Goal: Task Accomplishment & Management: Manage account settings

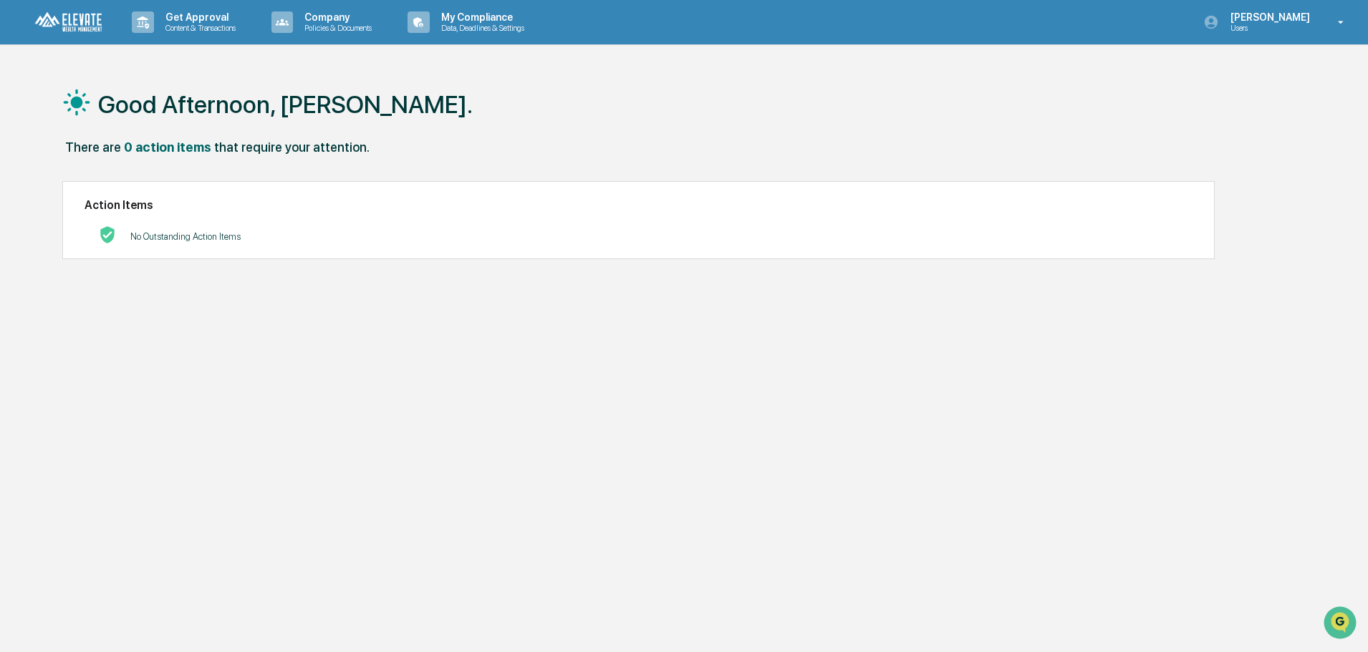
click at [79, 25] on img at bounding box center [68, 22] width 69 height 22
drag, startPoint x: 306, startPoint y: 0, endPoint x: 211, endPoint y: 463, distance: 473.1
click at [211, 463] on div "Good Morning, Rob. There are 0 action items that require your attention. Action…" at bounding box center [678, 394] width 1274 height 652
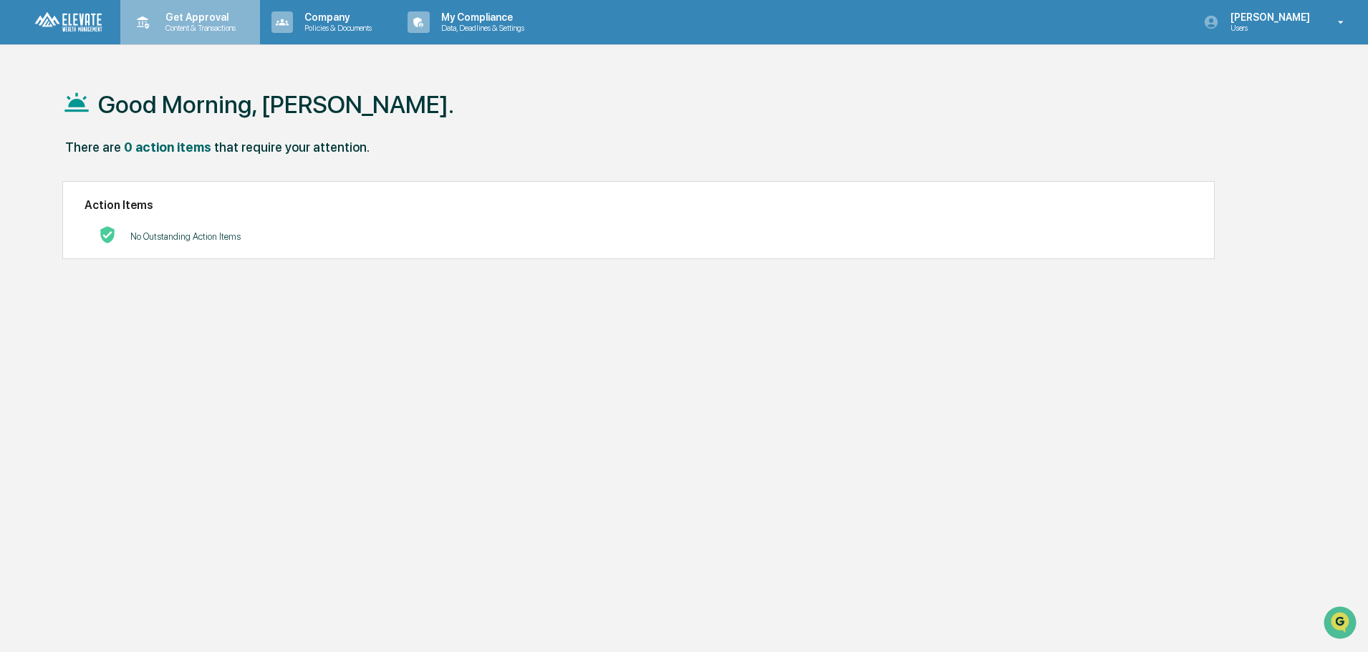
click at [166, 15] on p "Get Approval" at bounding box center [198, 16] width 89 height 11
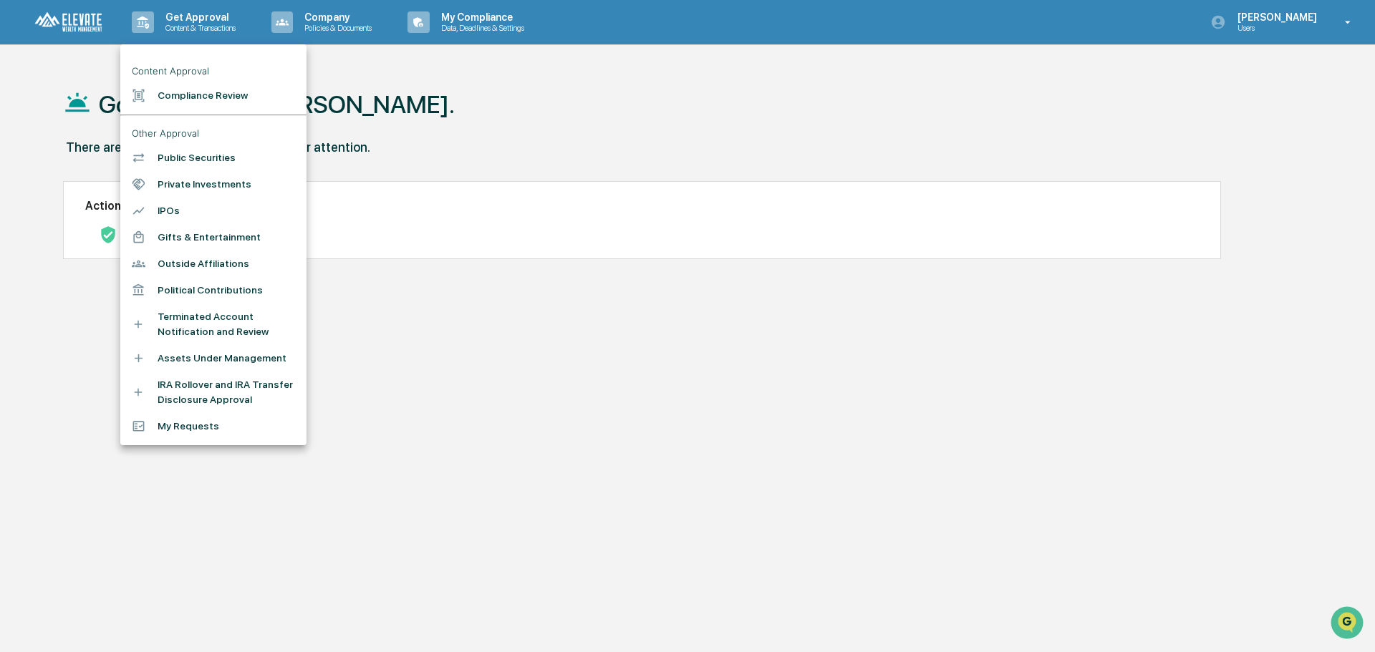
click at [217, 99] on li "Compliance Review" at bounding box center [213, 95] width 186 height 27
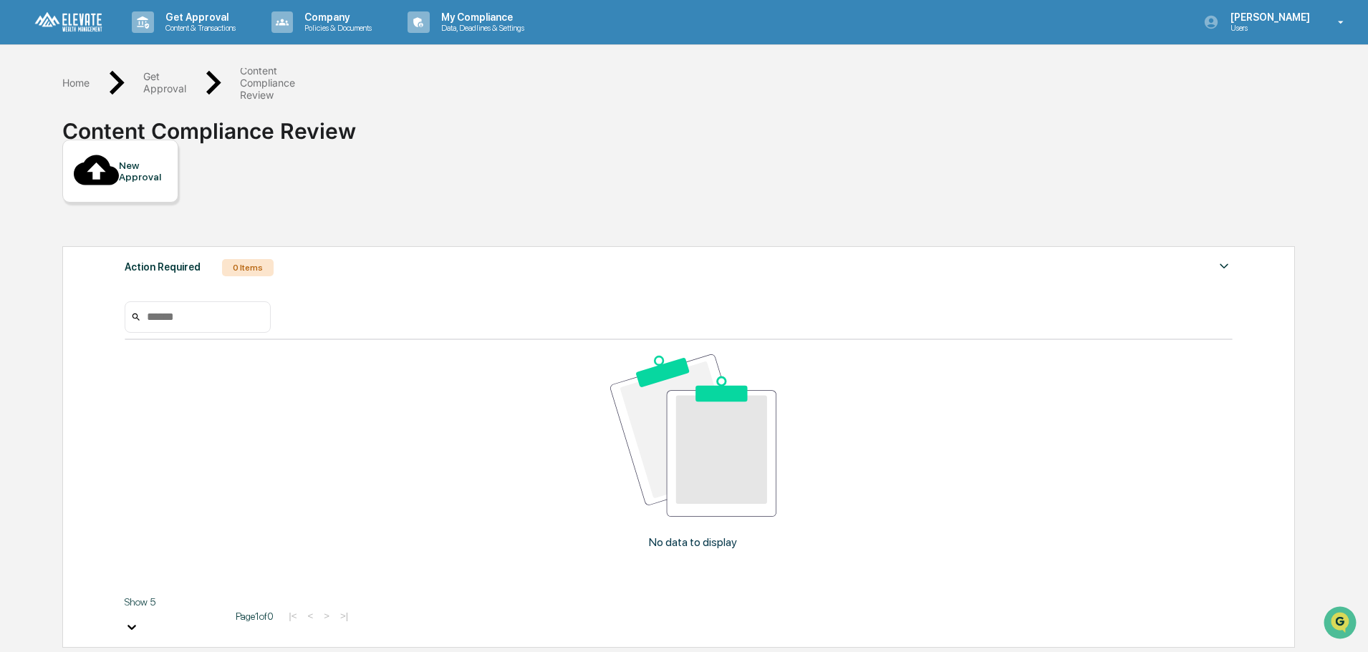
click at [119, 160] on div "New Approval" at bounding box center [143, 171] width 48 height 23
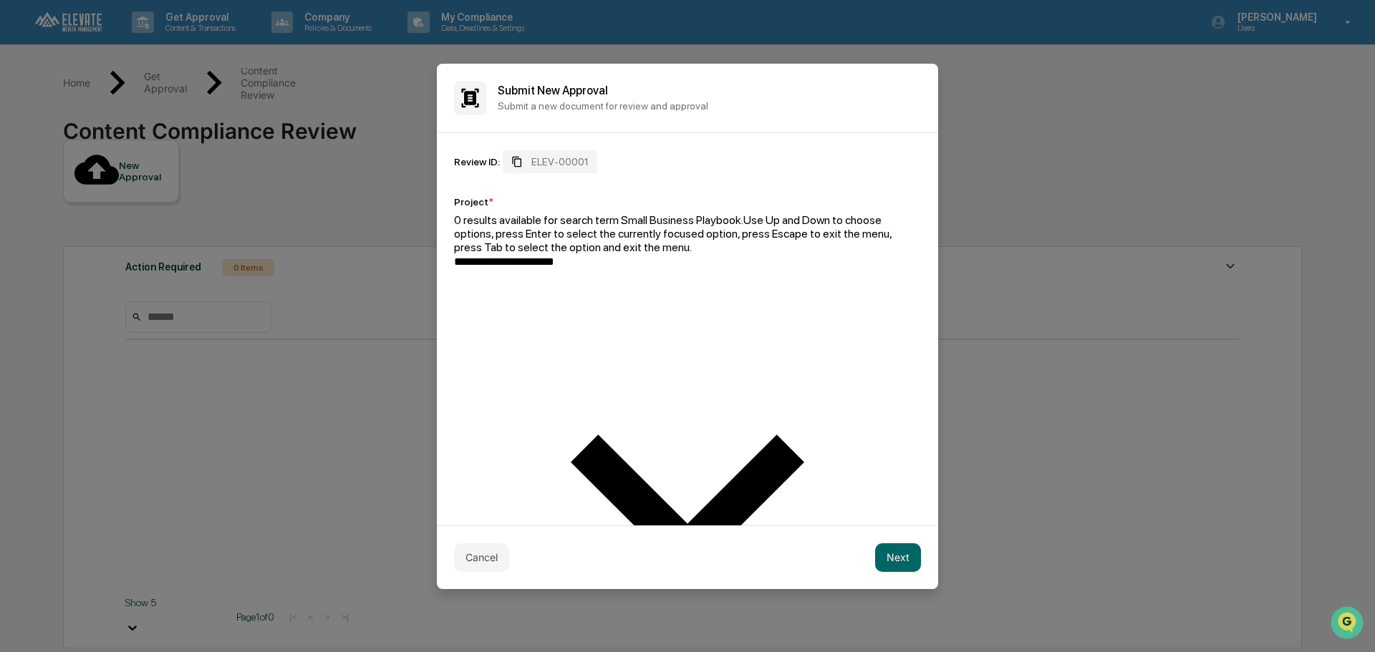
type input "**********"
click at [660, 173] on div "Review ID: ELEV-00001" at bounding box center [687, 161] width 467 height 23
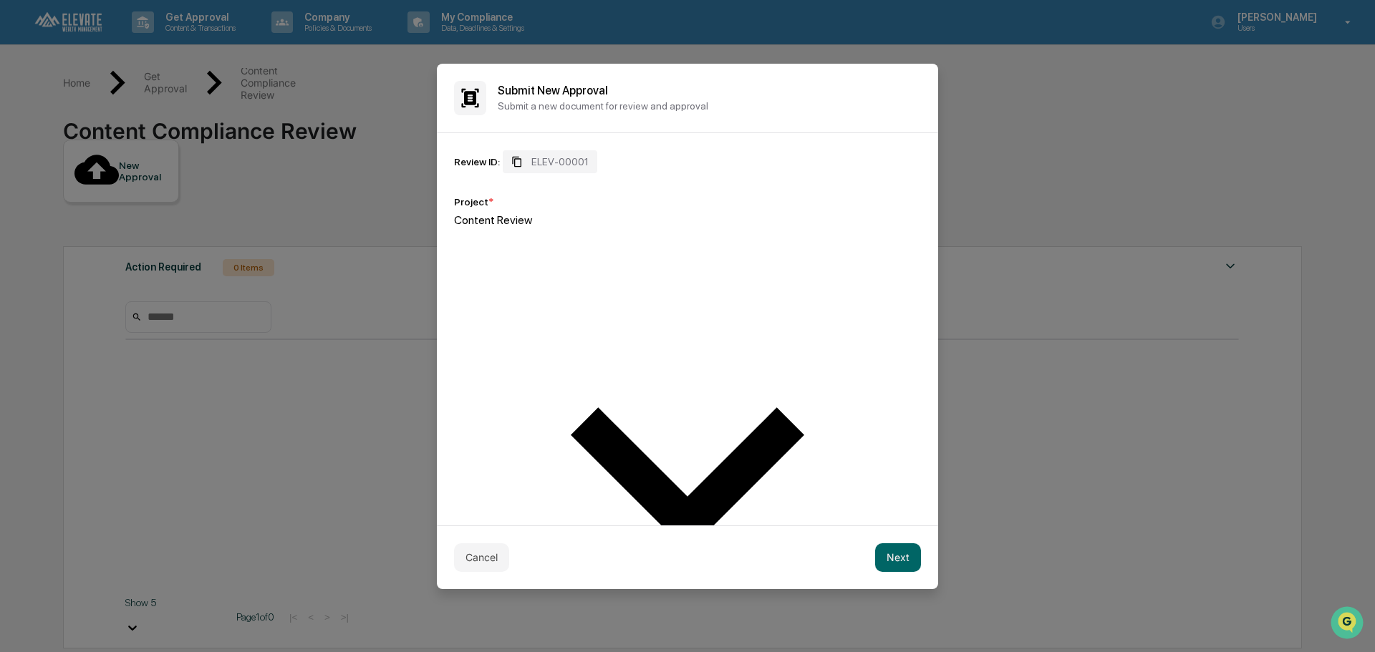
click at [556, 241] on div at bounding box center [687, 234] width 467 height 14
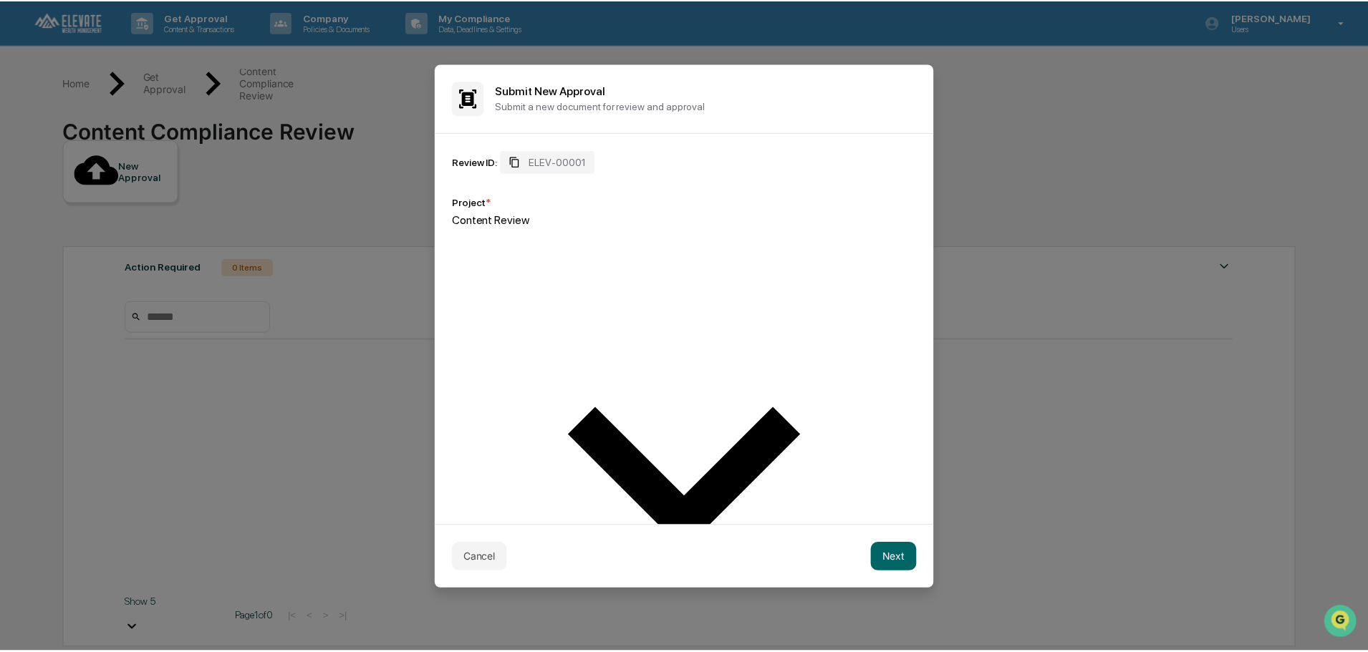
scroll to position [135, 0]
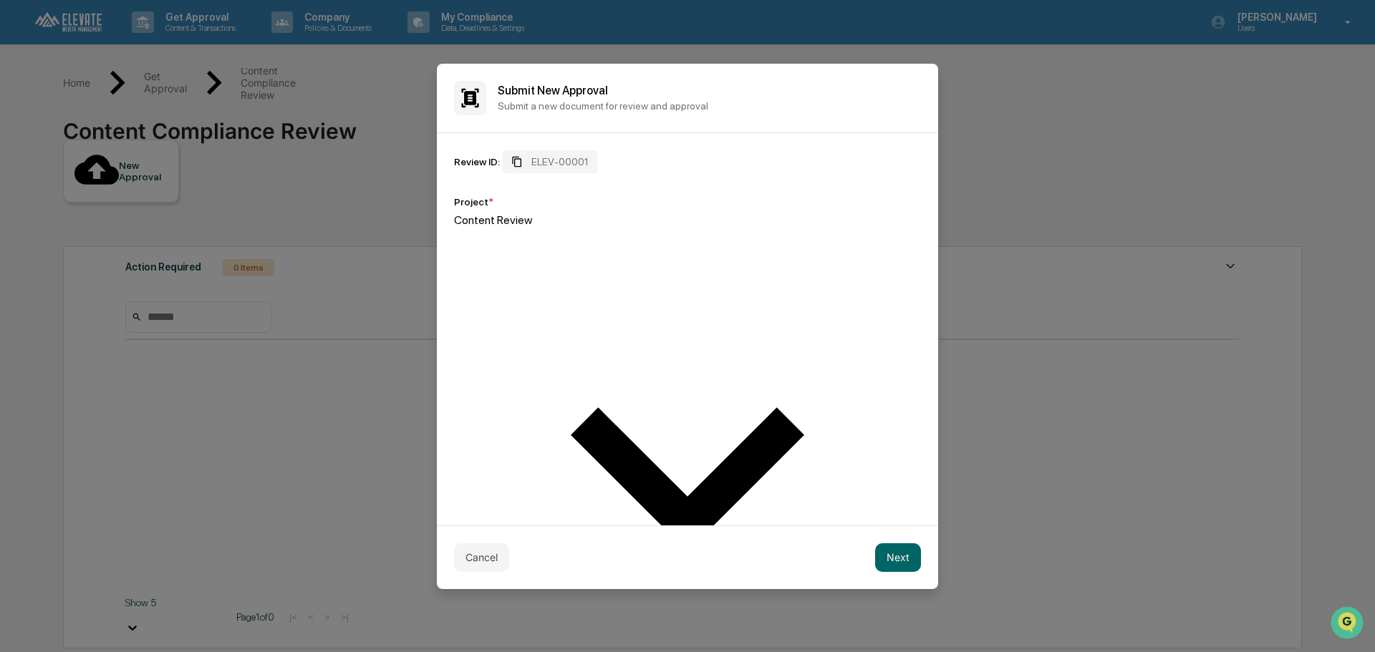
click at [476, 544] on button "Cancel" at bounding box center [481, 558] width 55 height 29
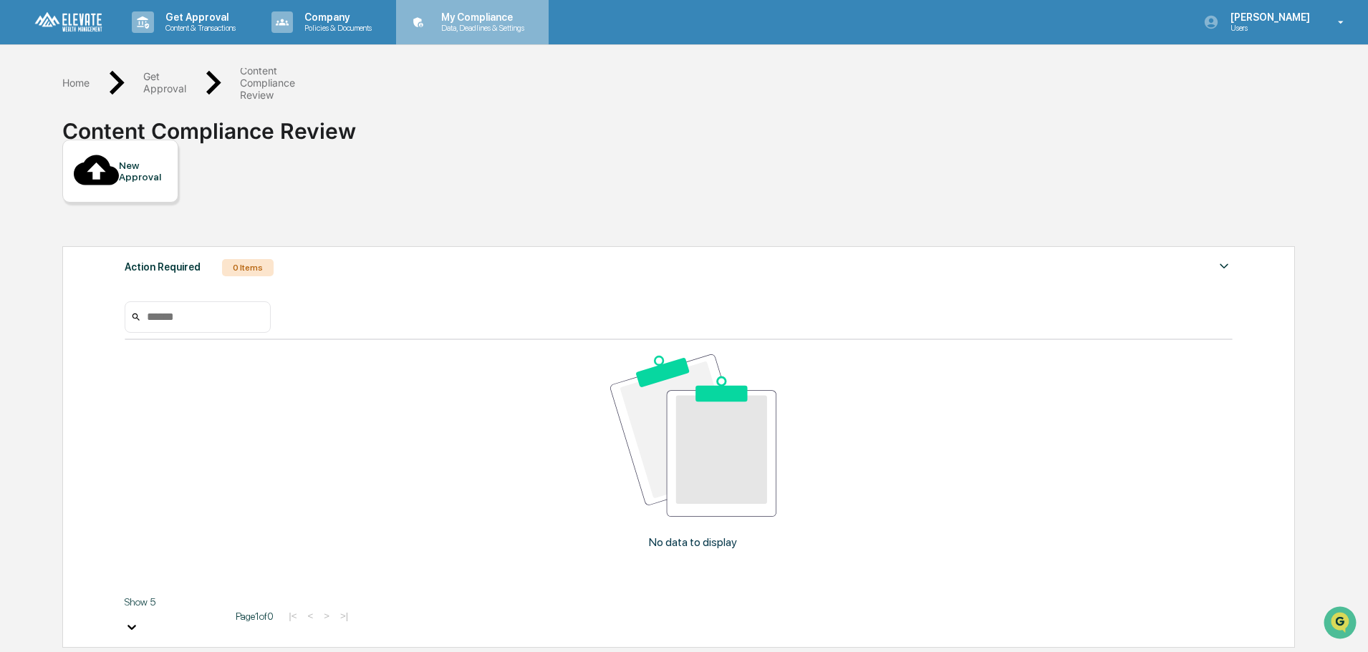
click at [511, 30] on p "Data, Deadlines & Settings" at bounding box center [481, 28] width 102 height 10
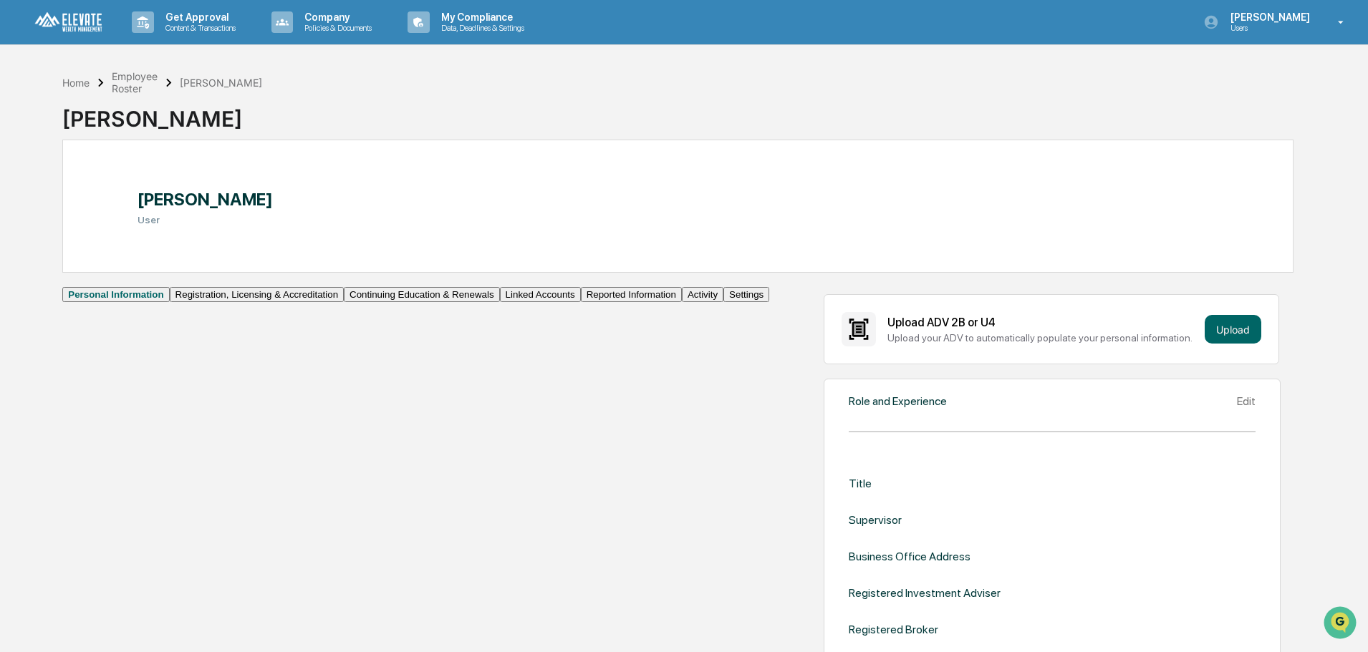
scroll to position [72, 0]
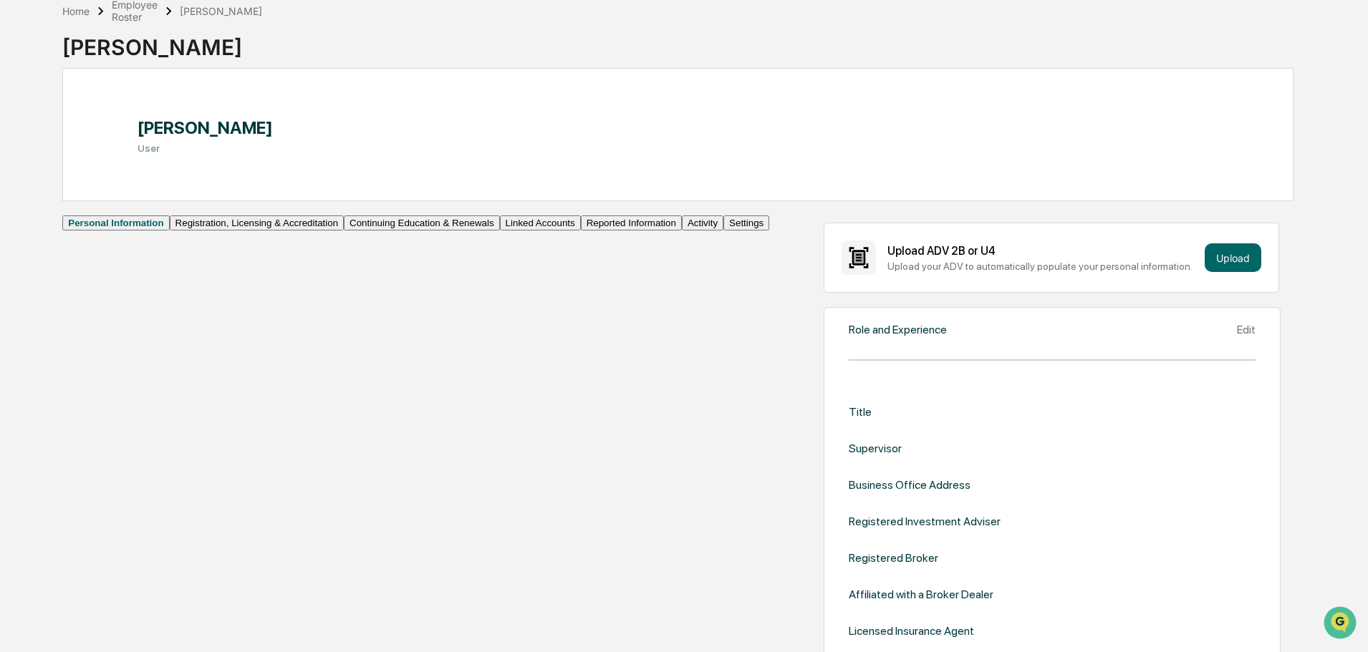
click at [500, 231] on button "Linked Accounts" at bounding box center [540, 223] width 81 height 15
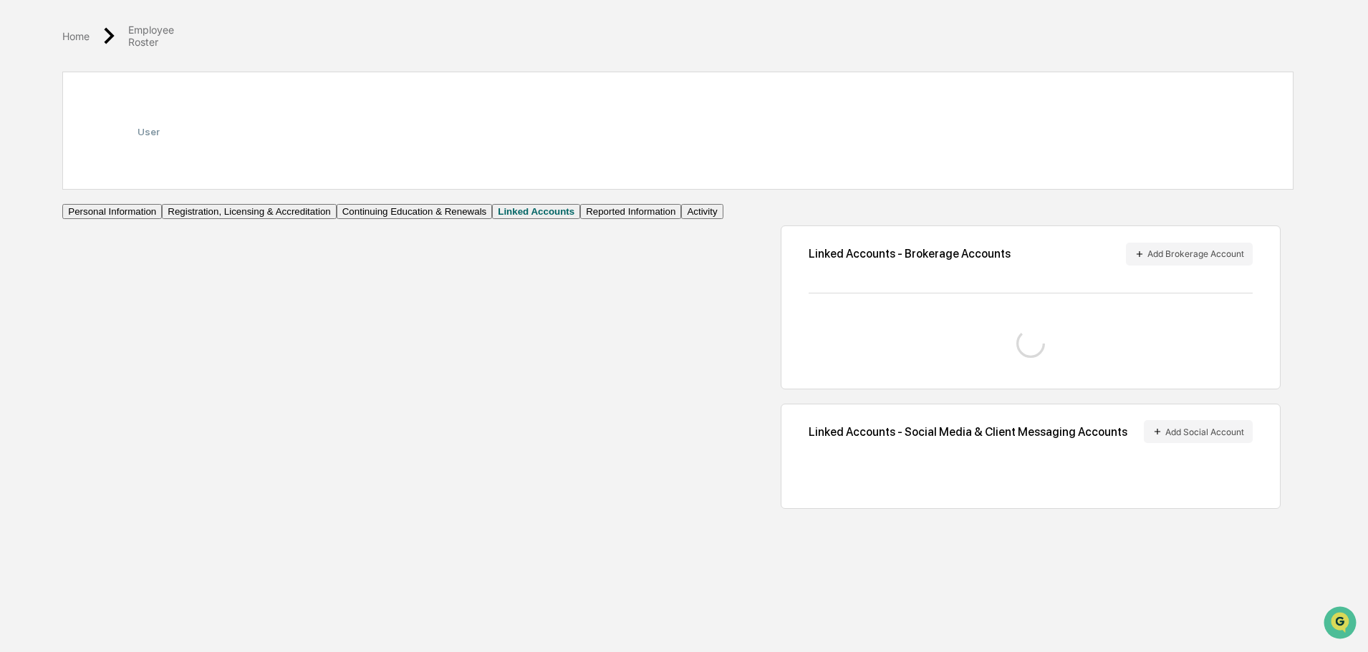
scroll to position [68, 0]
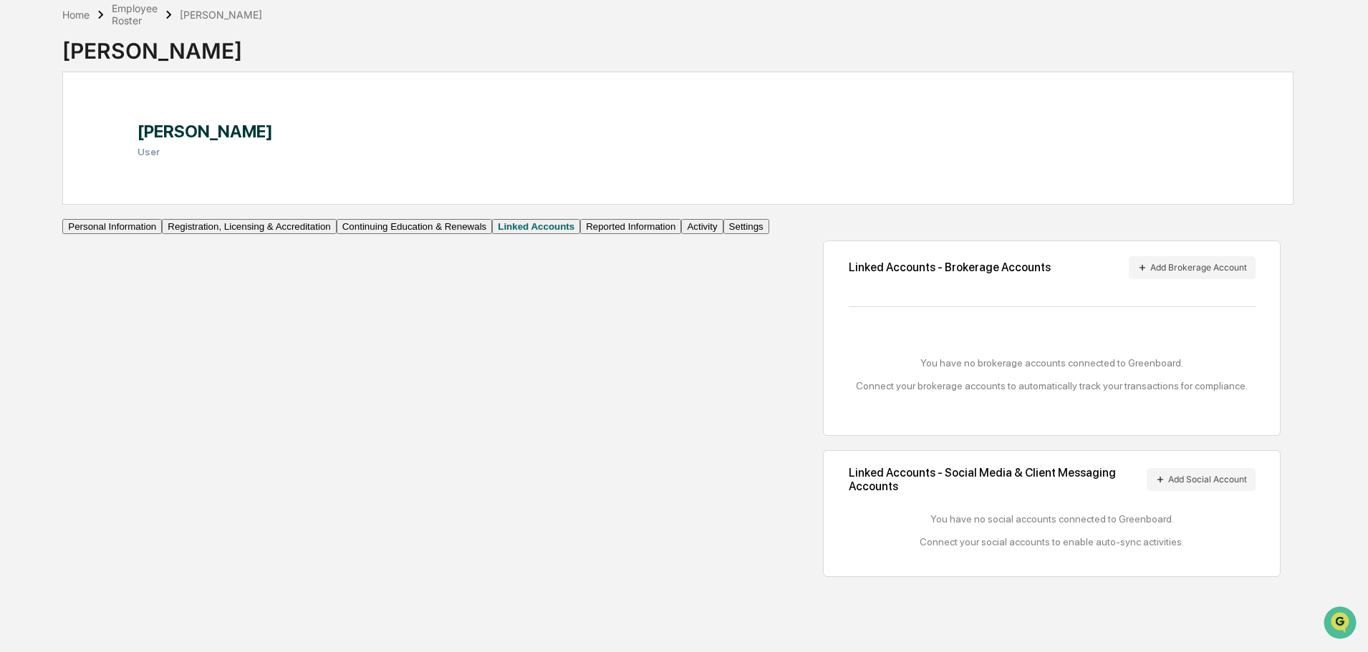
click at [159, 234] on button "Personal Information" at bounding box center [112, 226] width 100 height 15
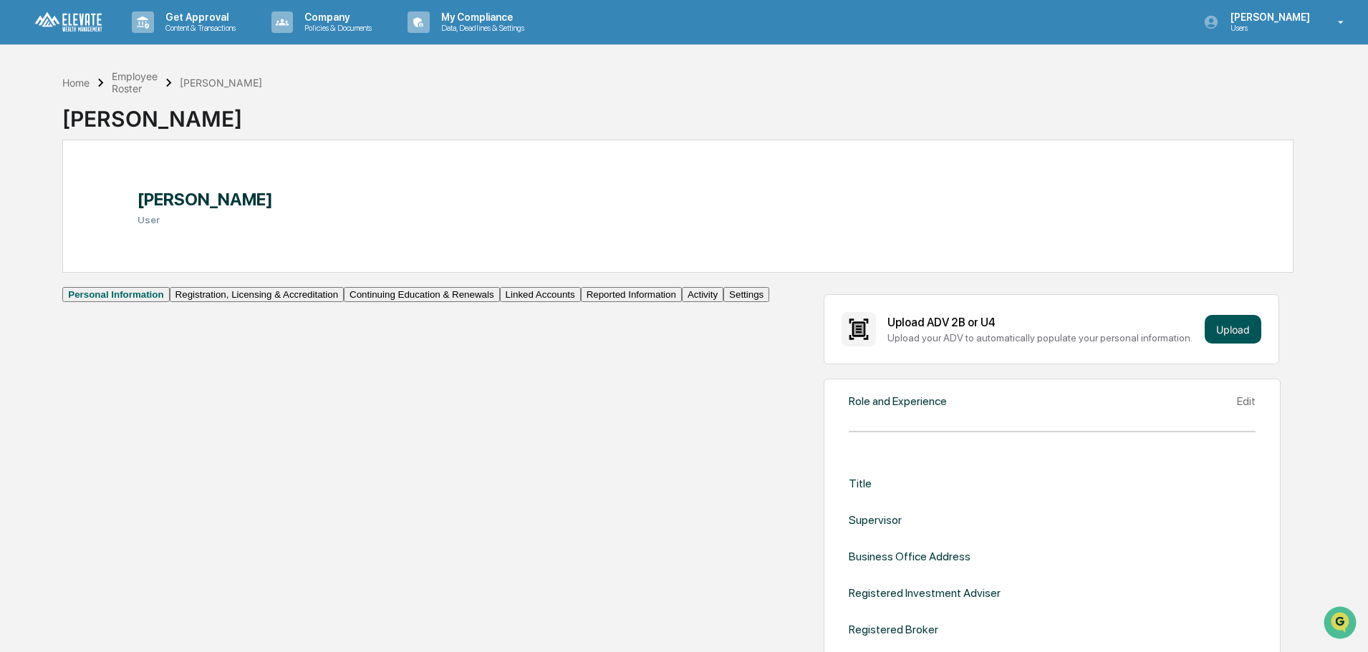
click at [1236, 325] on button "Upload" at bounding box center [1233, 329] width 57 height 29
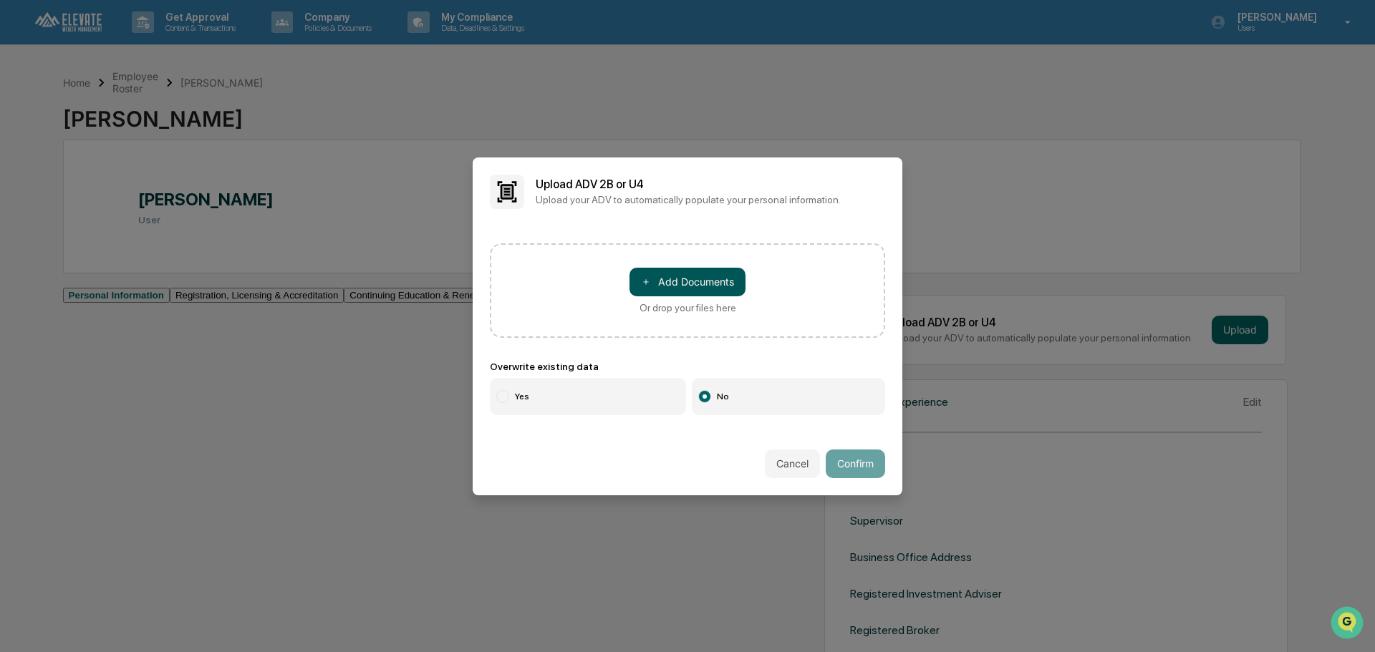
click at [702, 282] on button "＋ Add Documents" at bounding box center [688, 282] width 116 height 29
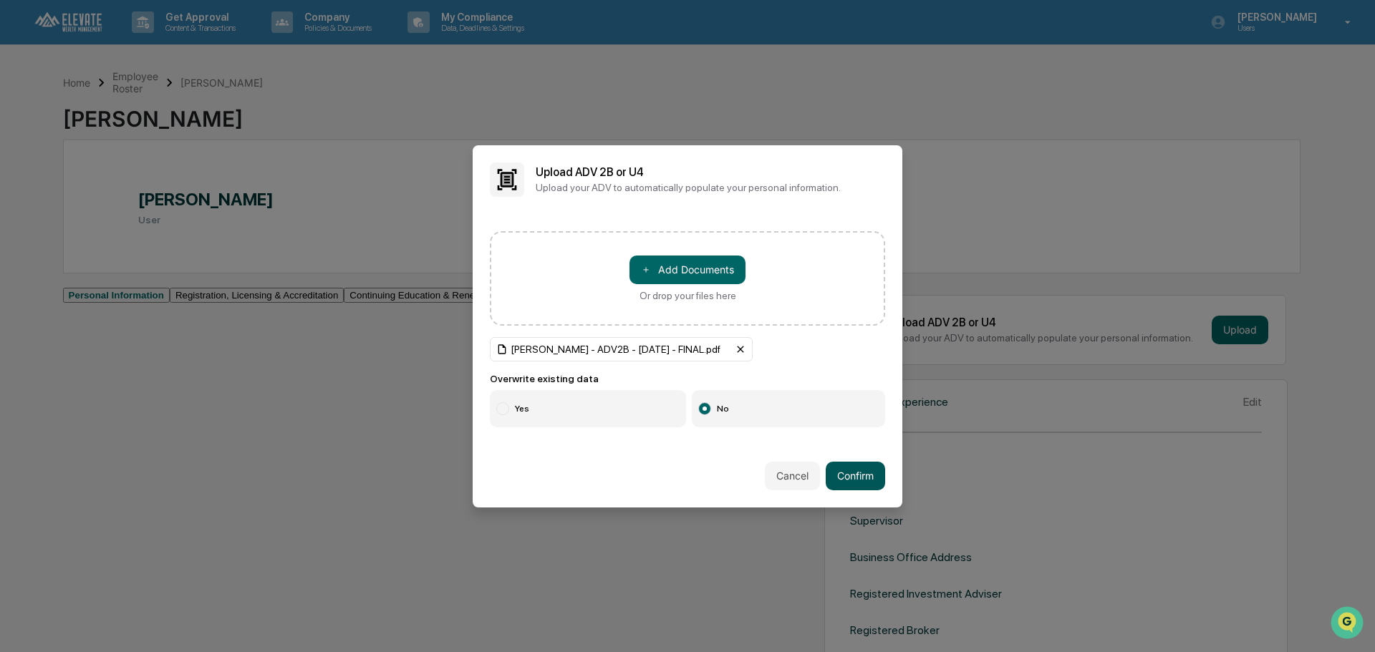
click at [860, 475] on button "Confirm" at bounding box center [855, 476] width 59 height 29
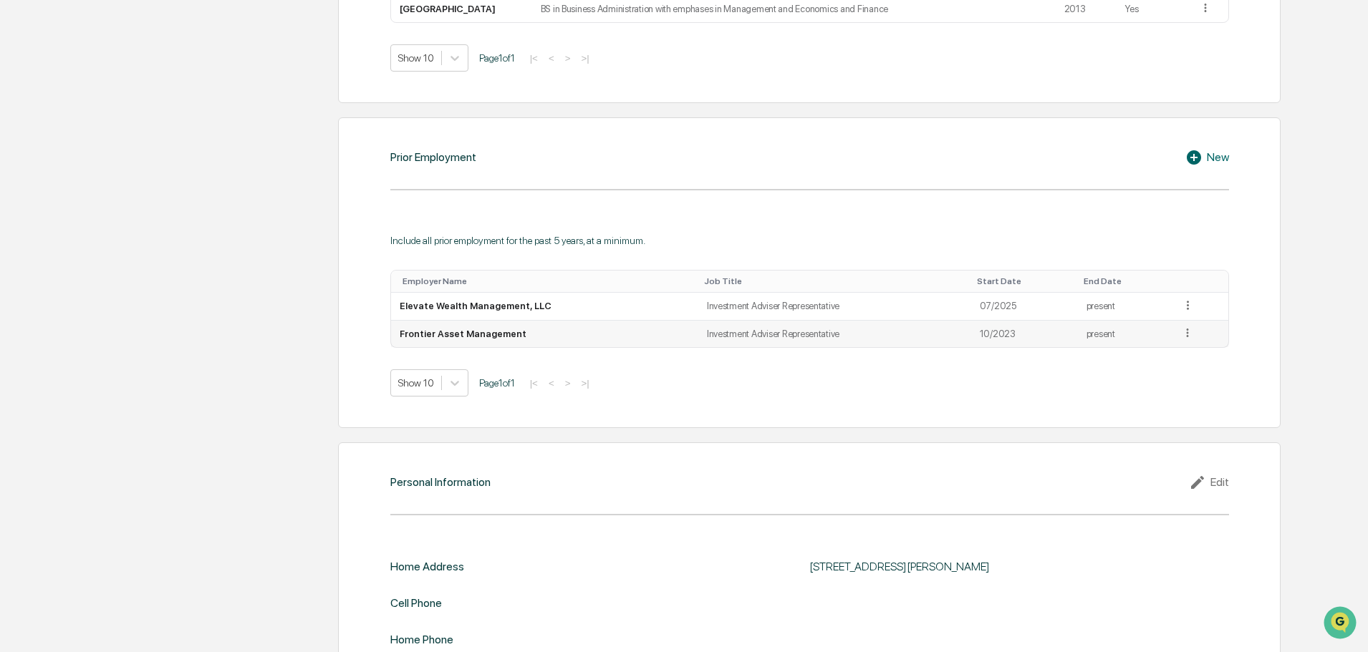
scroll to position [1003, 0]
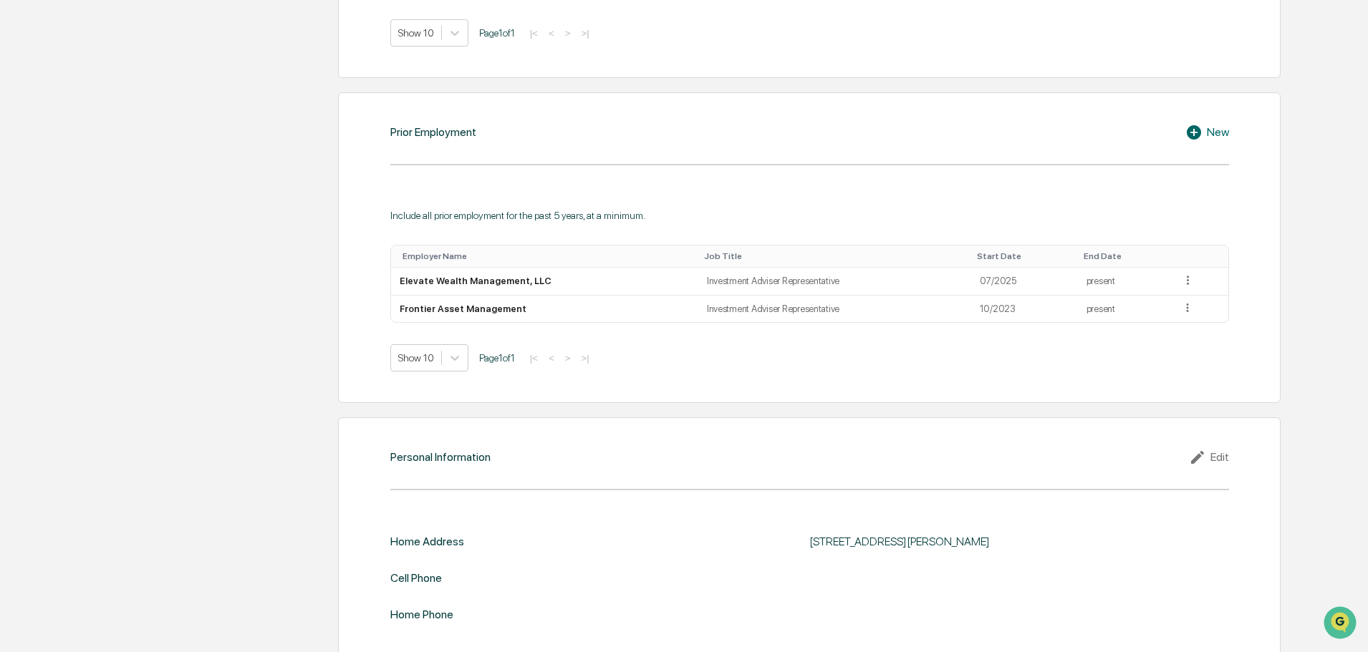
click at [1215, 131] on div "New" at bounding box center [1207, 132] width 44 height 17
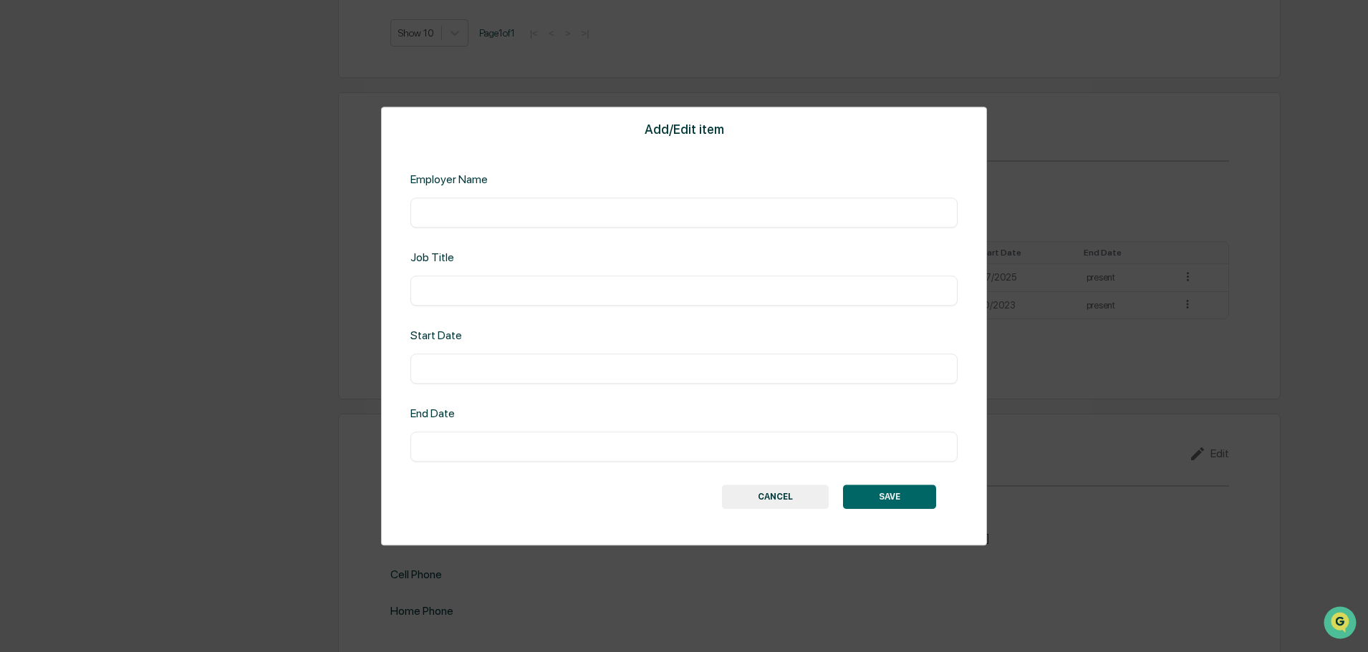
click at [536, 215] on input "text" at bounding box center [684, 213] width 526 height 14
type input "**********"
click at [758, 499] on button "CANCEL" at bounding box center [775, 497] width 107 height 24
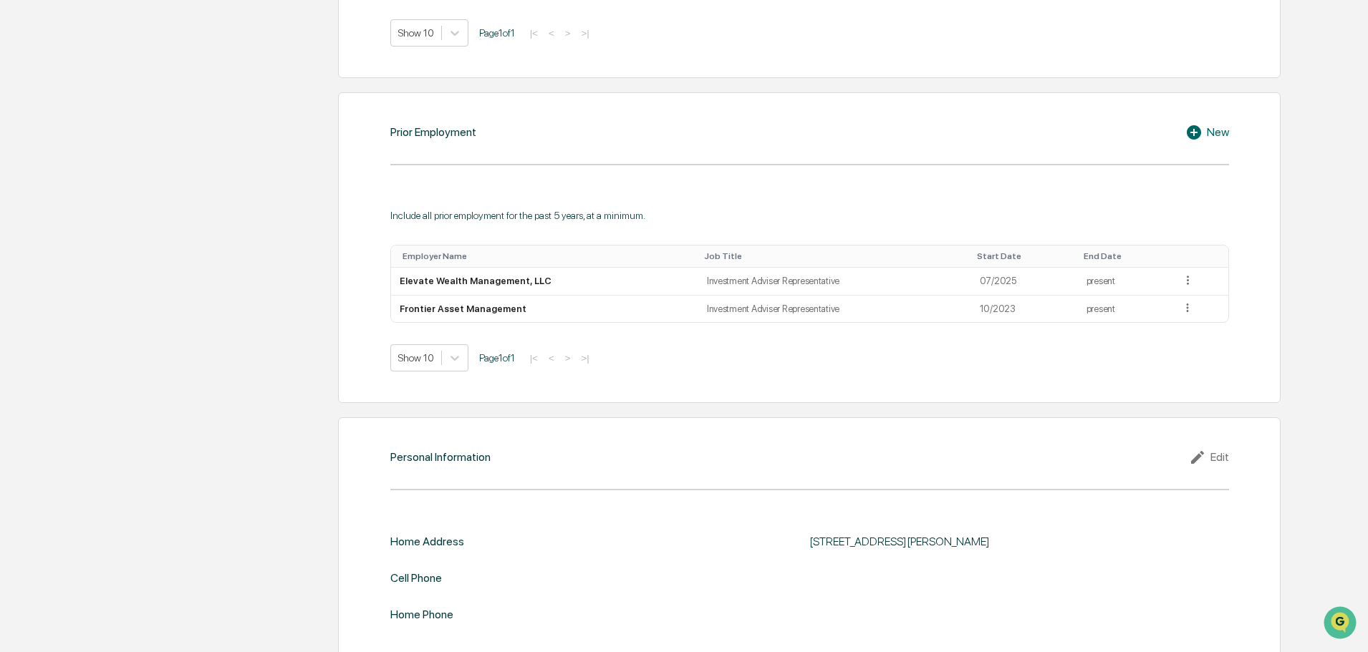
click at [1193, 133] on icon at bounding box center [1194, 132] width 14 height 14
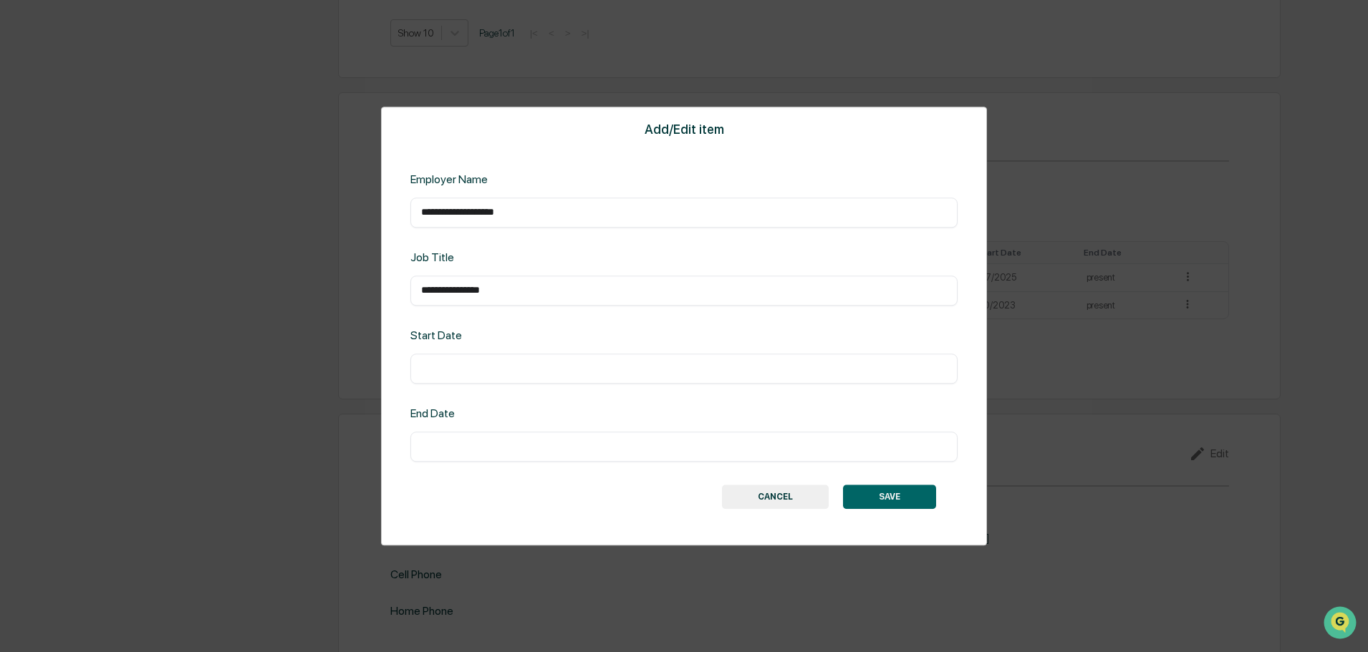
click at [466, 370] on input "text" at bounding box center [684, 369] width 526 height 14
type input "********"
type input "*********"
click at [900, 496] on button "SAVE" at bounding box center [889, 497] width 93 height 24
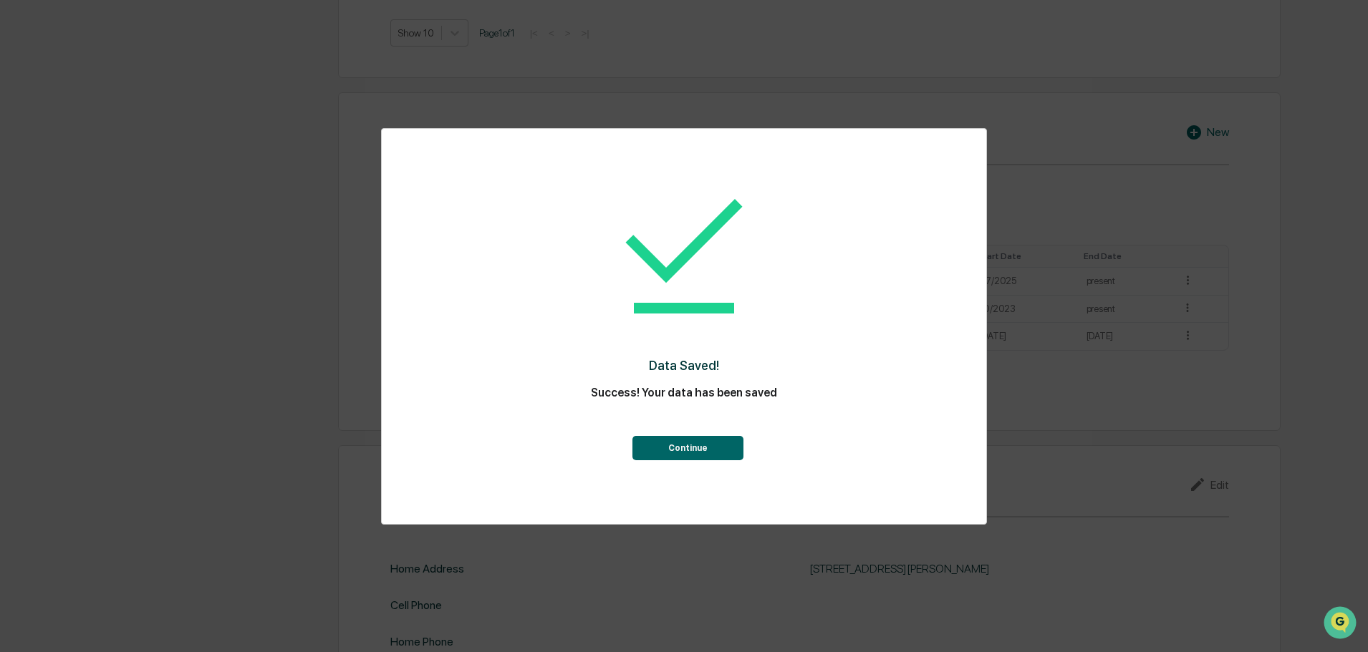
click at [688, 446] on button "Continue" at bounding box center [687, 448] width 111 height 24
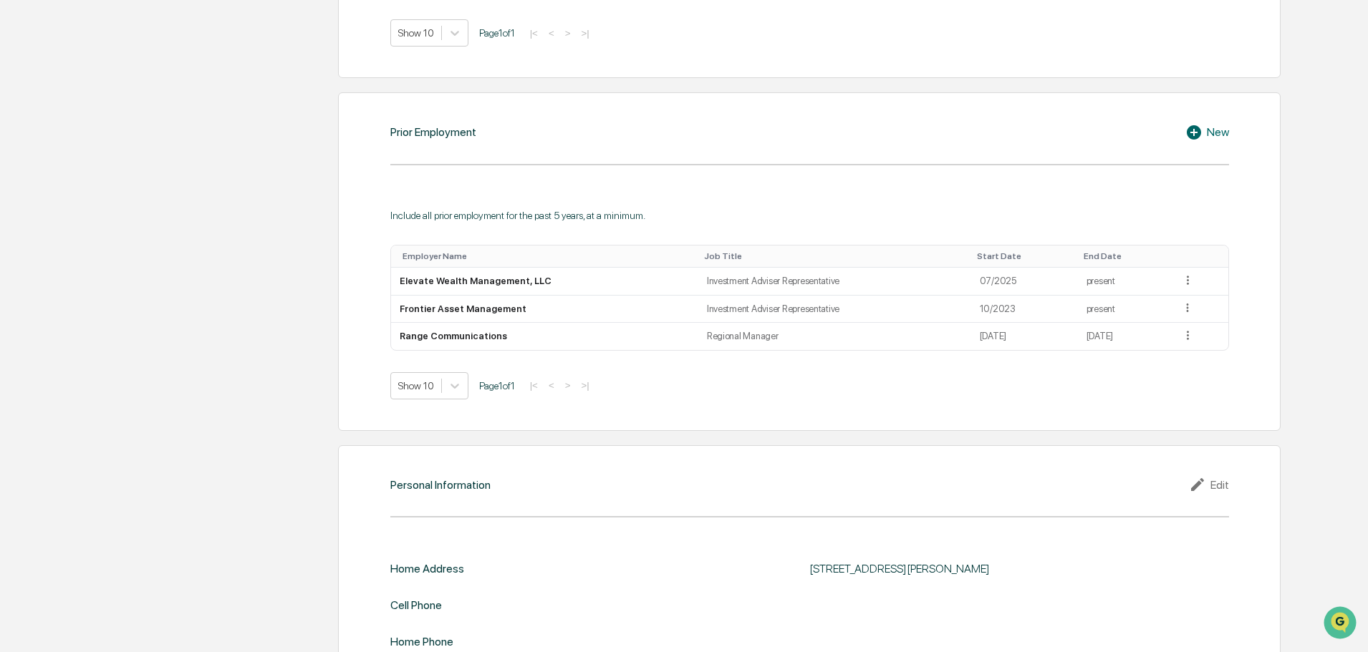
click at [1212, 130] on div "New" at bounding box center [1207, 132] width 44 height 17
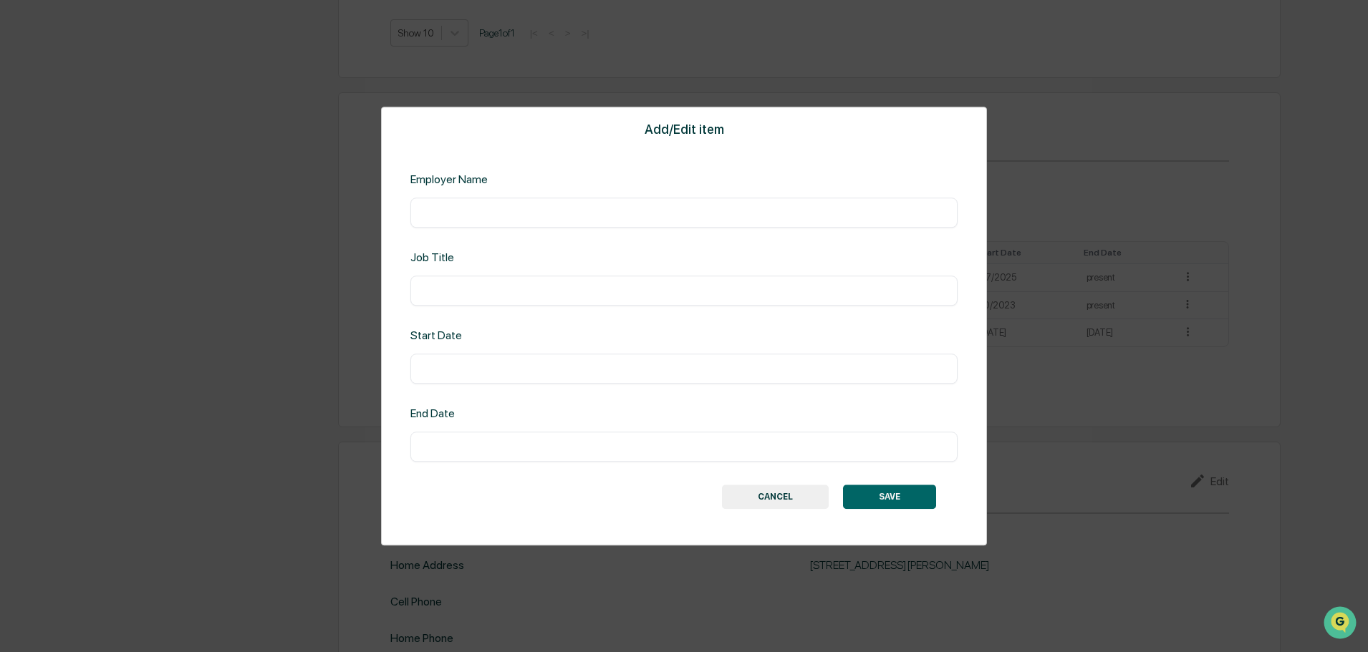
click at [540, 208] on input "text" at bounding box center [684, 213] width 526 height 14
type input "**********"
type input "********"
type input "*********"
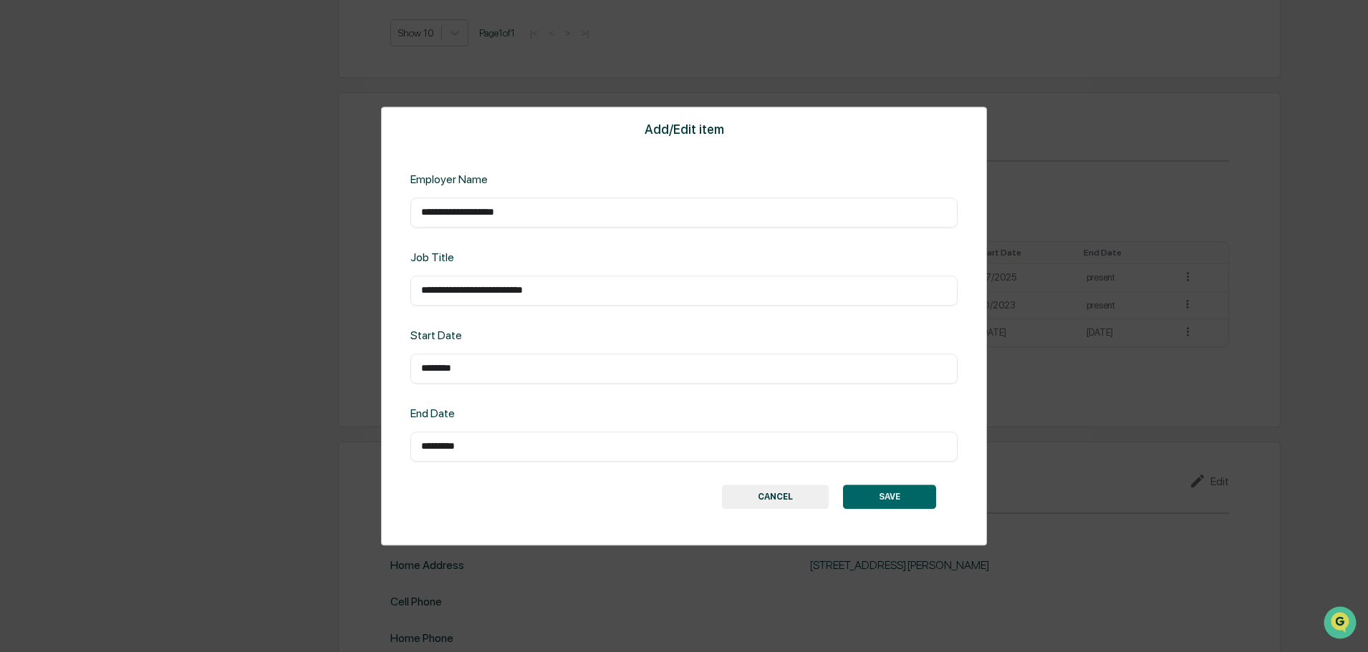
click at [877, 492] on button "SAVE" at bounding box center [889, 497] width 93 height 24
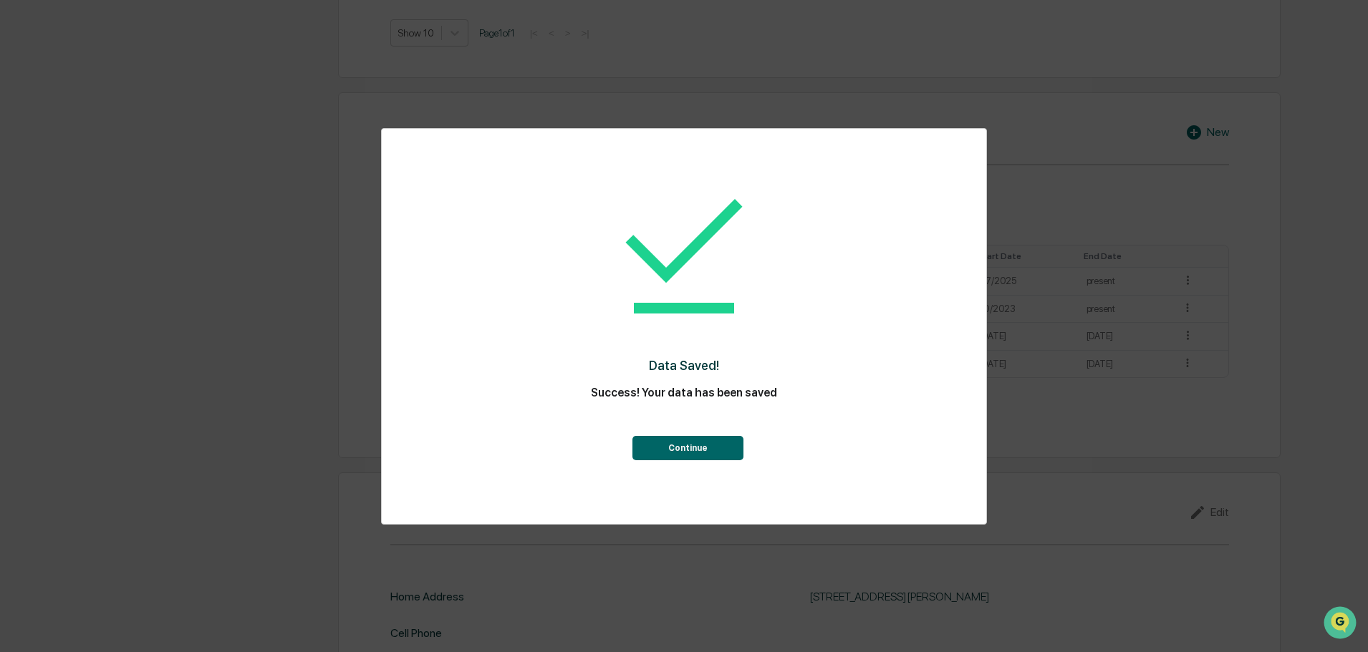
click at [715, 443] on button "Continue" at bounding box center [687, 448] width 111 height 24
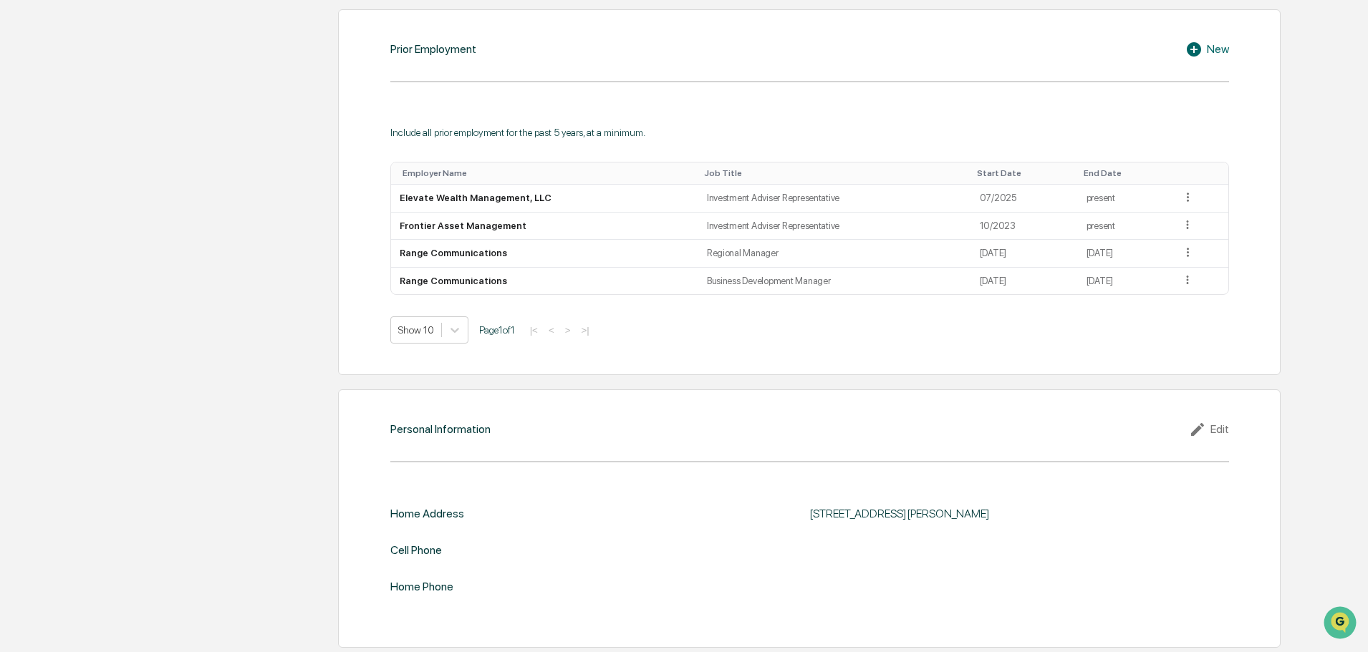
scroll to position [1089, 0]
click at [1215, 423] on div "Edit" at bounding box center [1209, 426] width 40 height 17
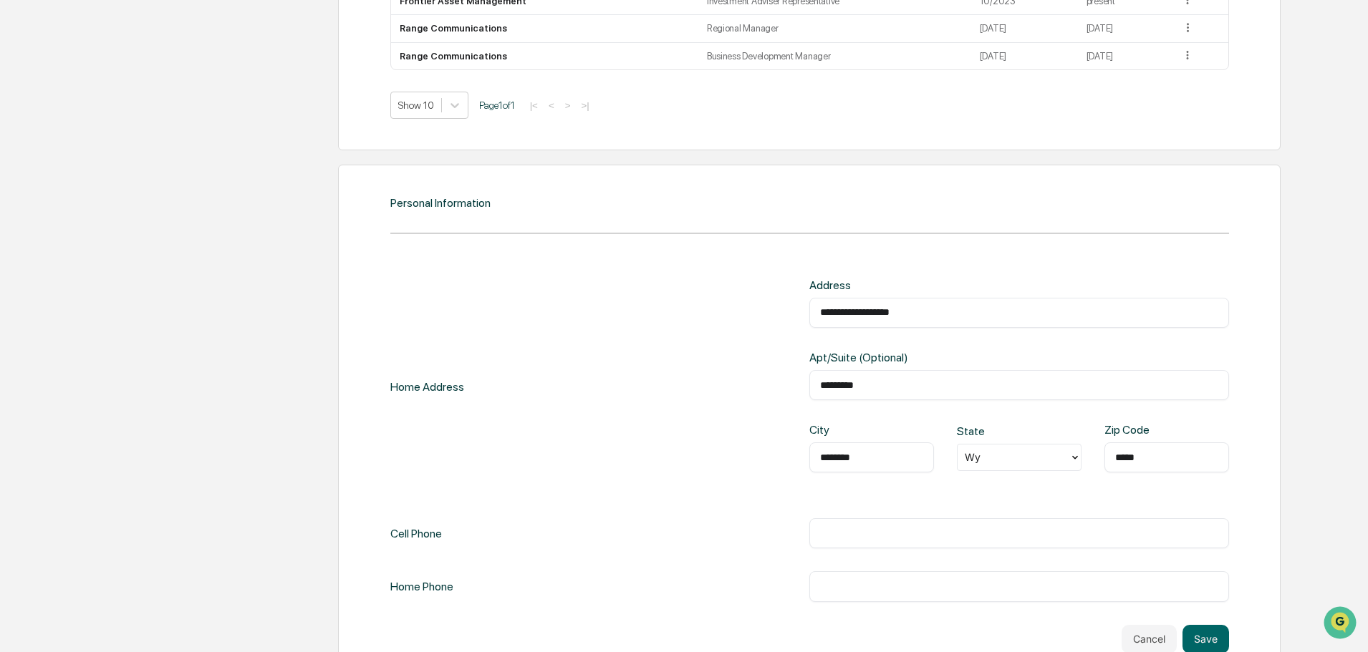
scroll to position [1350, 0]
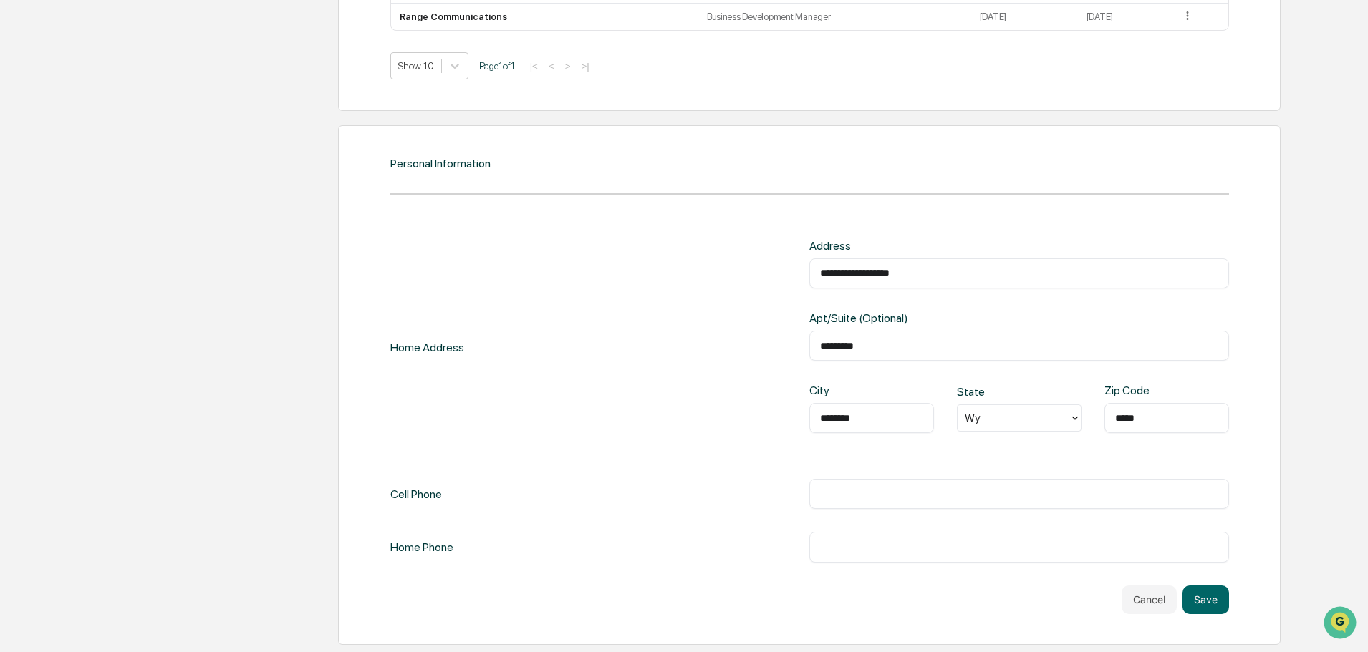
click at [1015, 415] on div at bounding box center [1013, 418] width 97 height 16
click at [996, 624] on div "WY" at bounding box center [1019, 631] width 125 height 29
click at [910, 486] on div "​" at bounding box center [1019, 494] width 420 height 30
click at [857, 495] on input "text" at bounding box center [1019, 494] width 398 height 14
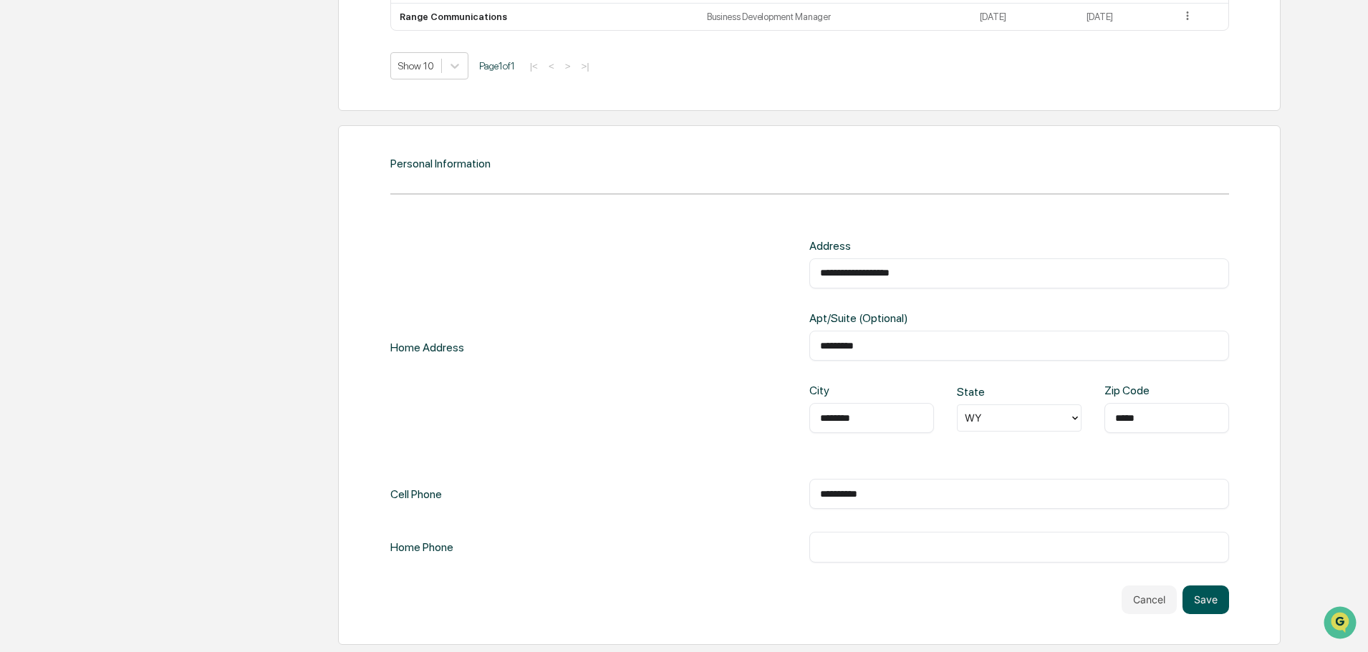
type input "**********"
click at [1214, 598] on button "Save" at bounding box center [1206, 600] width 47 height 29
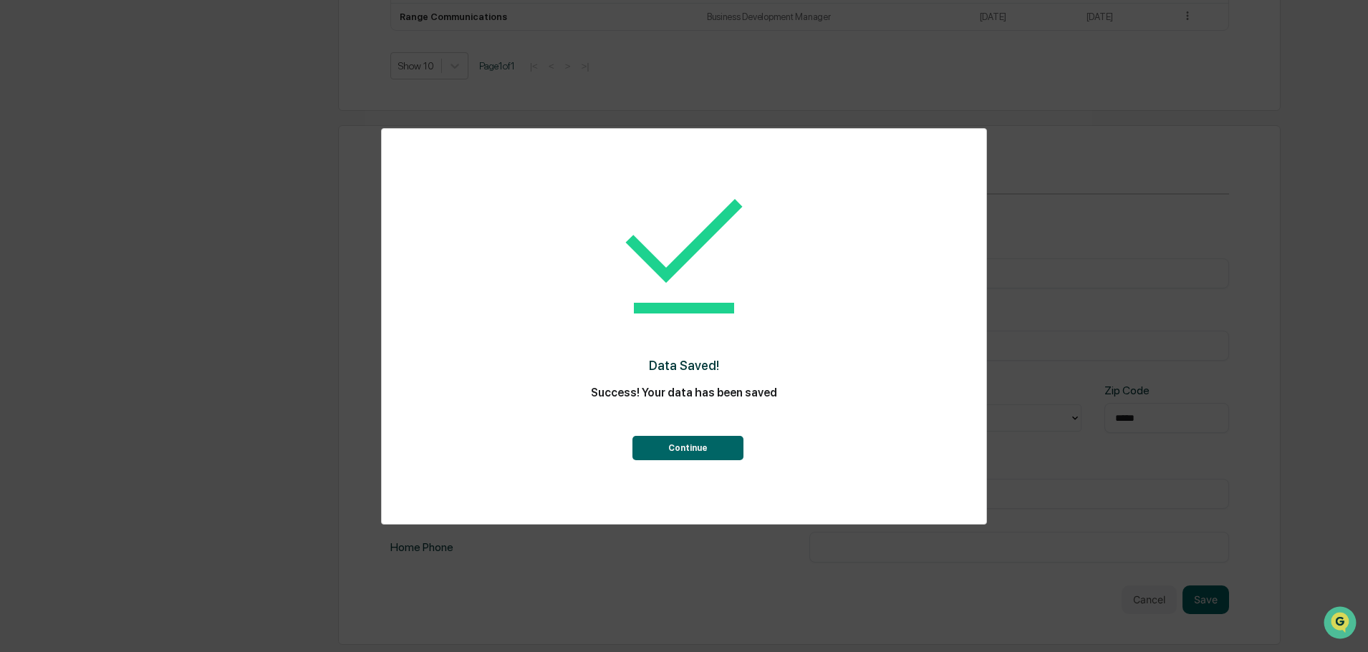
click at [697, 447] on button "Continue" at bounding box center [687, 448] width 111 height 24
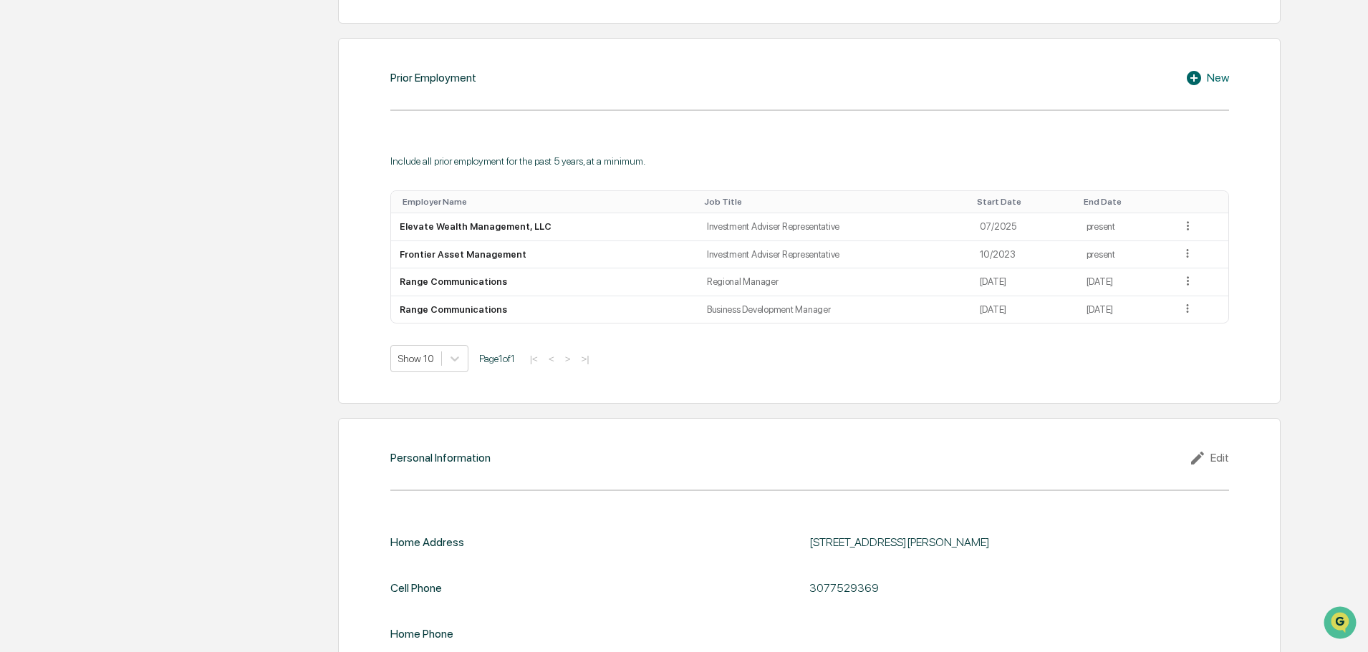
scroll to position [1036, 0]
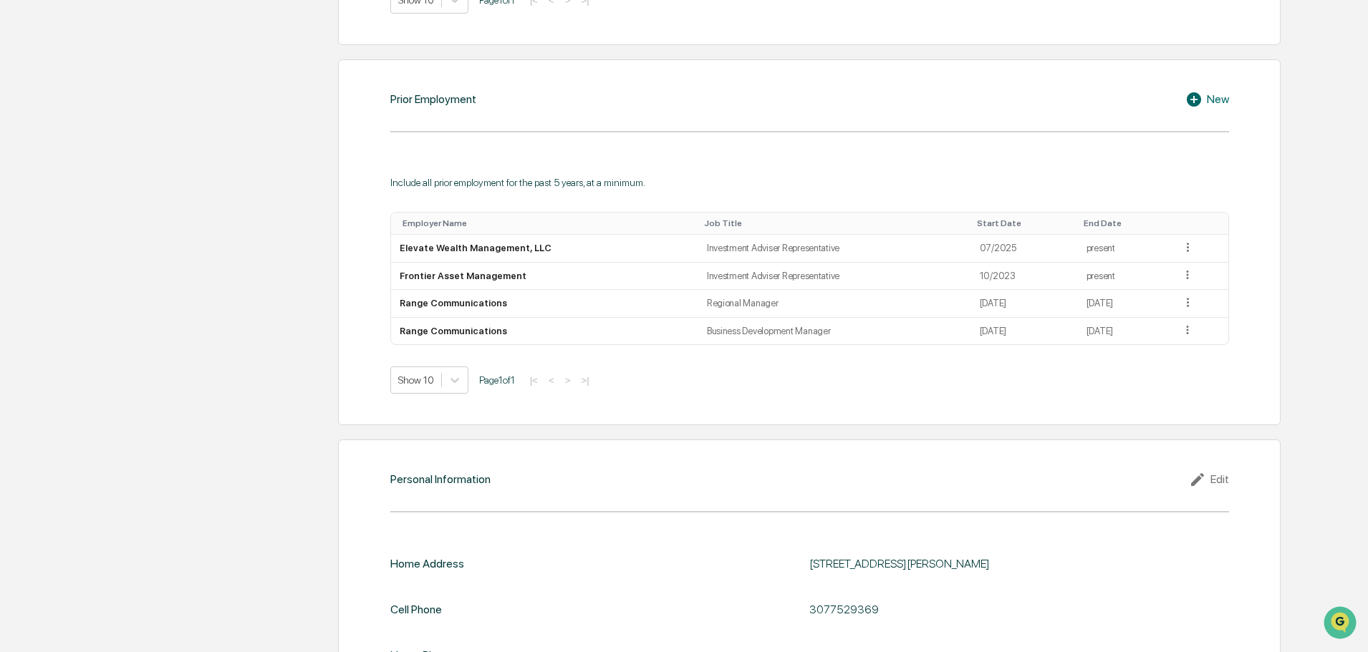
click at [1218, 480] on div "Edit" at bounding box center [1209, 479] width 40 height 17
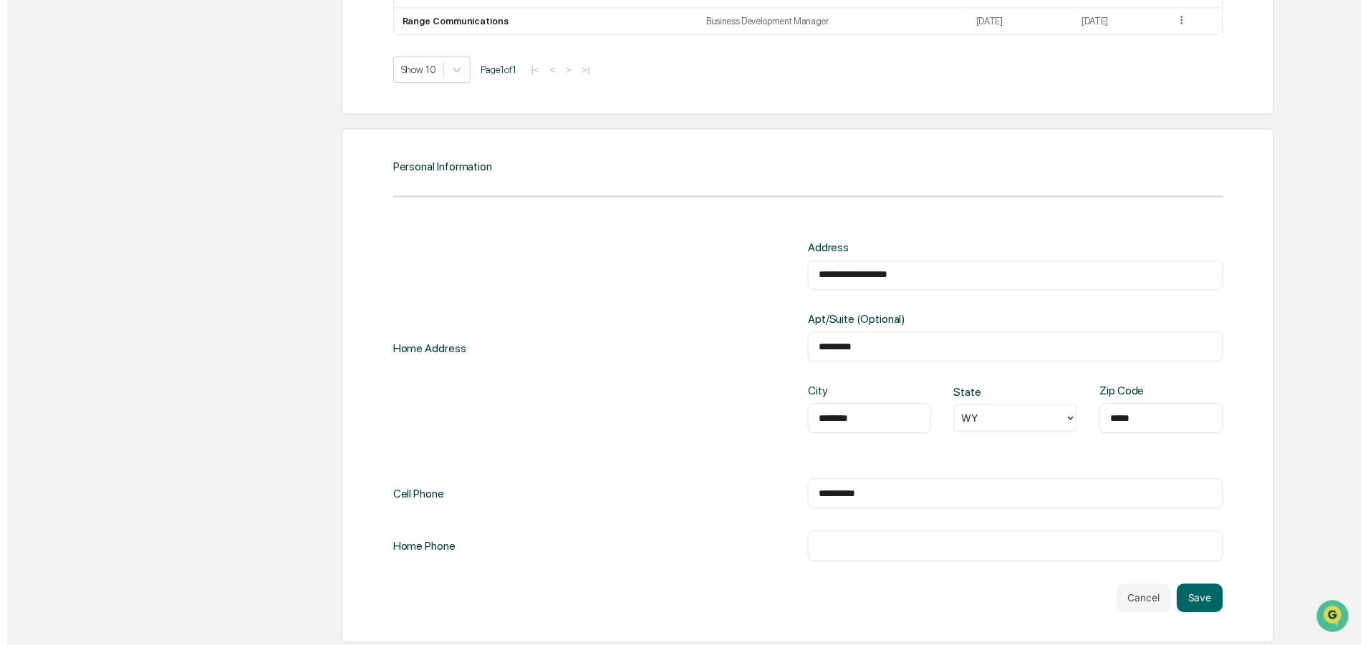
scroll to position [1350, 0]
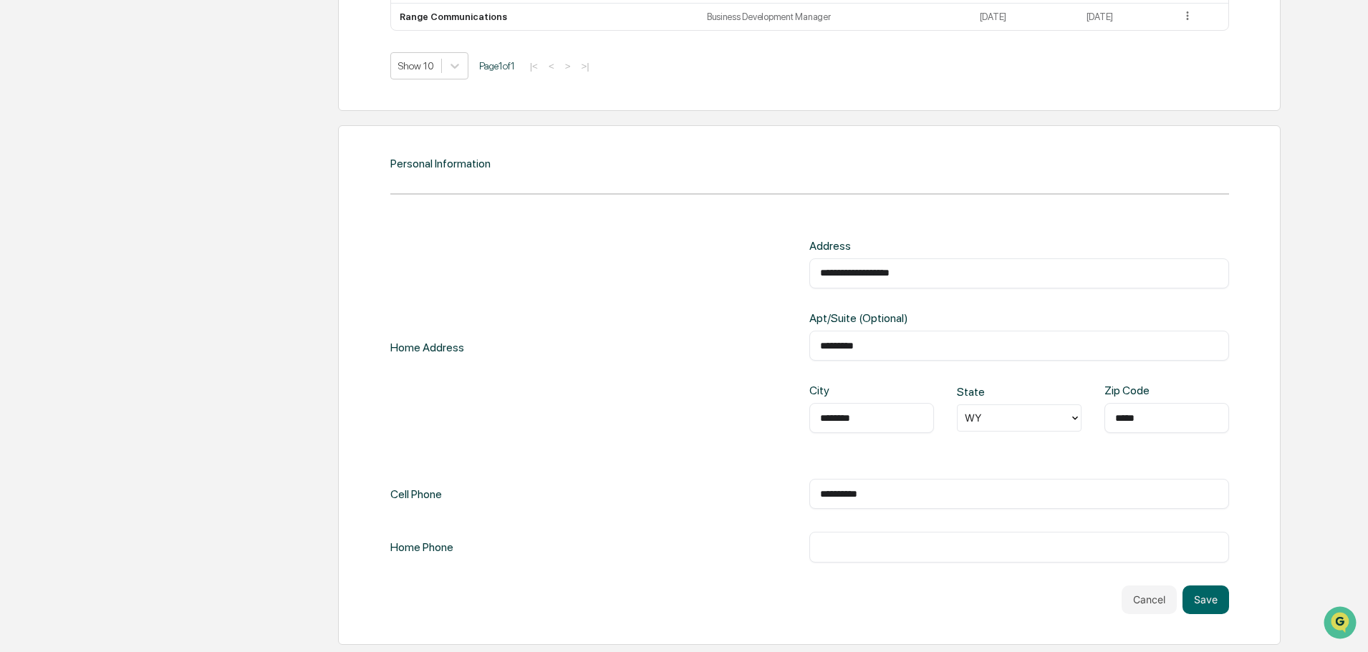
drag, startPoint x: 945, startPoint y: 268, endPoint x: 764, endPoint y: 273, distance: 181.3
click at [764, 273] on div "**********" at bounding box center [809, 347] width 839 height 217
type input "**********"
click at [840, 493] on input "**********" at bounding box center [1019, 494] width 398 height 14
type input "**********"
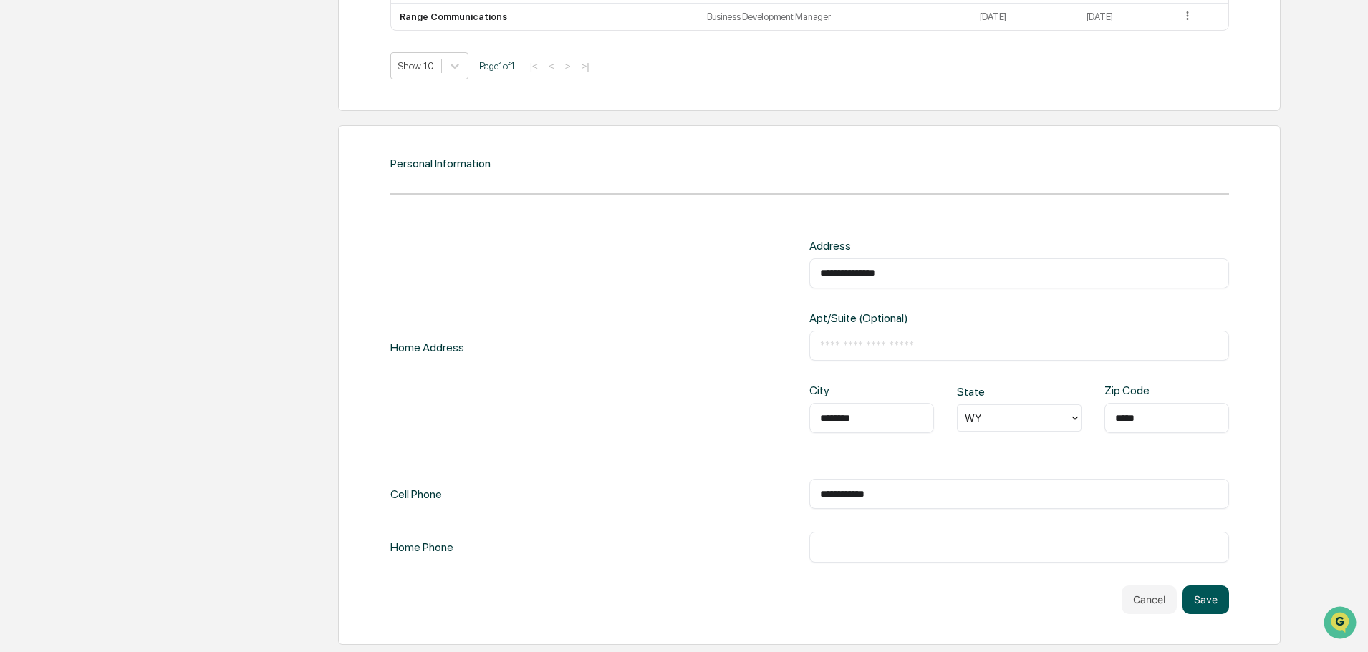
click at [1203, 594] on button "Save" at bounding box center [1206, 600] width 47 height 29
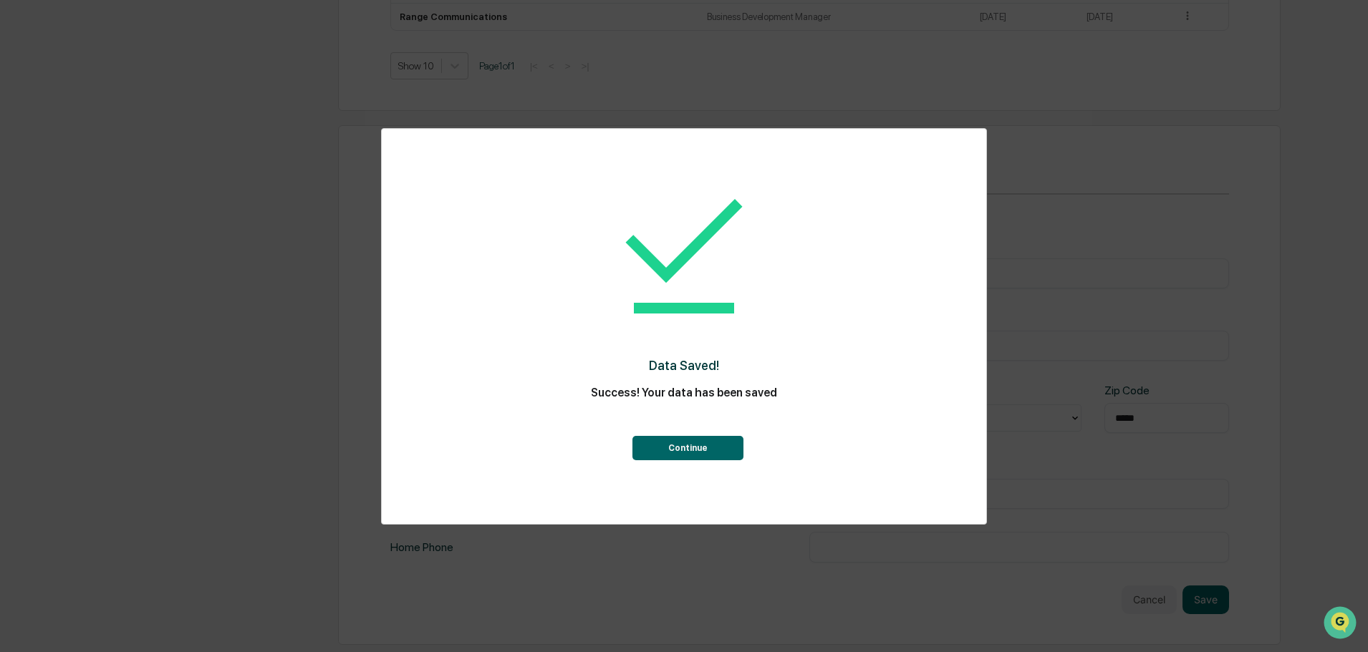
click at [663, 456] on button "Continue" at bounding box center [687, 448] width 111 height 24
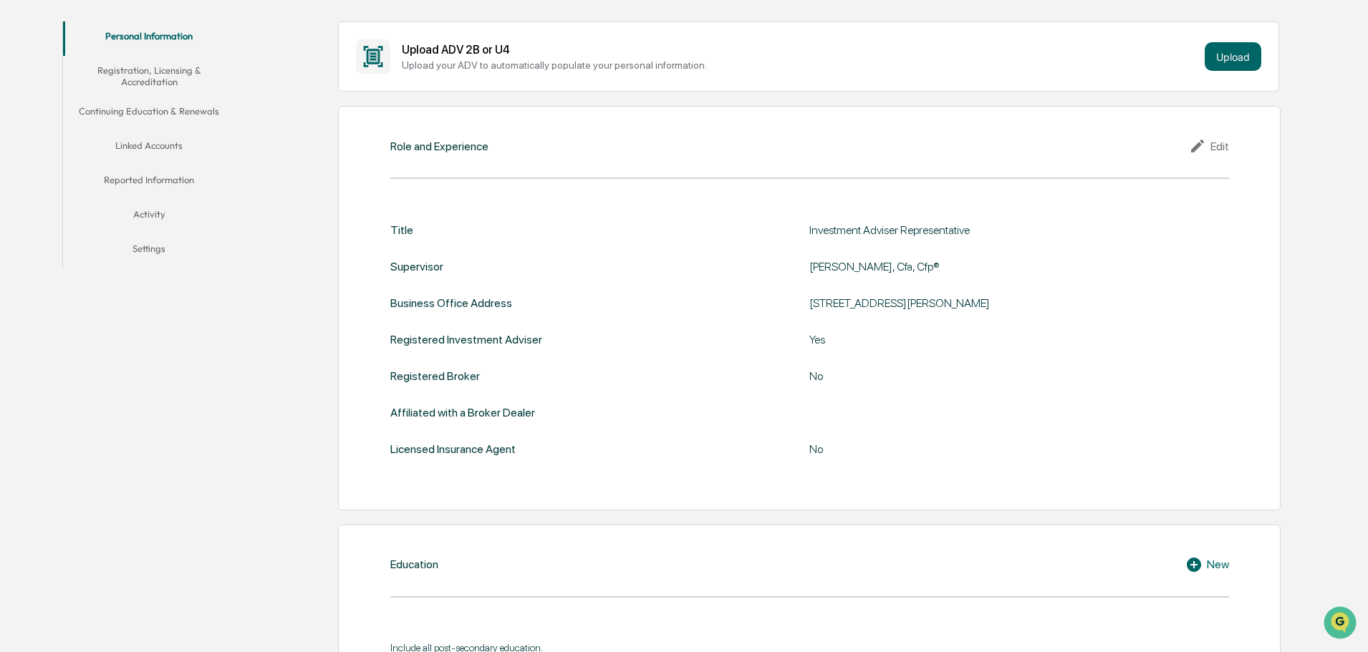
scroll to position [248, 0]
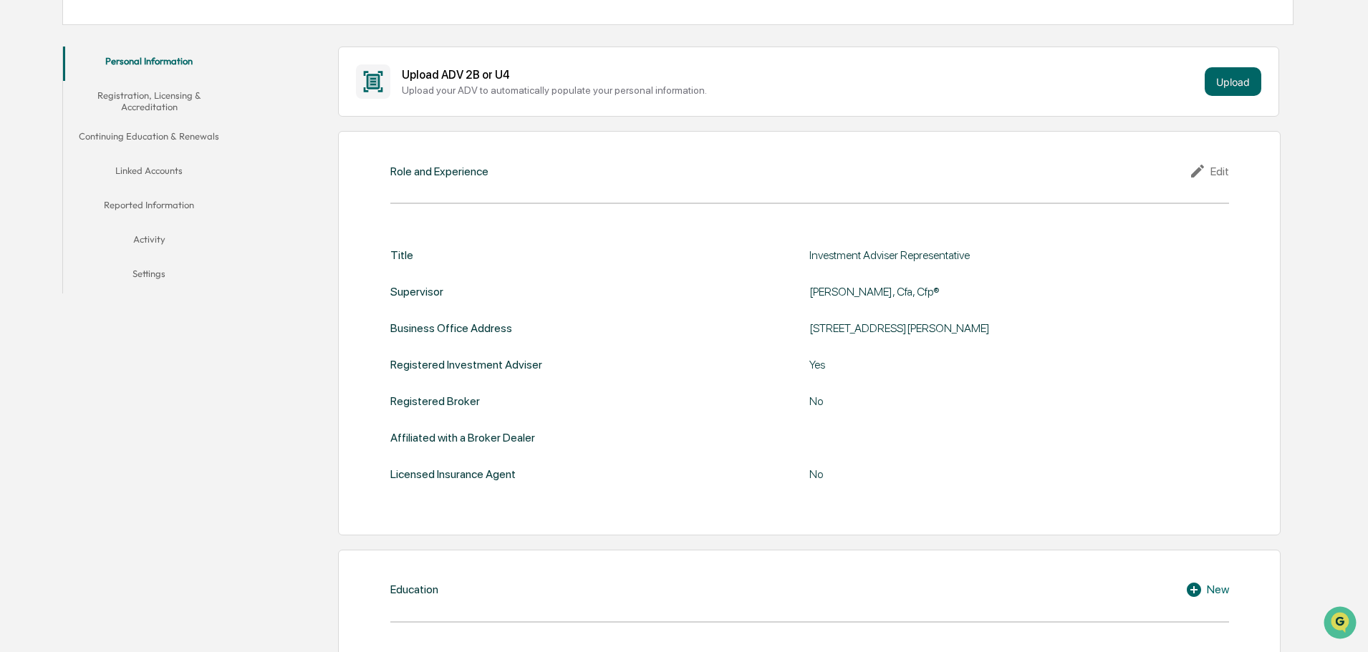
click at [1223, 175] on div "Edit" at bounding box center [1209, 171] width 40 height 17
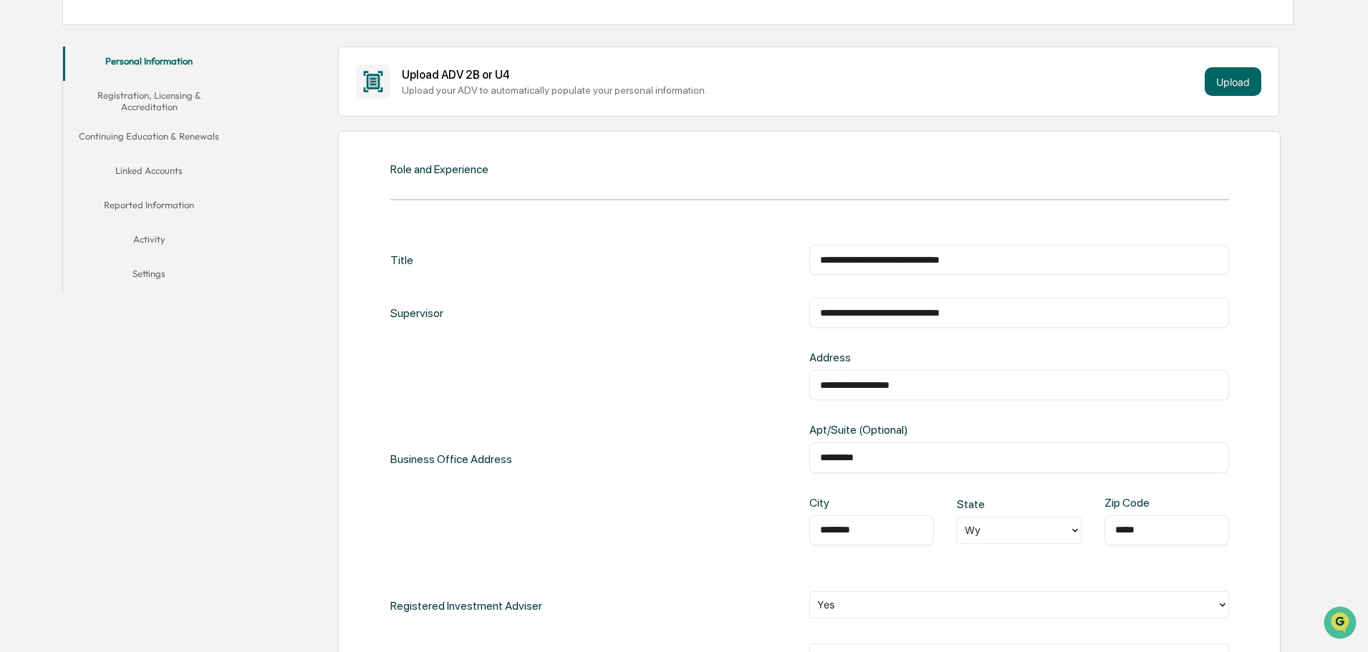
click at [949, 311] on input "**********" at bounding box center [1019, 313] width 398 height 14
paste input "*"
type input "**********"
click at [988, 533] on div at bounding box center [1013, 530] width 97 height 16
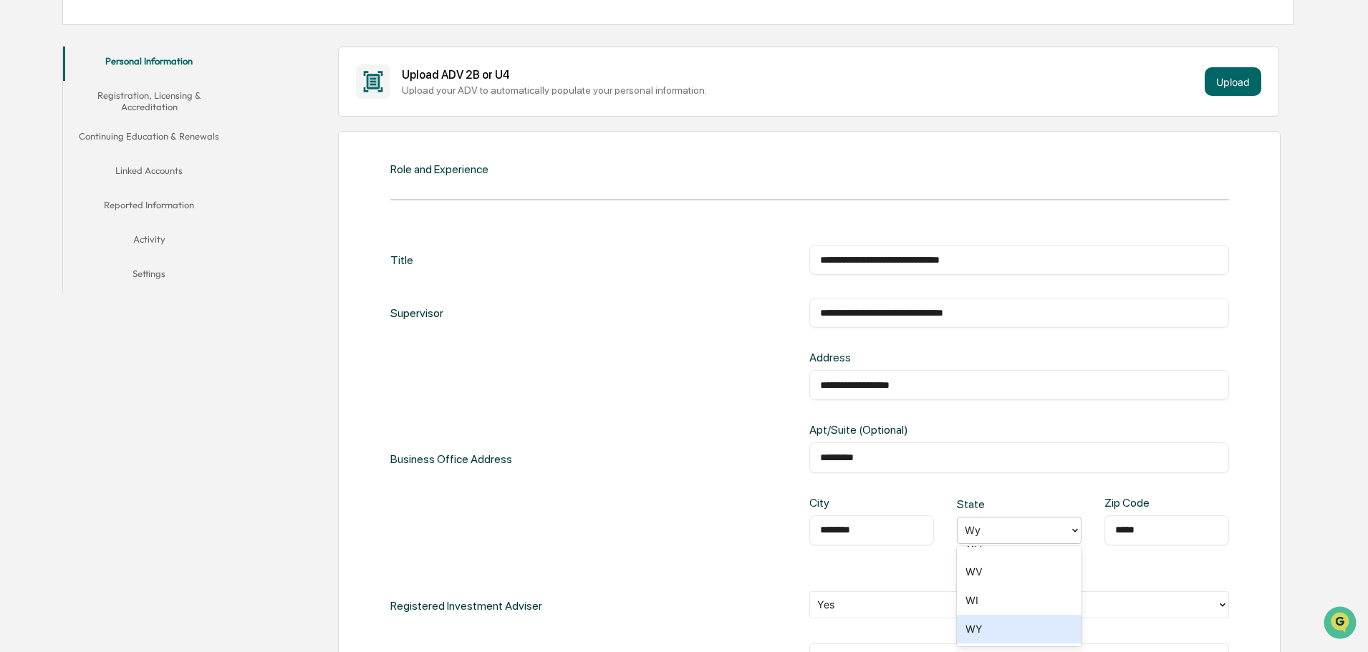
click at [1006, 625] on div "WY" at bounding box center [1019, 629] width 125 height 29
click at [731, 521] on div "**********" at bounding box center [809, 459] width 839 height 217
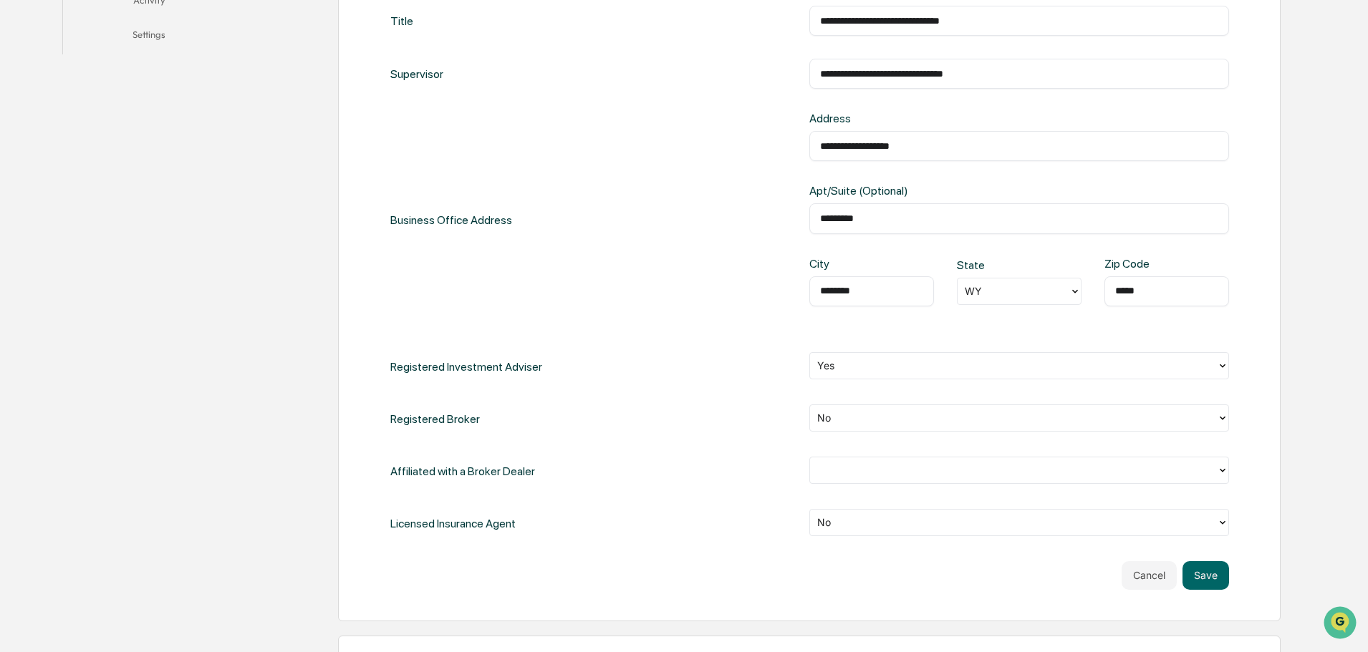
scroll to position [463, 0]
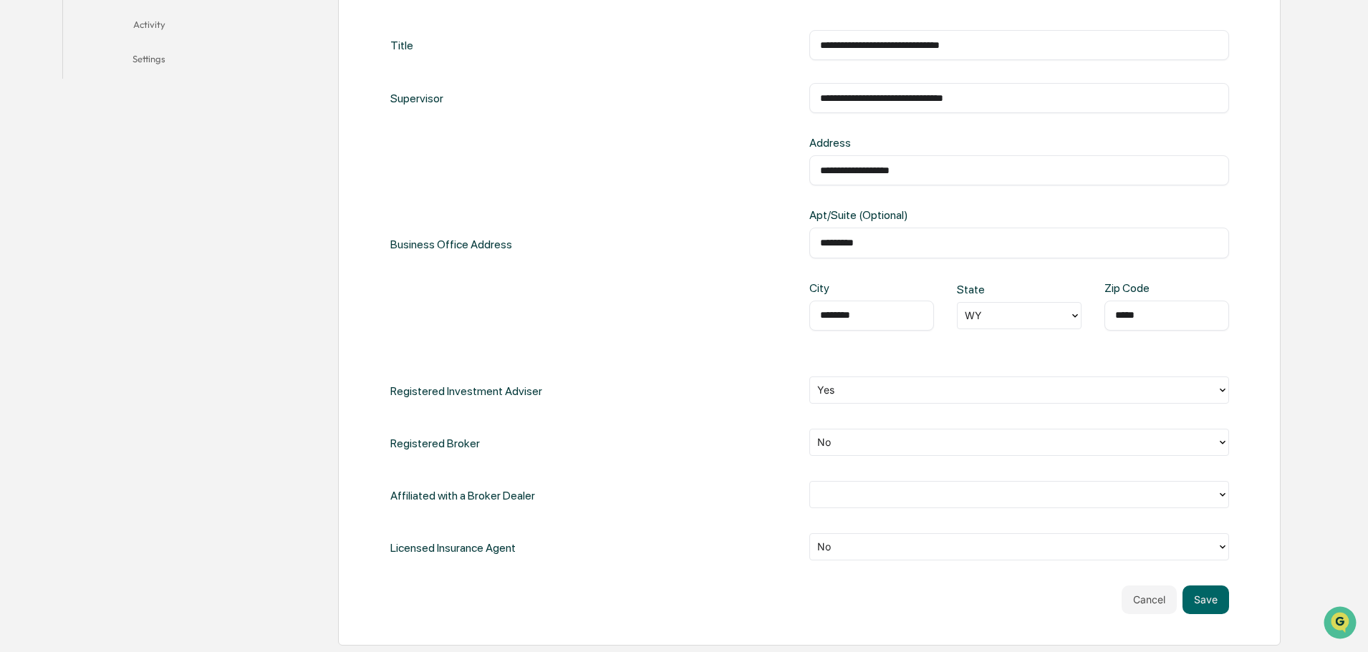
click at [996, 496] on div at bounding box center [1013, 494] width 392 height 16
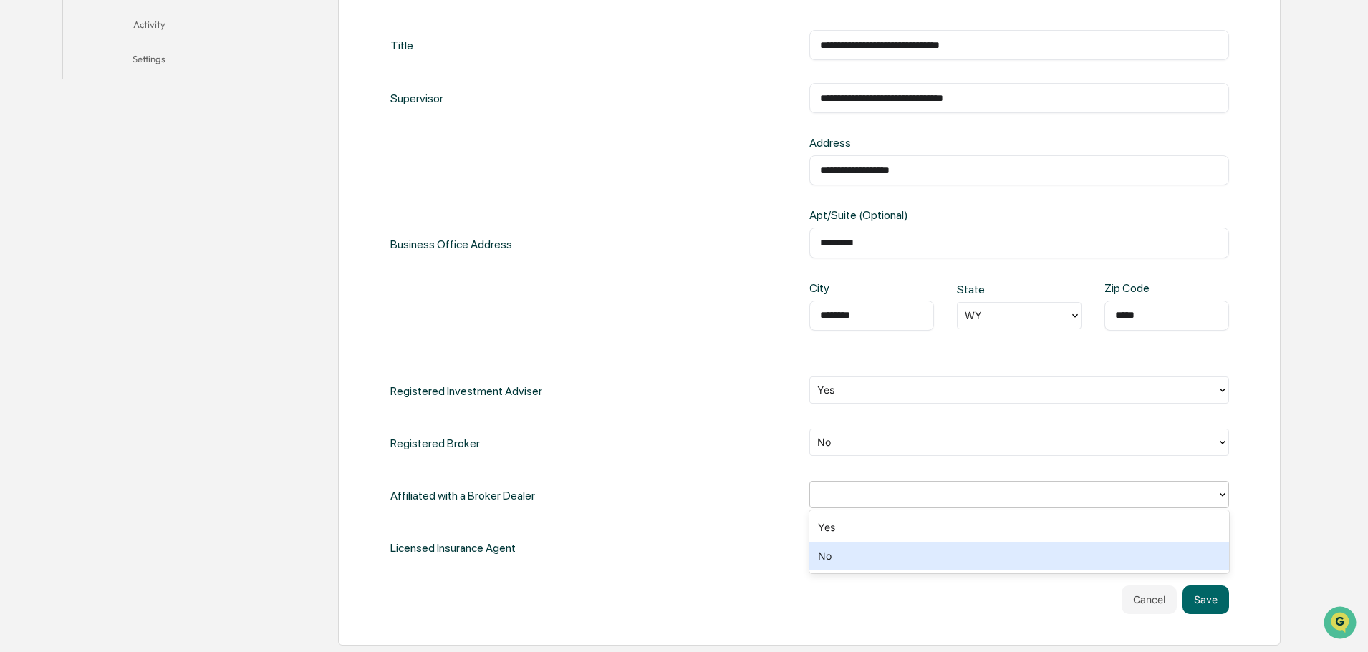
click at [969, 549] on div "No" at bounding box center [1019, 556] width 420 height 29
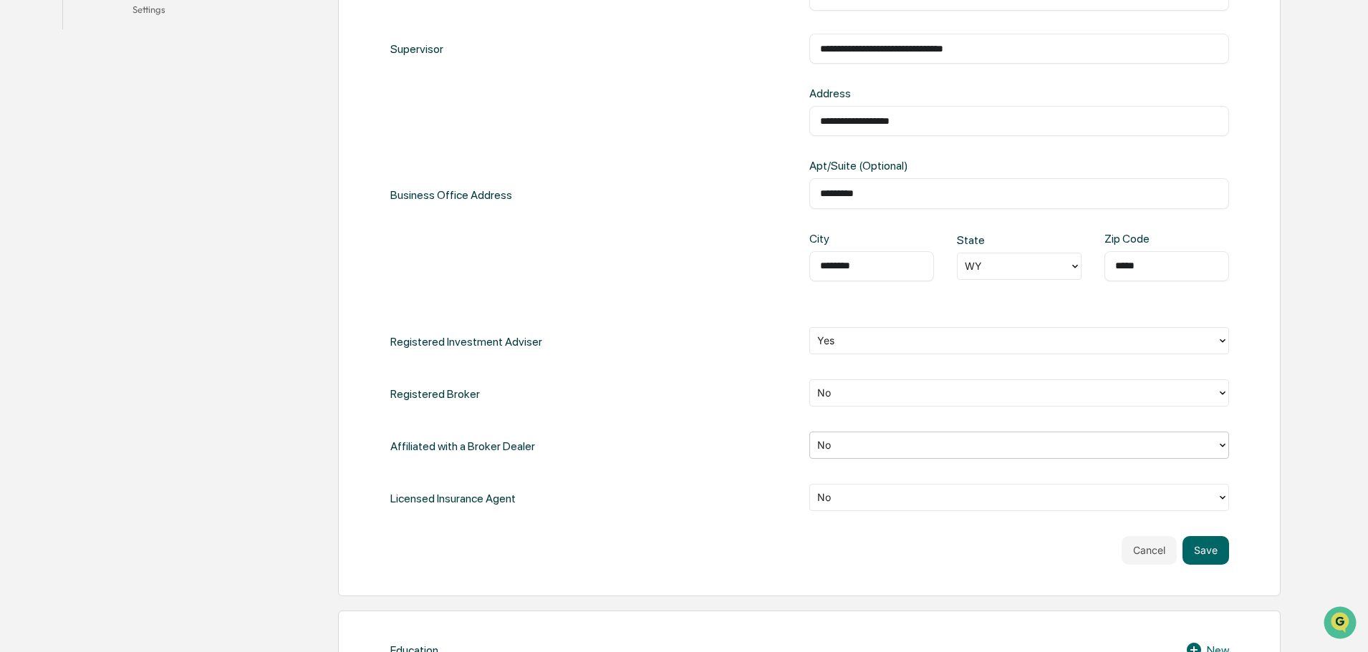
scroll to position [534, 0]
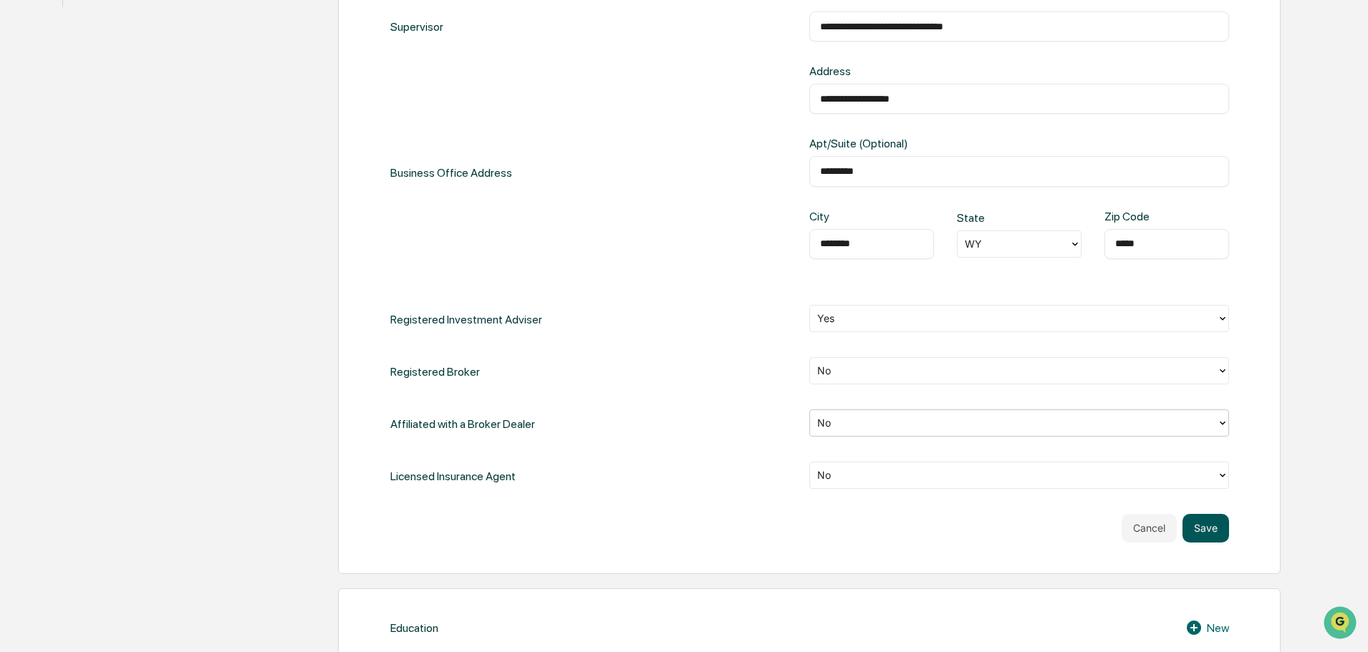
click at [1206, 525] on button "Save" at bounding box center [1206, 528] width 47 height 29
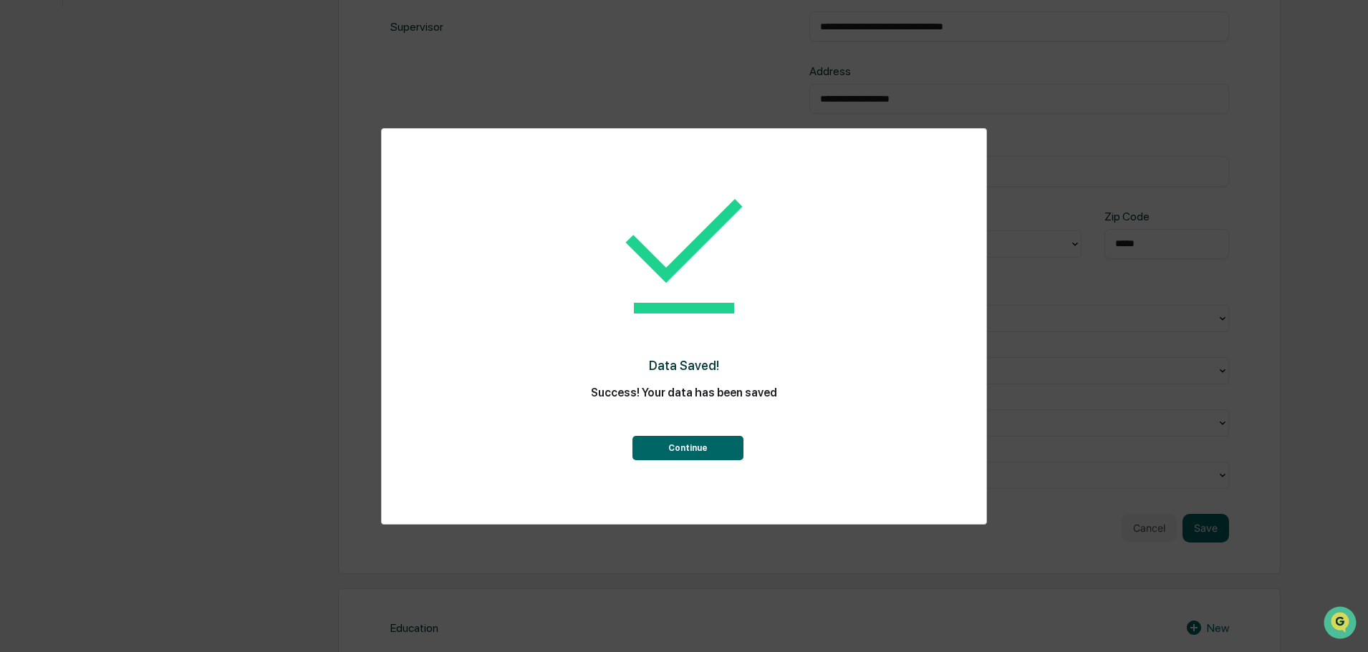
click at [705, 446] on button "Continue" at bounding box center [687, 448] width 111 height 24
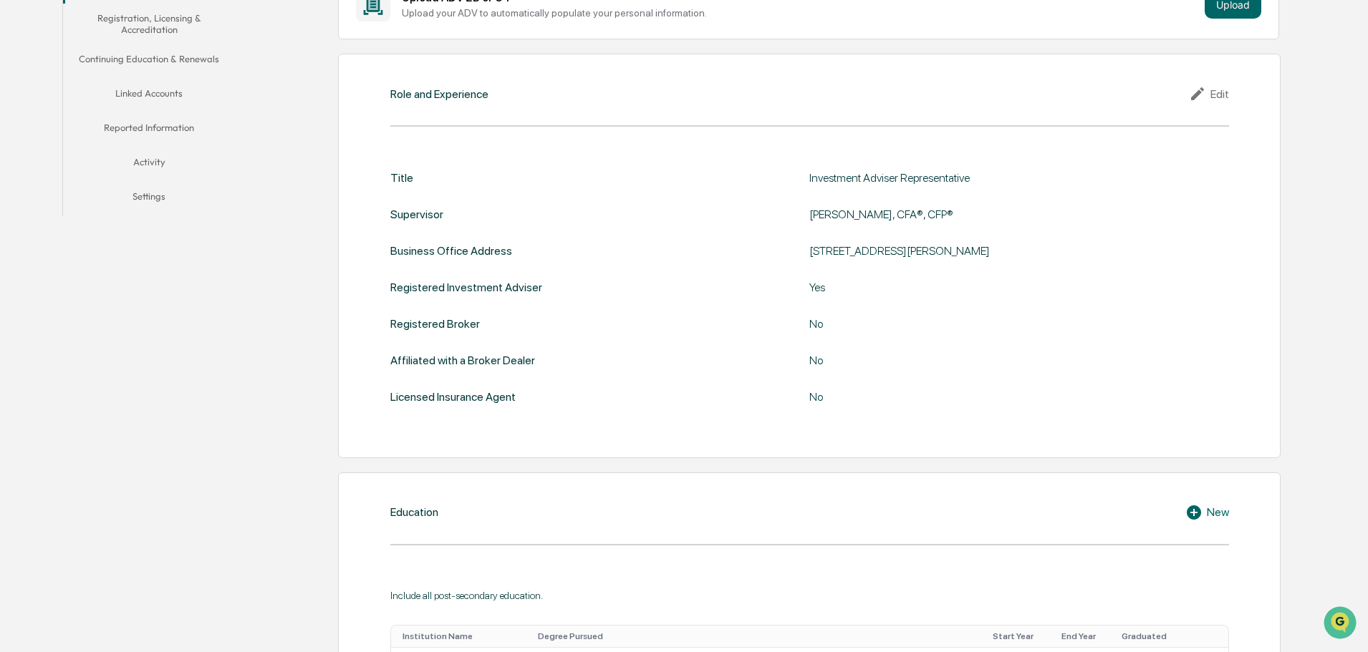
scroll to position [0, 0]
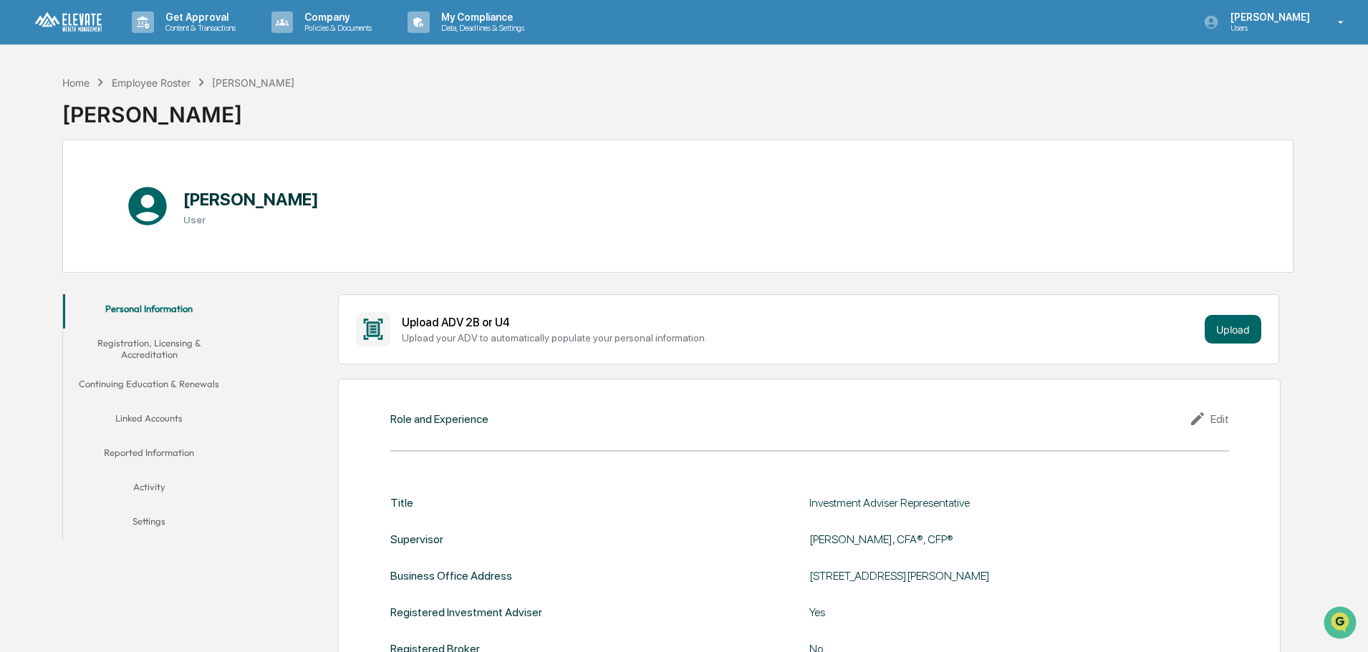
click at [163, 347] on button "Registration, Licensing & Accreditation" at bounding box center [149, 349] width 172 height 41
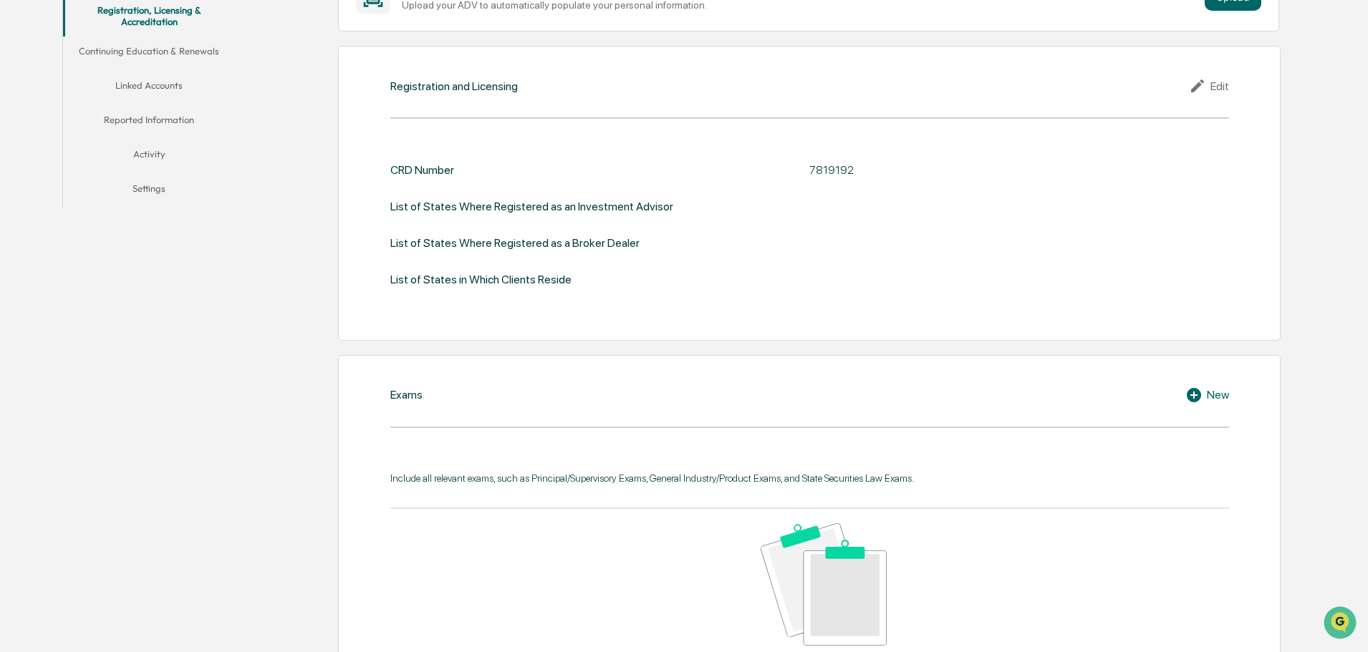
scroll to position [358, 0]
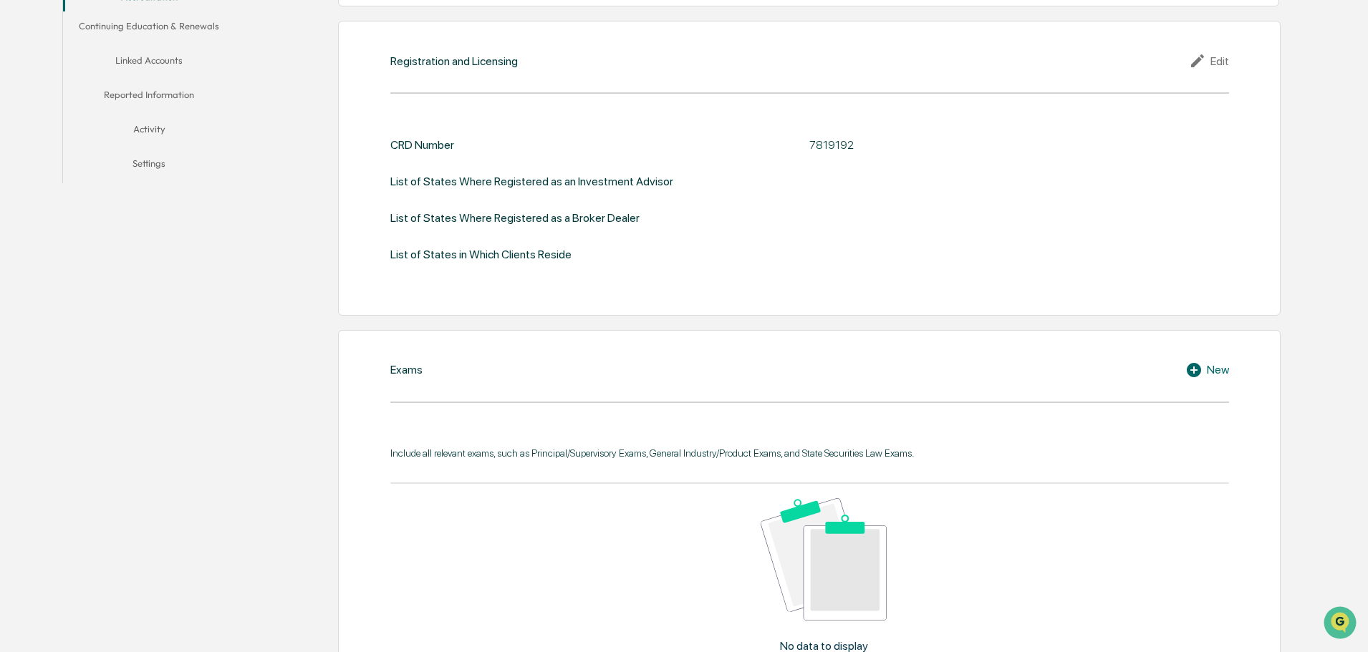
click at [1211, 372] on div "New" at bounding box center [1207, 370] width 44 height 17
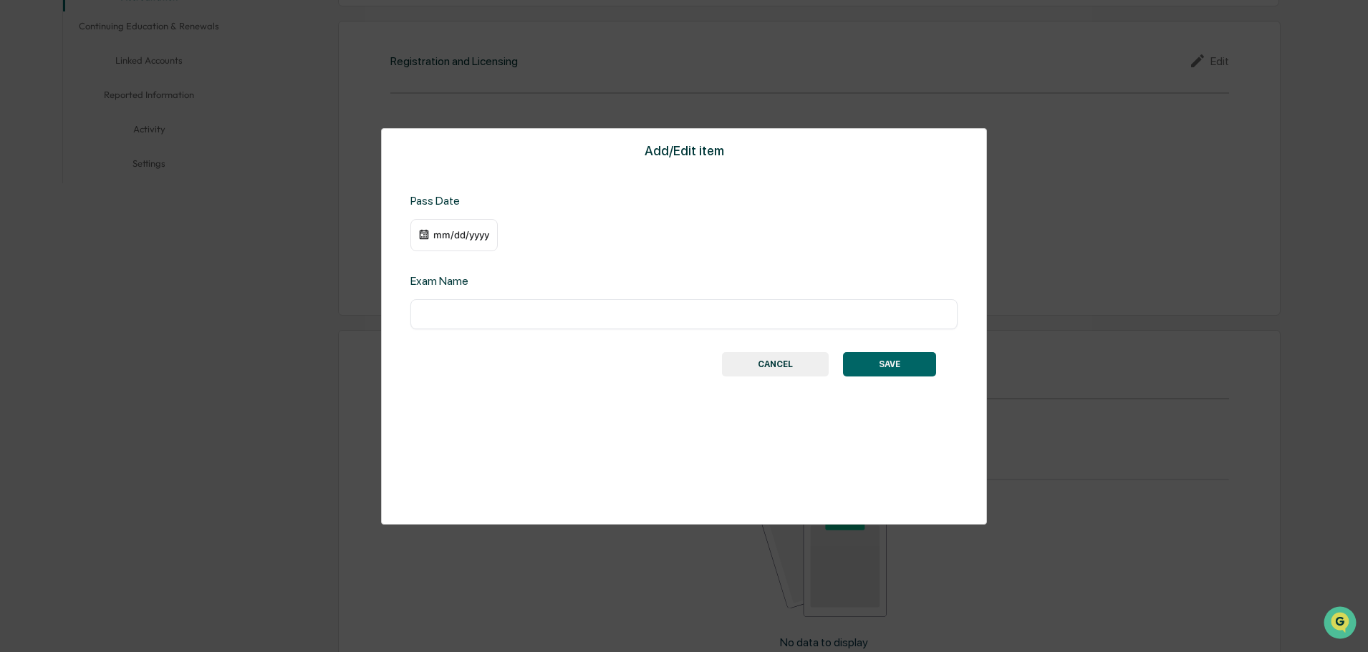
click at [463, 237] on div "mm/dd/yyyy" at bounding box center [461, 234] width 57 height 11
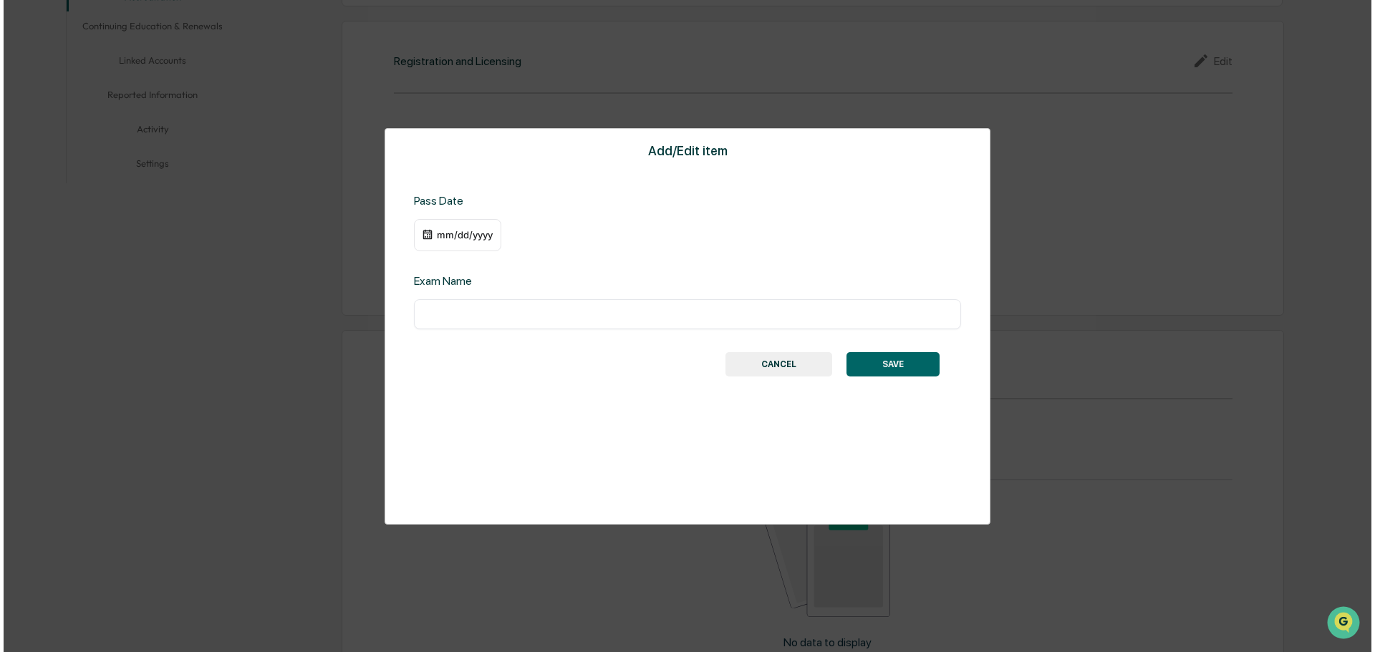
scroll to position [359, 0]
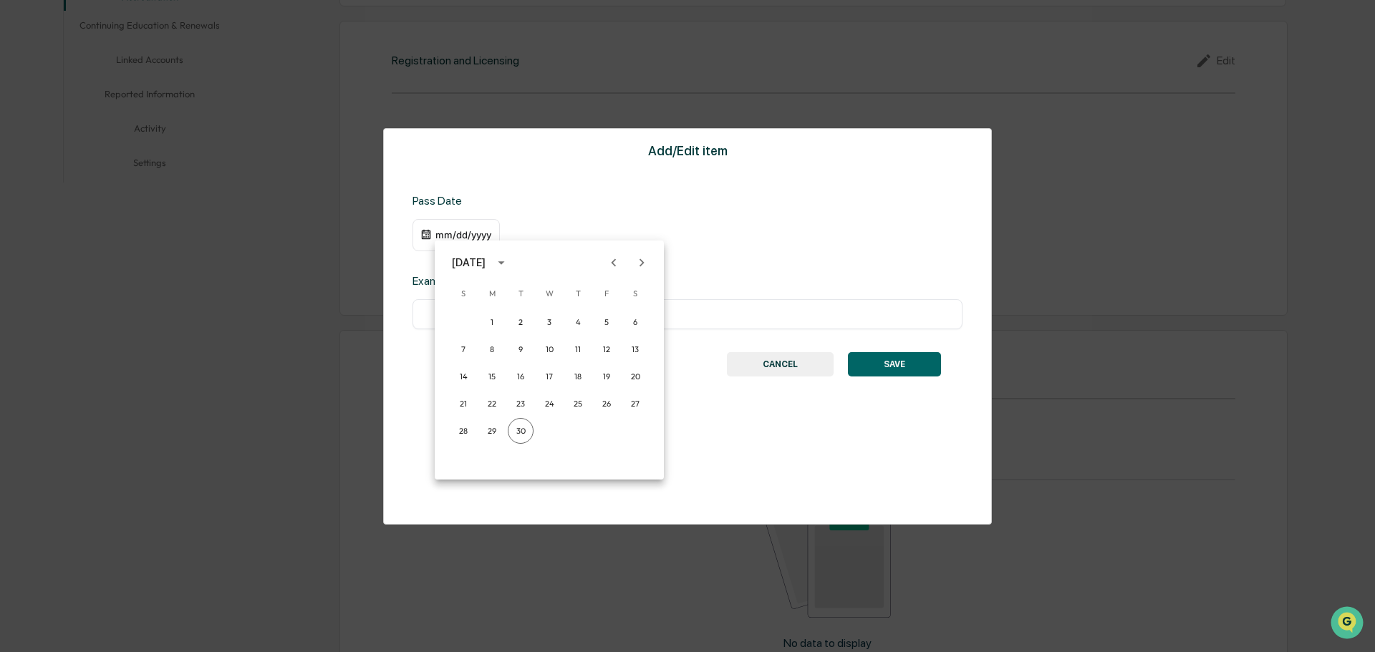
click at [490, 259] on div "[DATE]" at bounding box center [471, 263] width 38 height 16
click at [471, 379] on button "2023" at bounding box center [475, 380] width 52 height 26
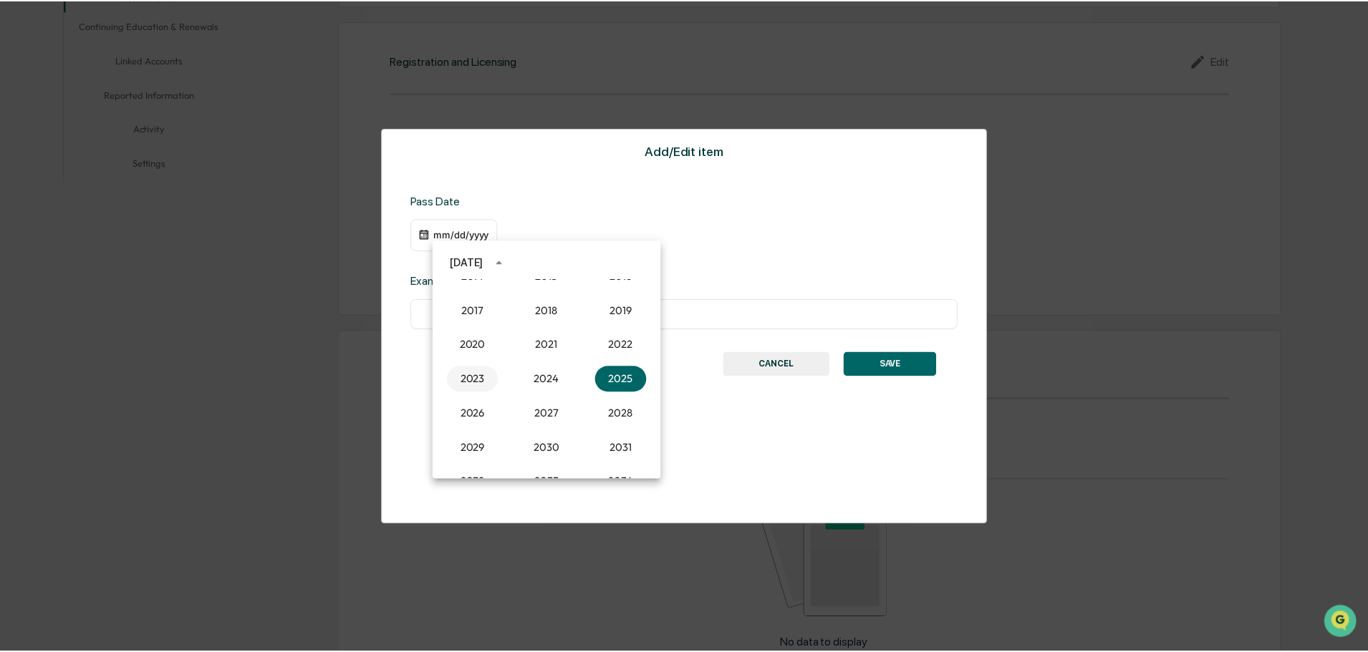
scroll to position [358, 0]
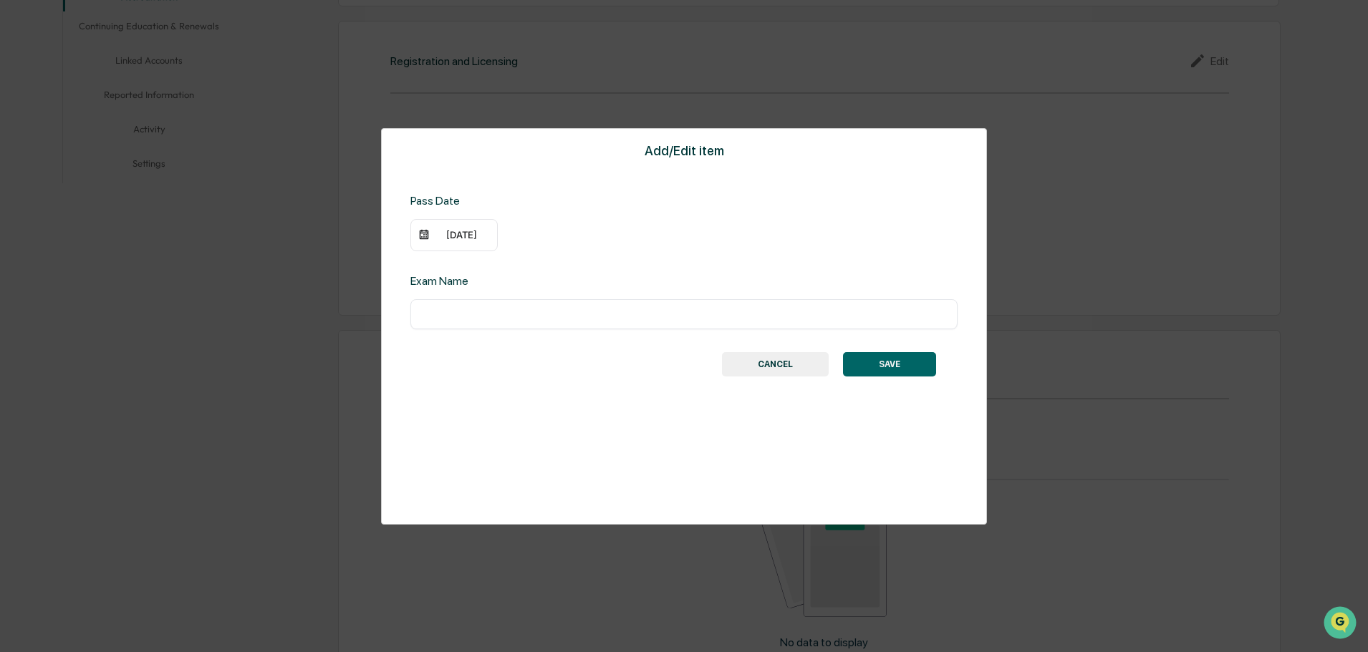
click at [476, 312] on input "text" at bounding box center [684, 314] width 526 height 14
type input "*********"
click at [471, 236] on div "[DATE]" at bounding box center [461, 234] width 57 height 11
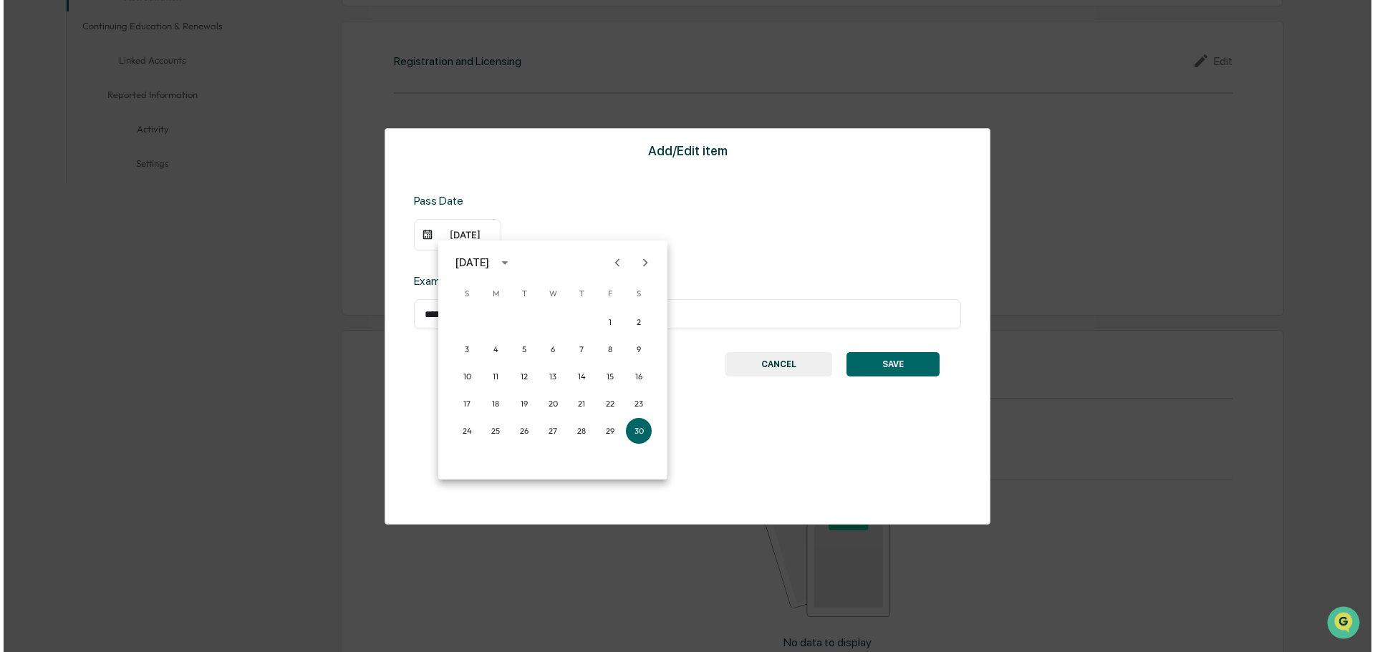
scroll to position [359, 0]
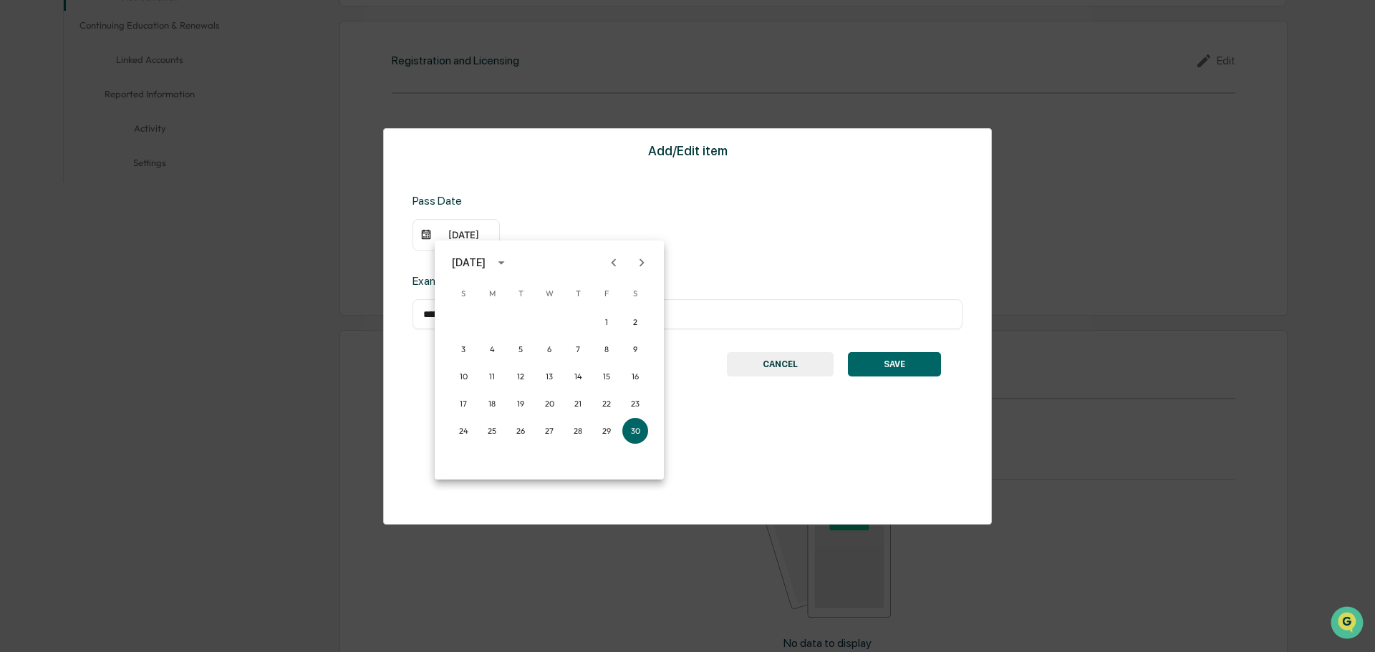
click at [643, 262] on icon "Next month" at bounding box center [642, 263] width 5 height 8
click at [631, 401] on button "28" at bounding box center [635, 404] width 26 height 26
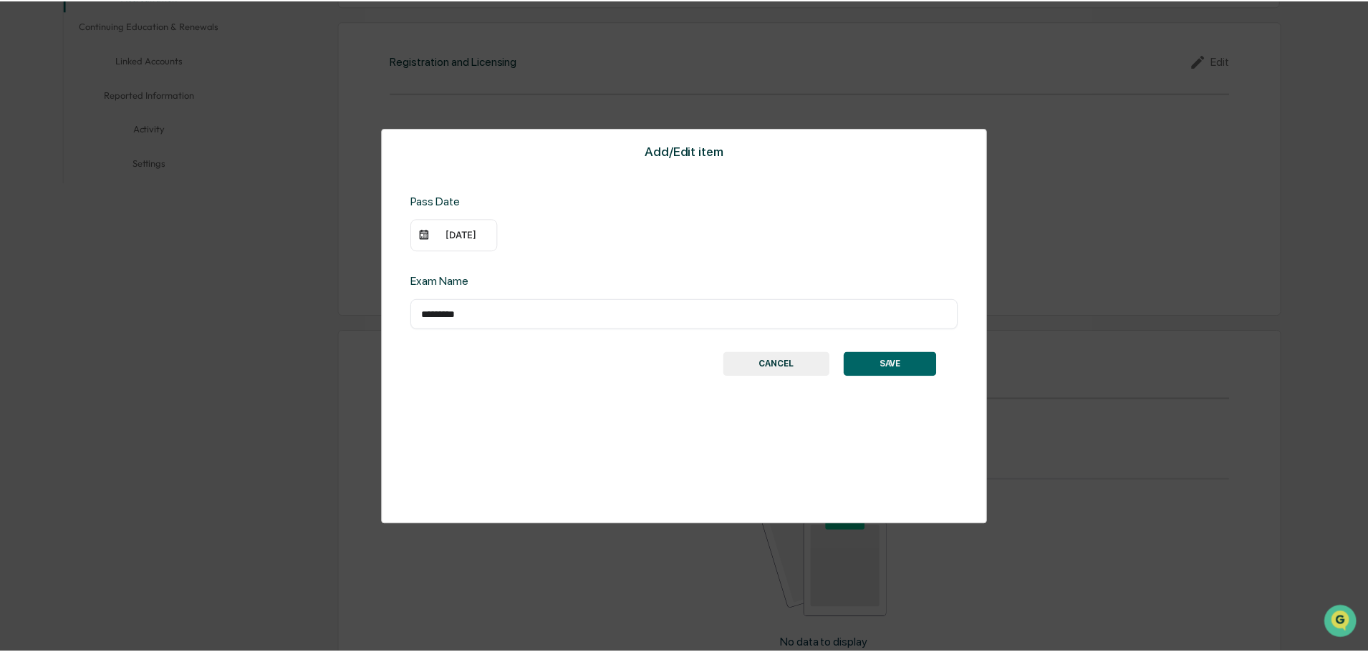
scroll to position [358, 0]
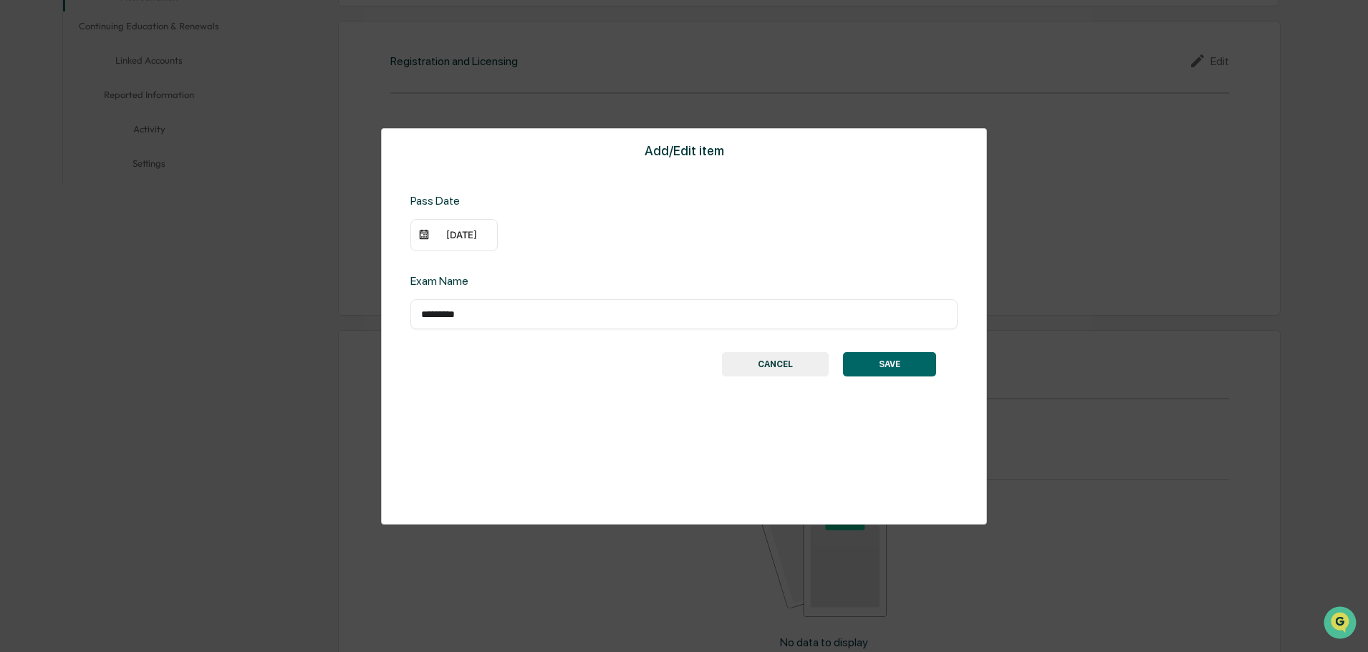
click at [887, 359] on button "SAVE" at bounding box center [889, 364] width 93 height 24
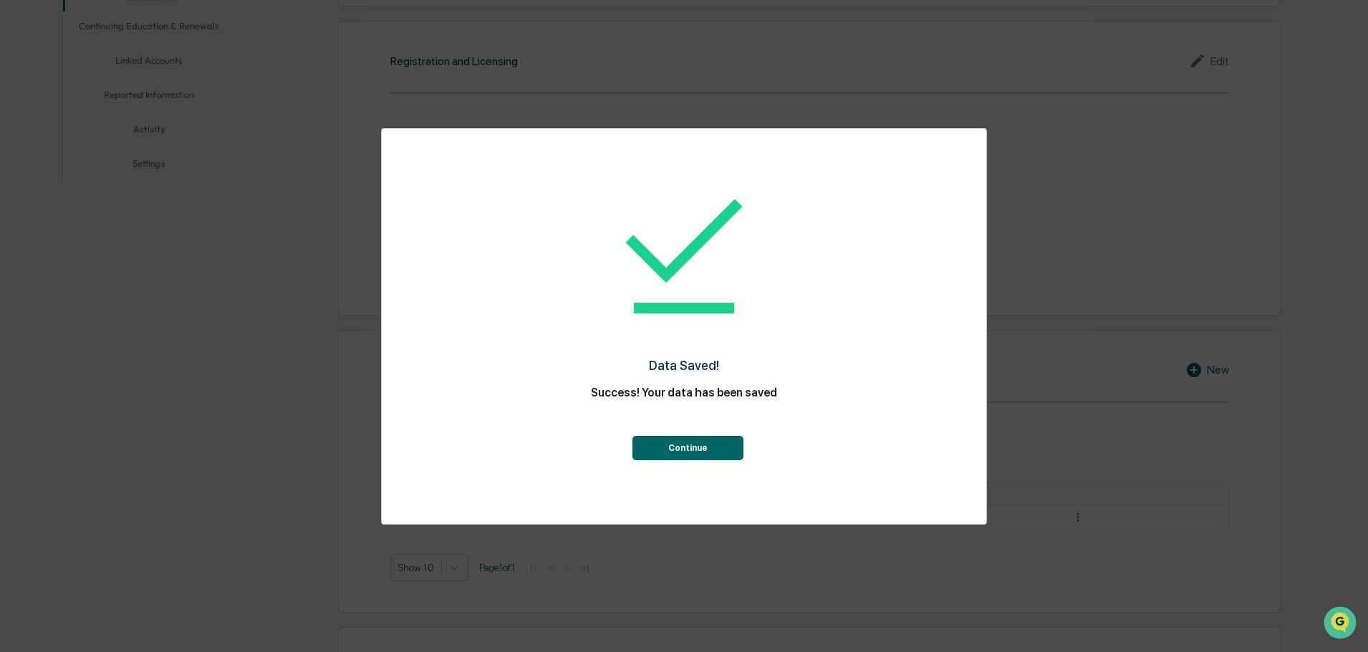
click at [682, 448] on button "Continue" at bounding box center [687, 448] width 111 height 24
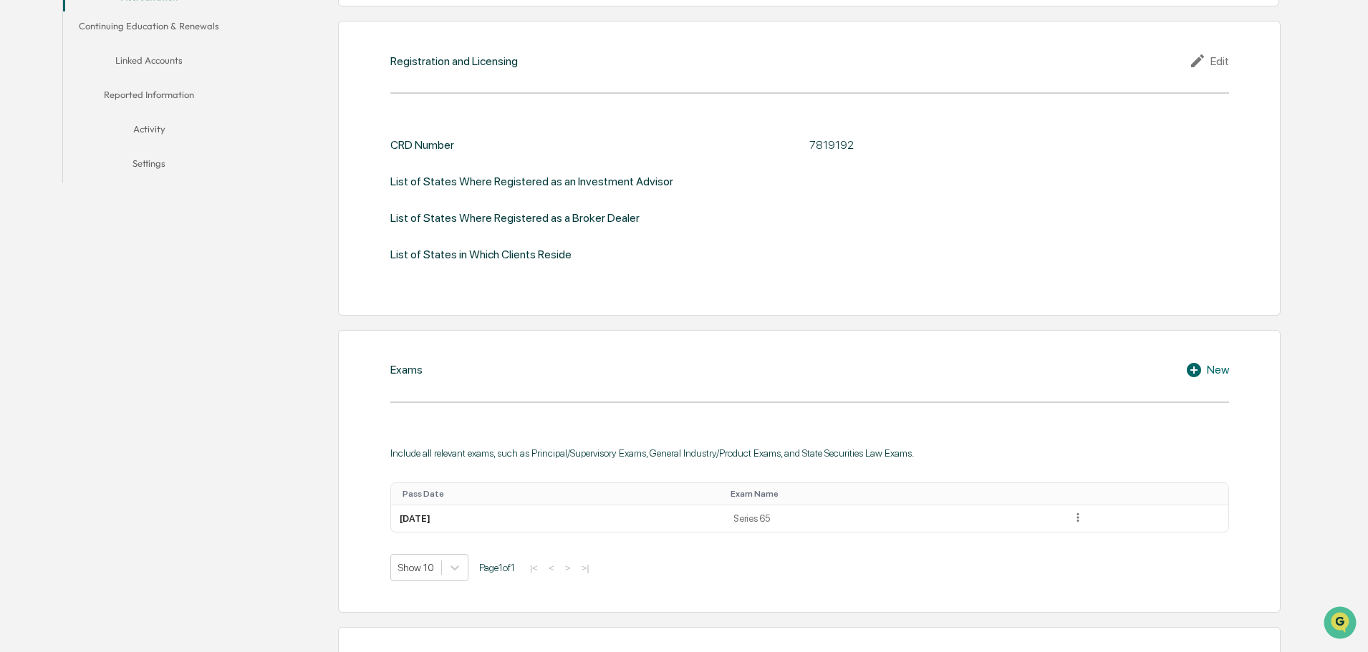
click at [1210, 367] on div "New" at bounding box center [1207, 370] width 44 height 17
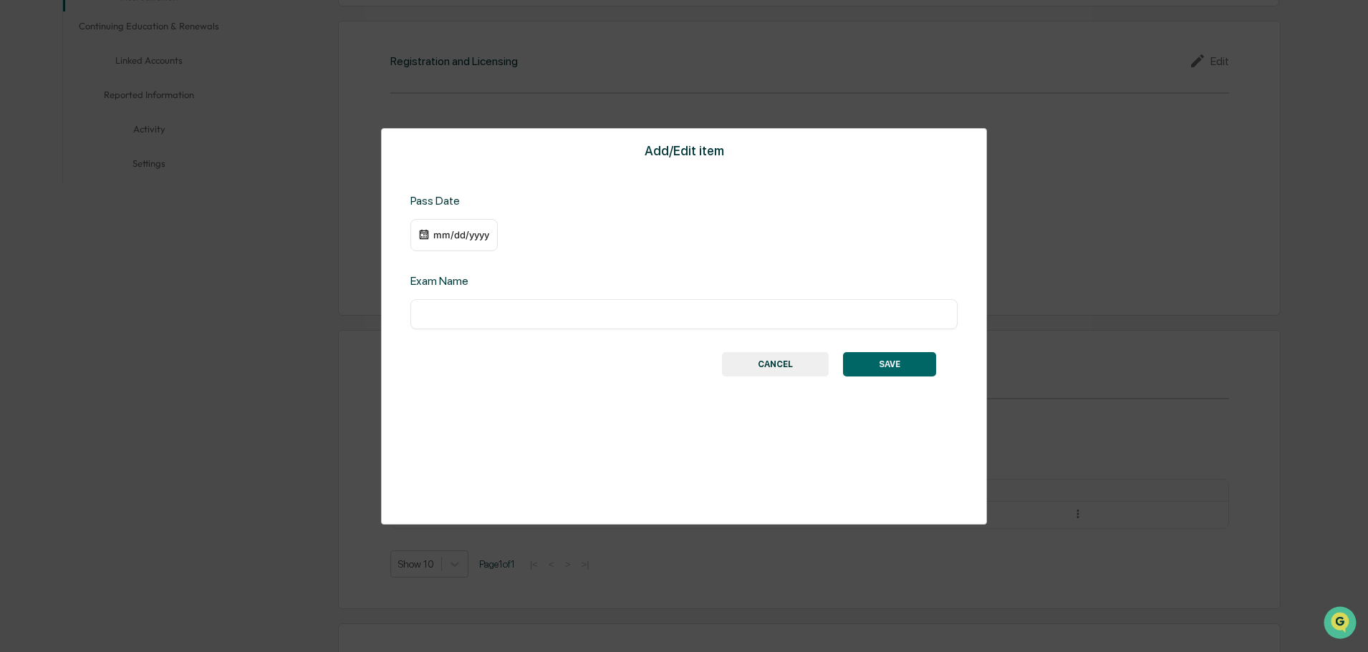
click at [462, 239] on div "mm/dd/yyyy" at bounding box center [461, 234] width 57 height 11
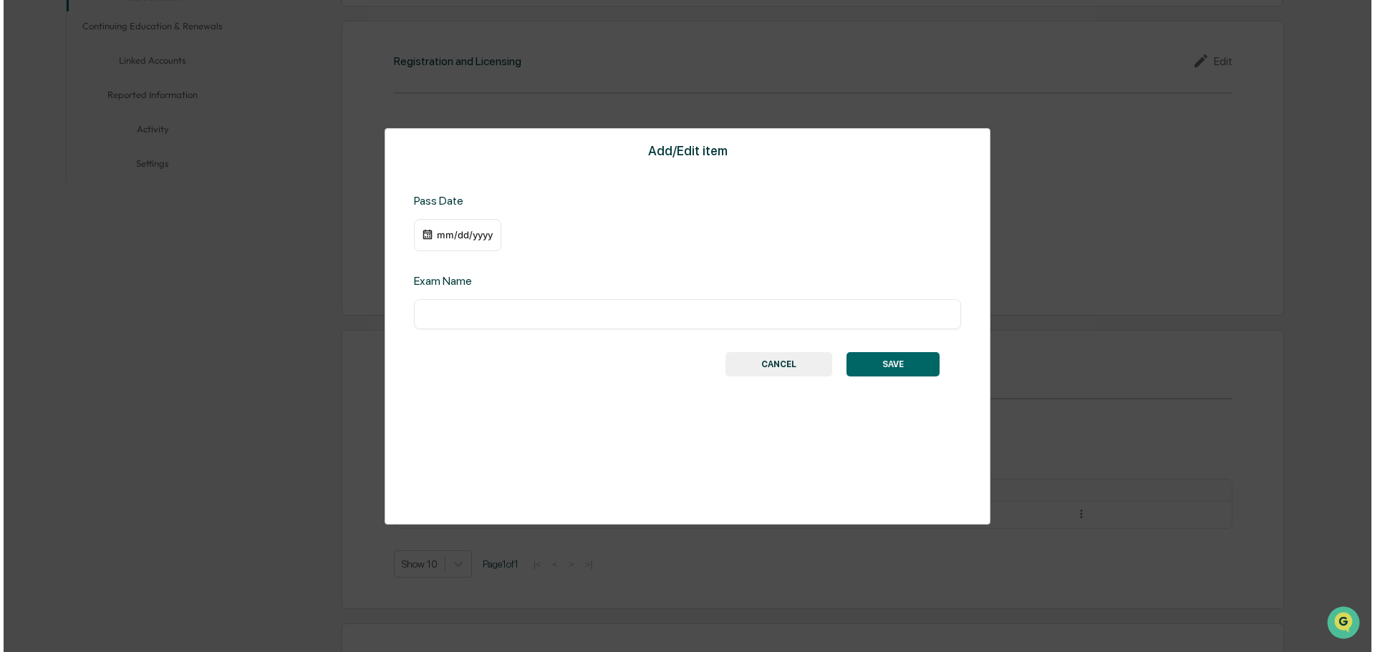
scroll to position [359, 0]
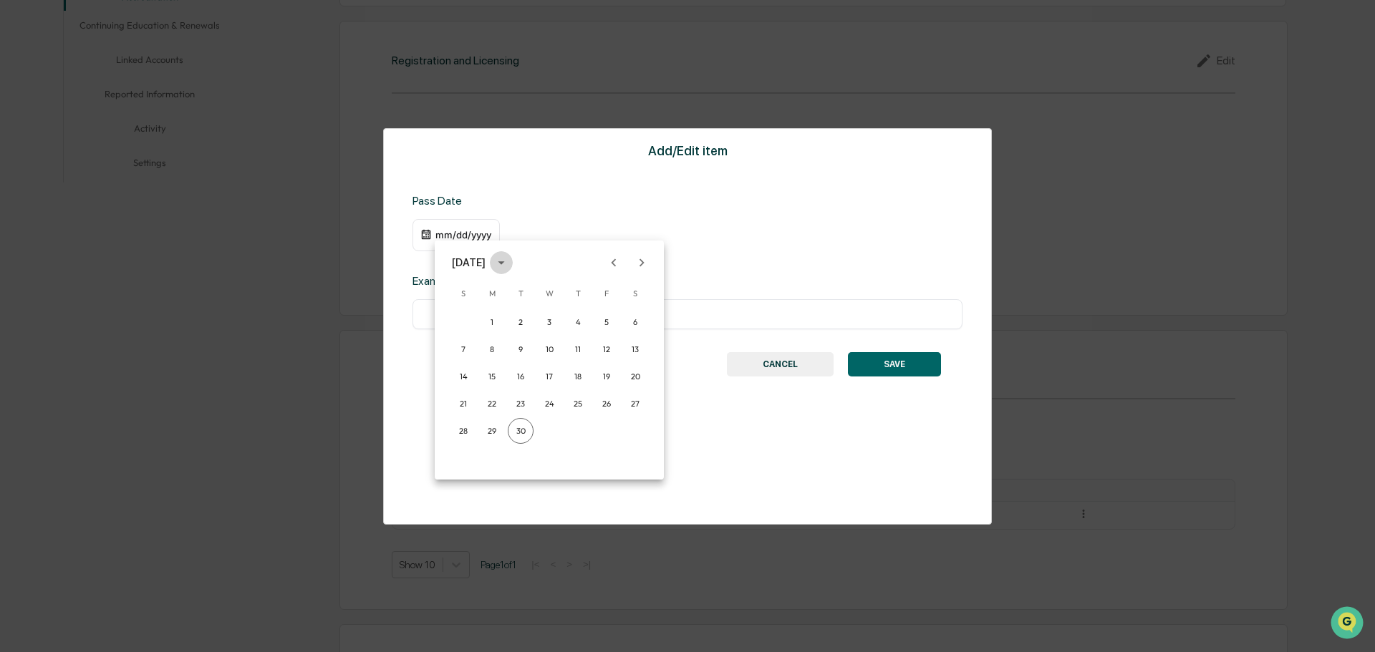
click at [504, 263] on icon "calendar view is open, switch to year view" at bounding box center [501, 263] width 6 height 4
click at [542, 370] on button "2024" at bounding box center [550, 380] width 52 height 26
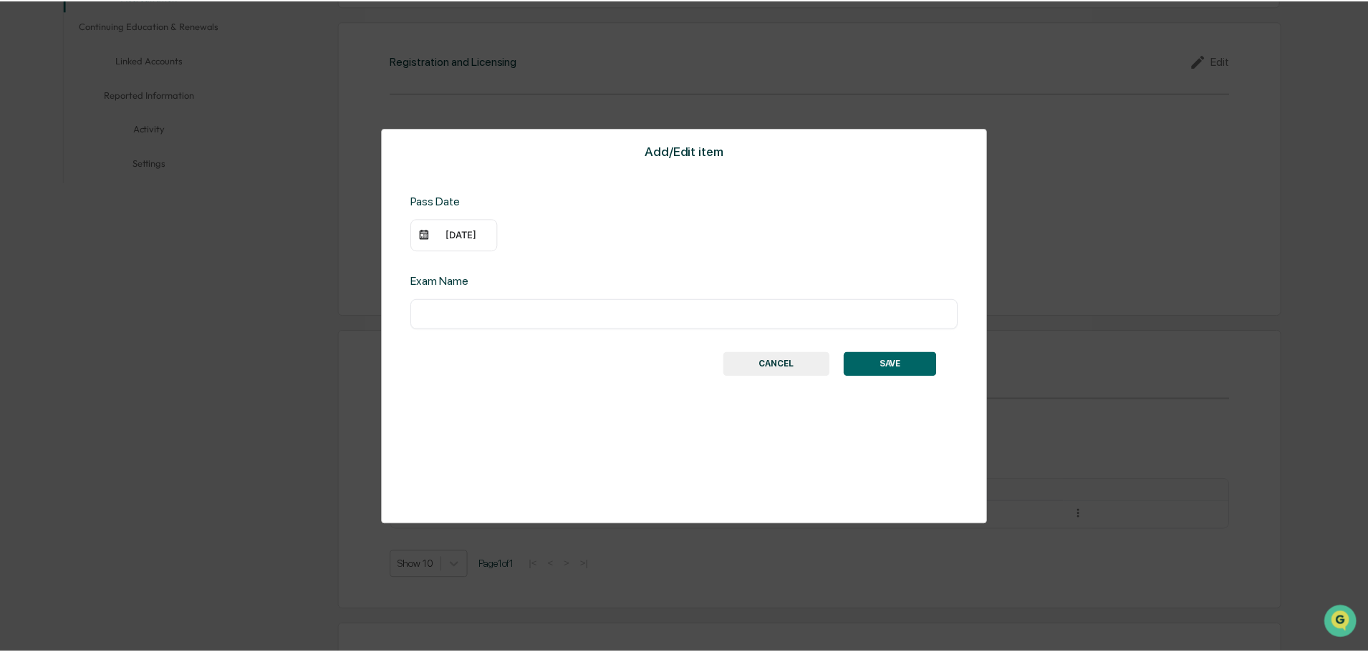
scroll to position [358, 0]
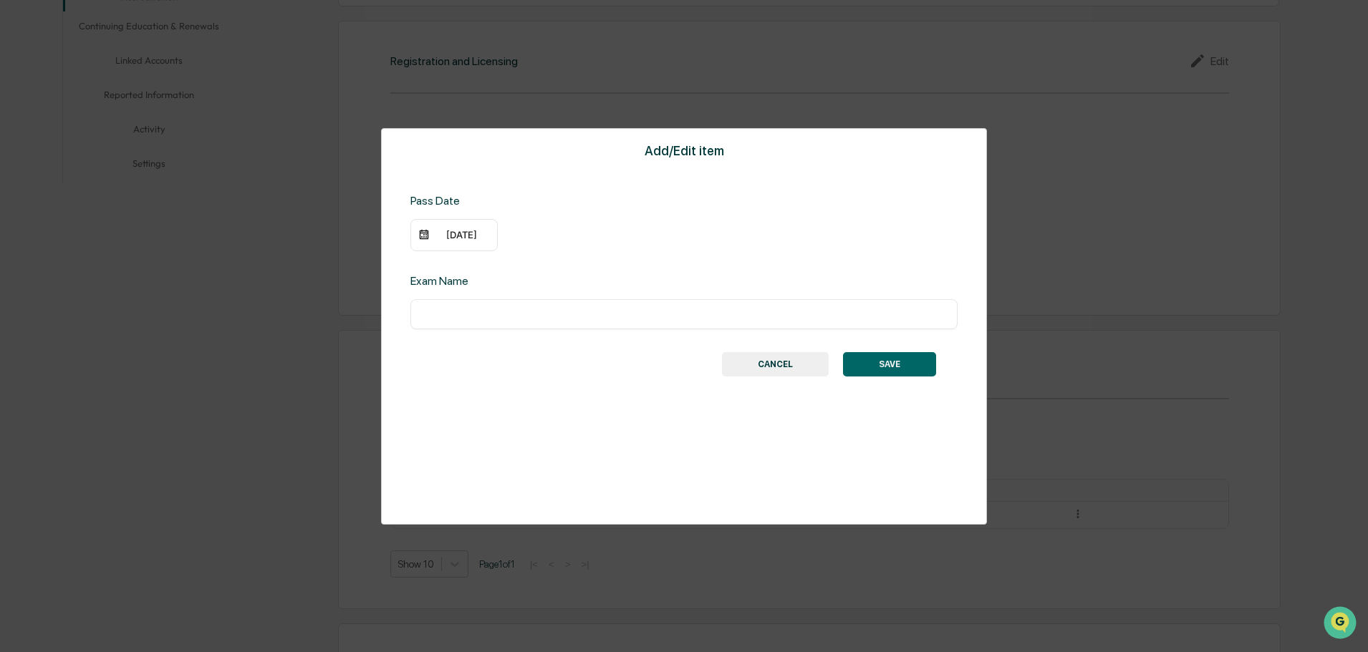
click at [449, 233] on div "[DATE]" at bounding box center [461, 234] width 57 height 11
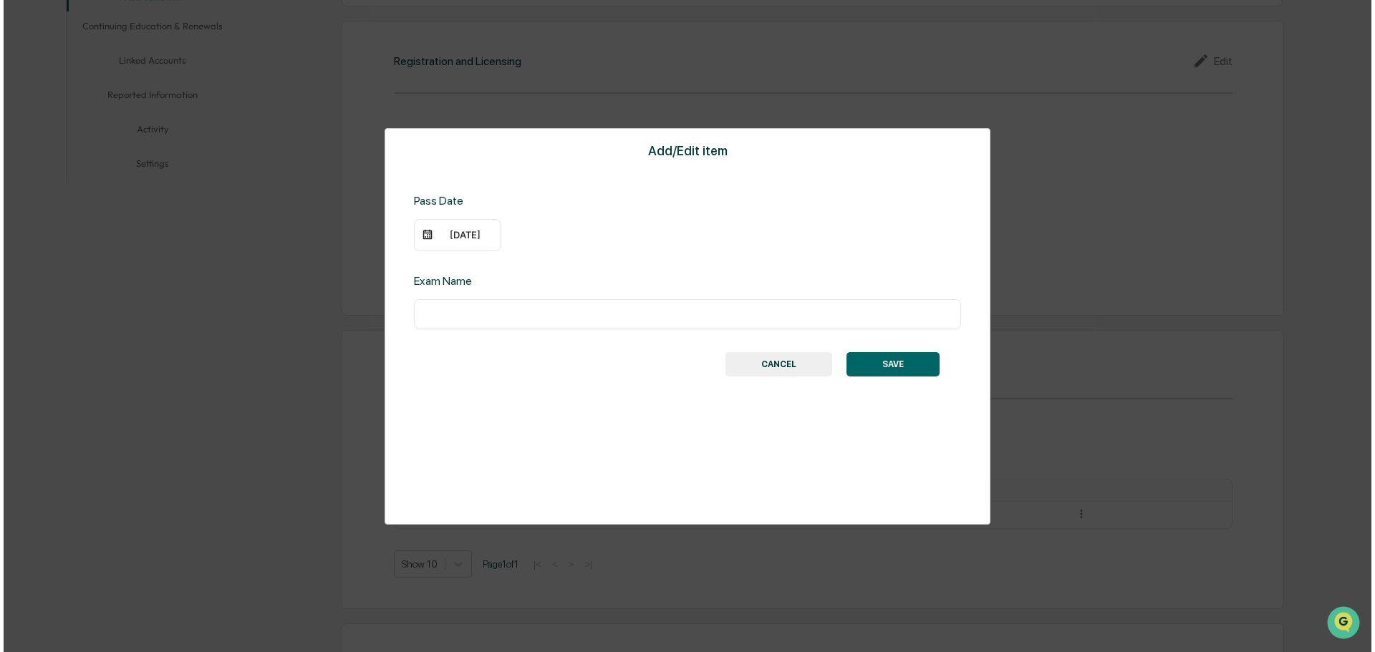
scroll to position [359, 0]
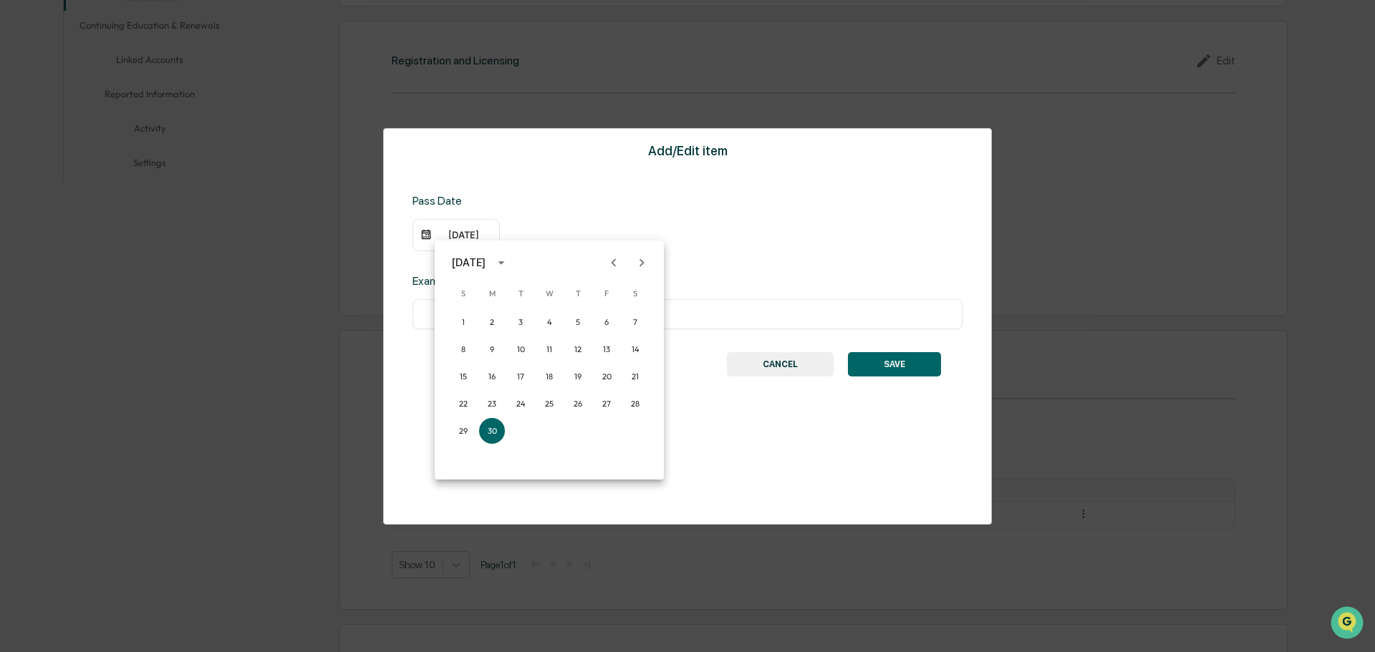
click at [640, 261] on icon "Next month" at bounding box center [642, 263] width 16 height 16
click at [554, 375] on button "13" at bounding box center [549, 377] width 26 height 26
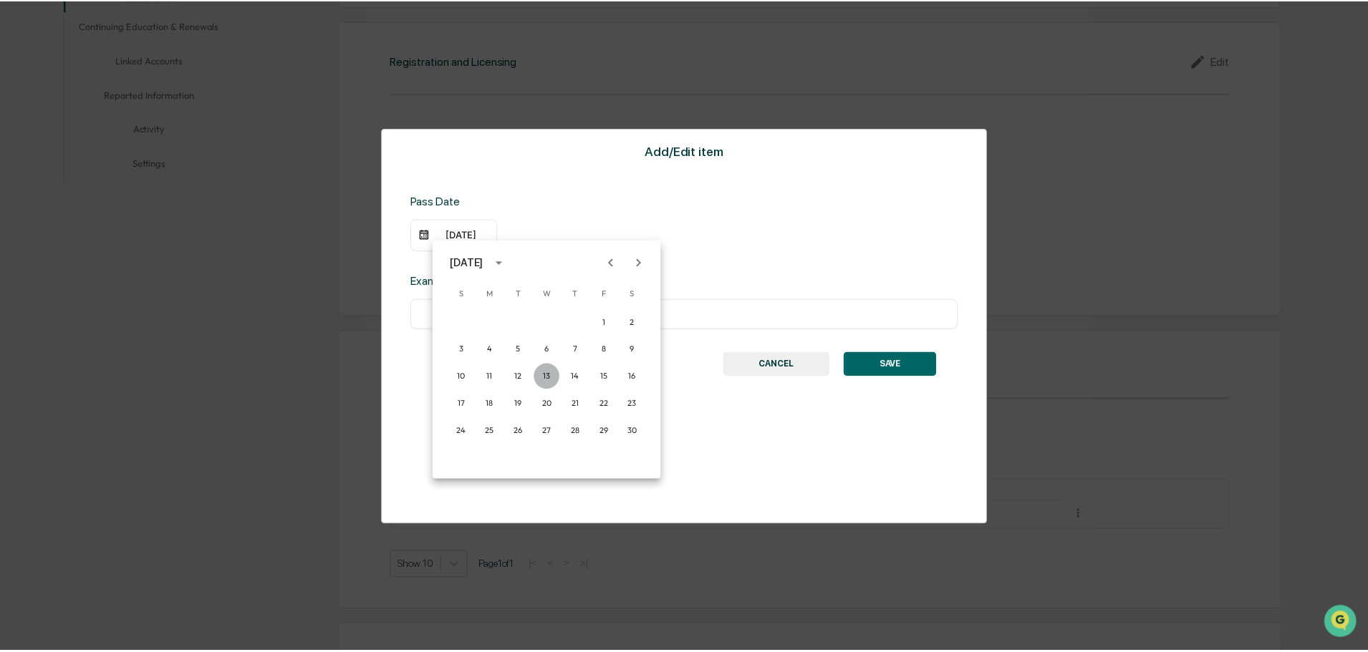
scroll to position [358, 0]
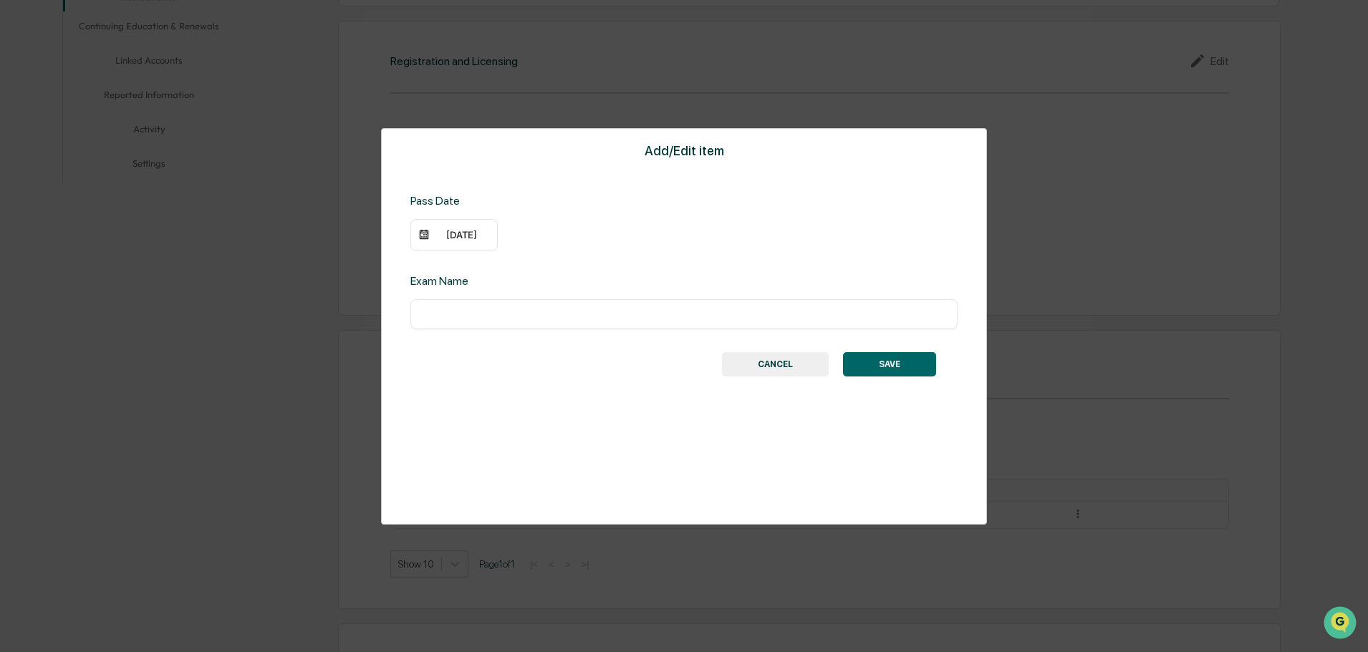
click at [541, 317] on input "text" at bounding box center [684, 314] width 526 height 14
paste input "*"
type input "*********"
click at [891, 362] on button "SAVE" at bounding box center [889, 364] width 93 height 24
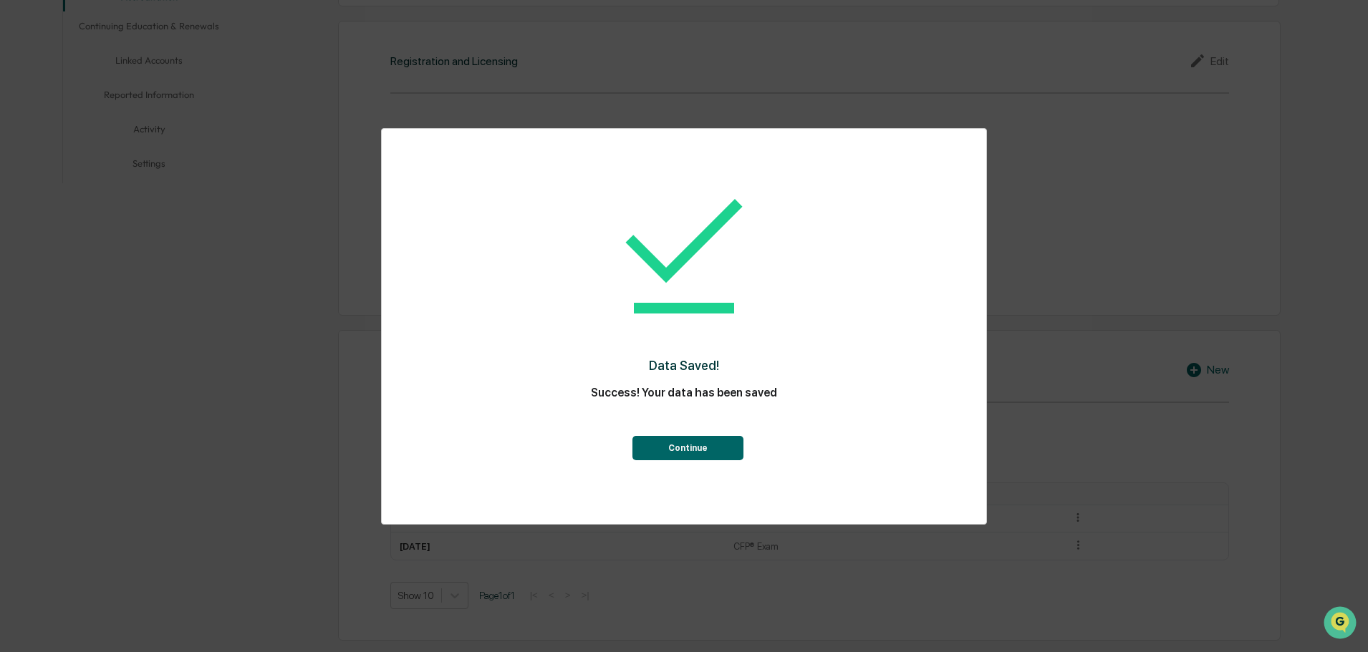
click at [711, 448] on button "Continue" at bounding box center [687, 448] width 111 height 24
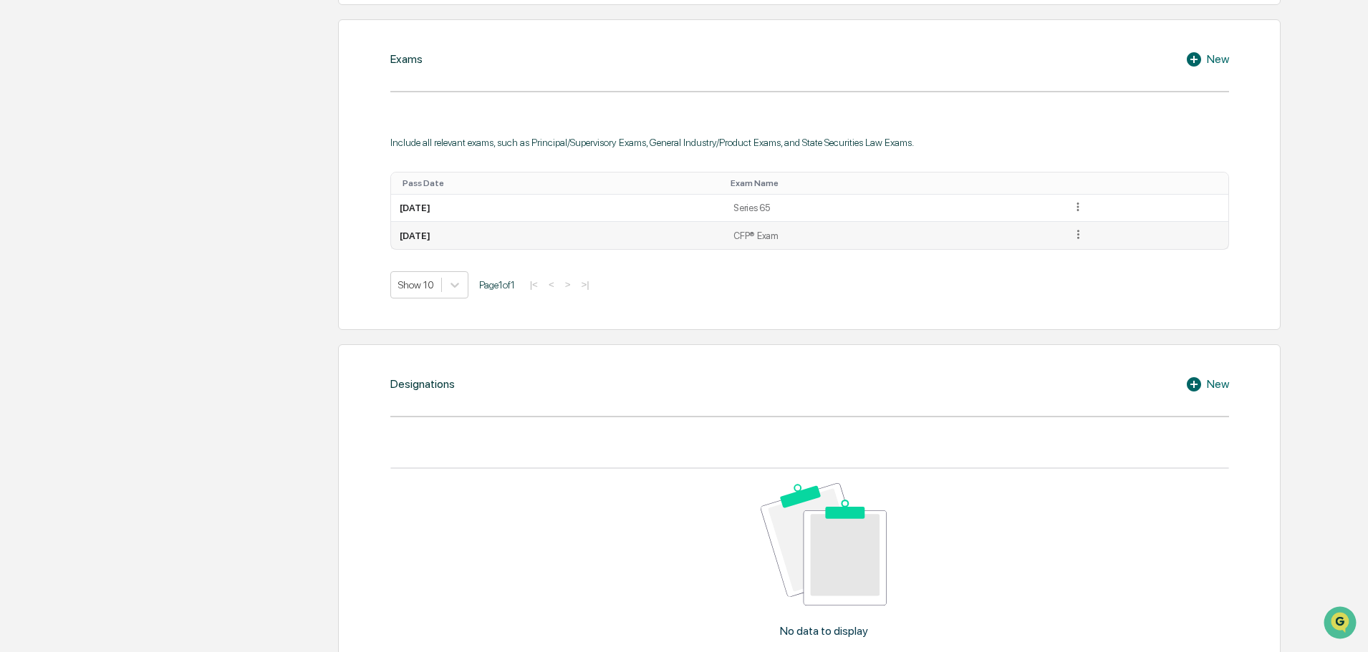
scroll to position [645, 0]
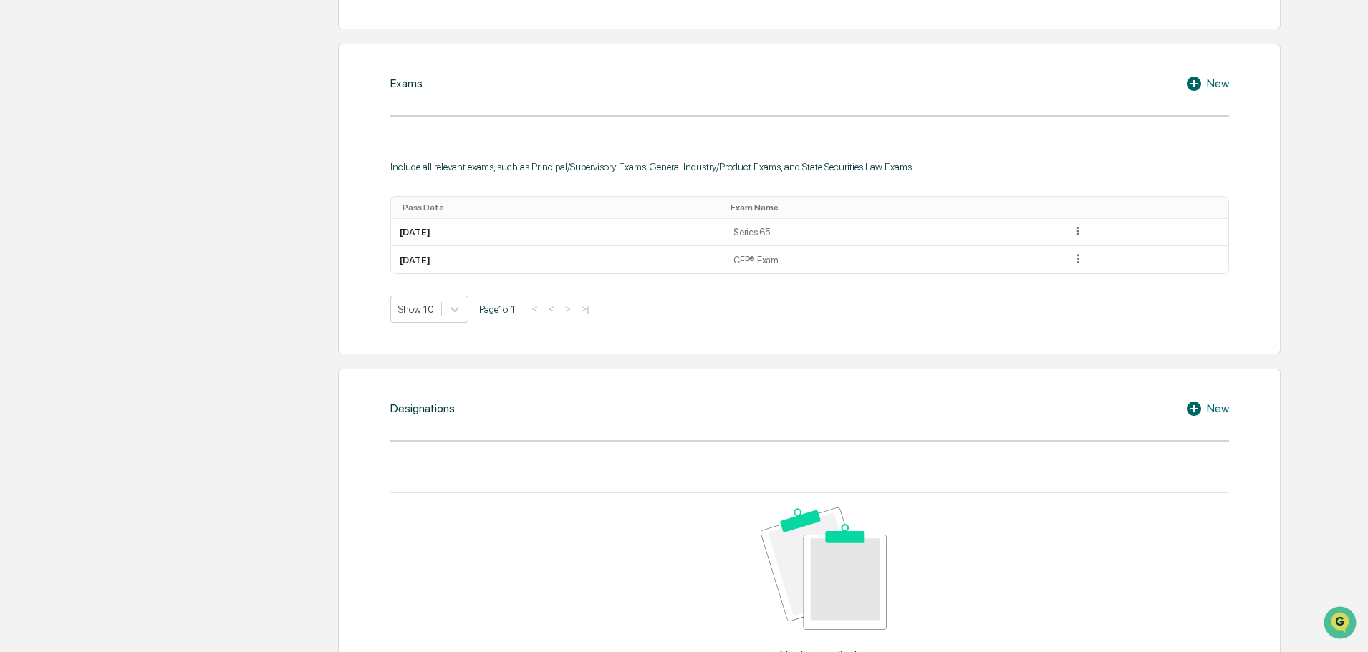
click at [1205, 405] on icon at bounding box center [1195, 408] width 21 height 17
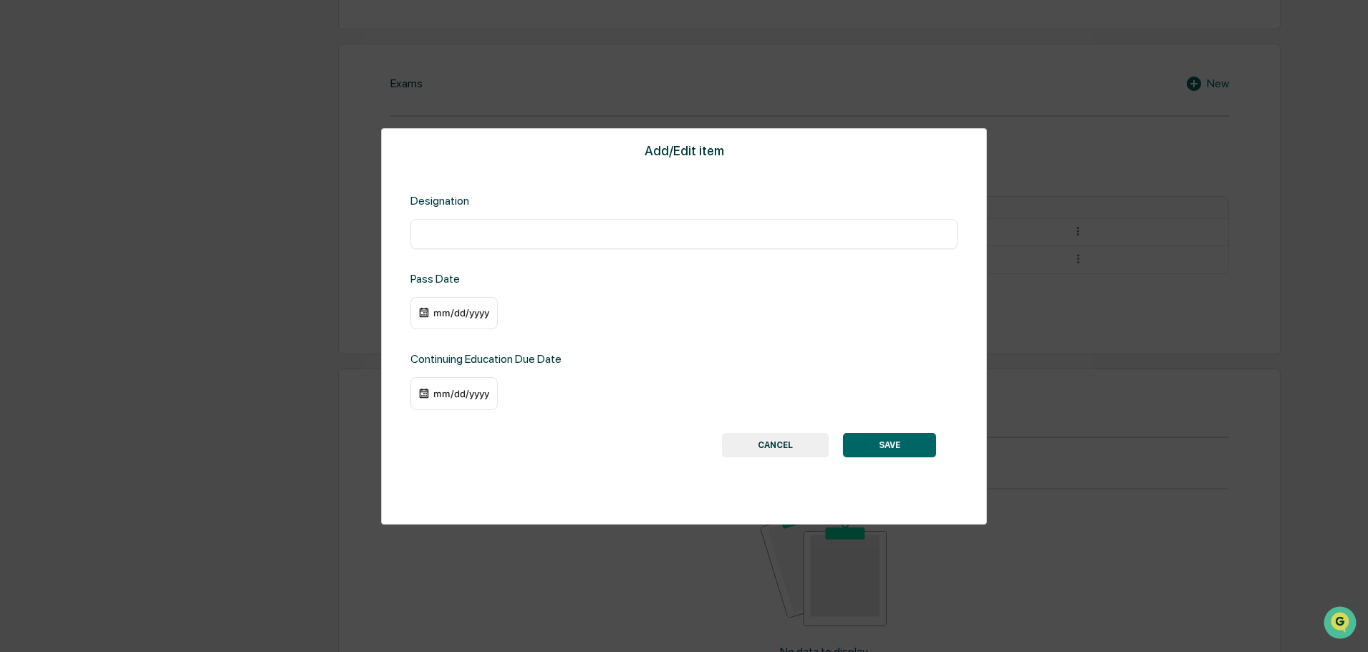
click at [543, 237] on input "text" at bounding box center [684, 234] width 526 height 14
paste input "*"
type input "**********"
click at [461, 312] on div "mm/dd/yyyy" at bounding box center [461, 312] width 57 height 11
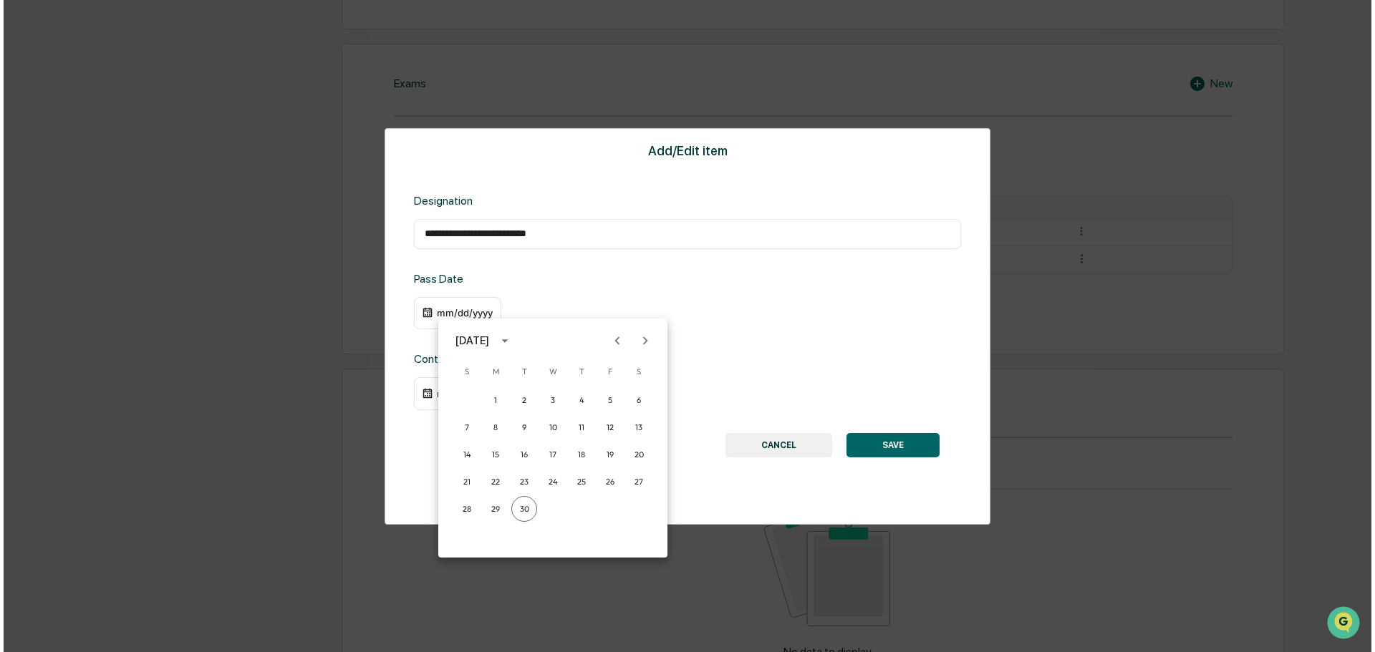
scroll to position [645, 0]
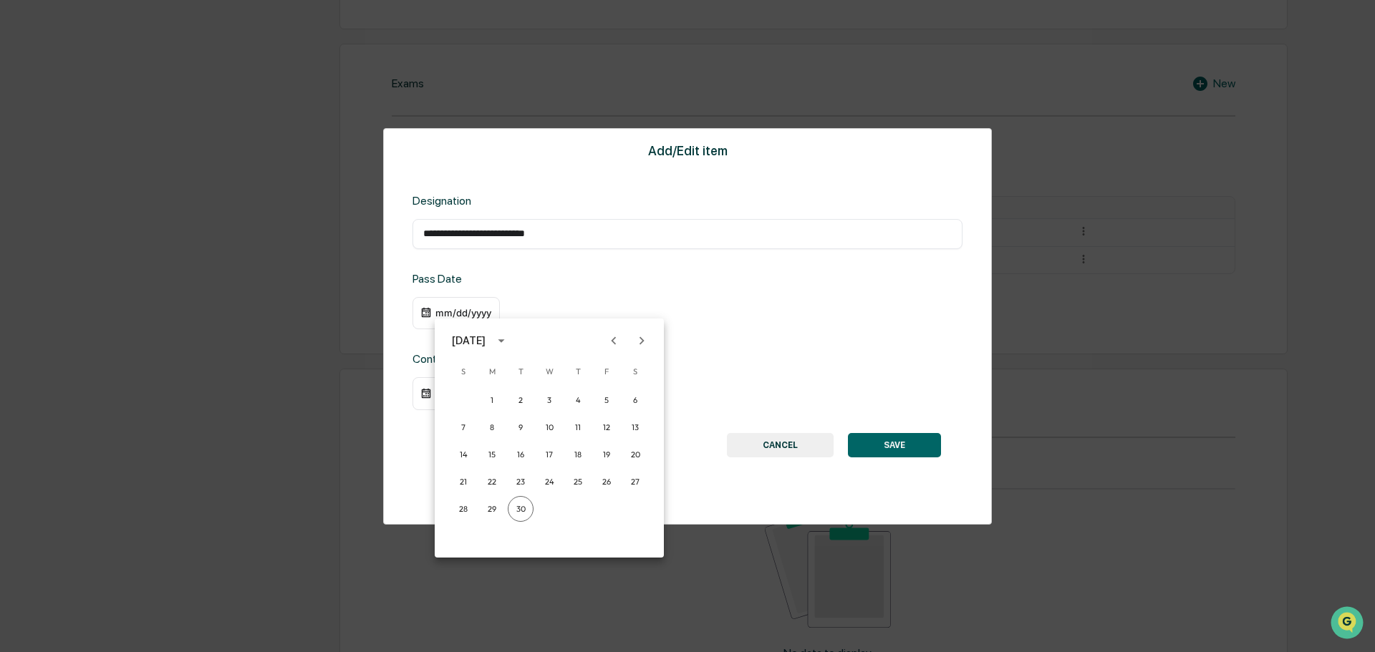
click at [490, 345] on div "[DATE]" at bounding box center [471, 341] width 38 height 16
click at [538, 458] on button "2024" at bounding box center [550, 458] width 52 height 26
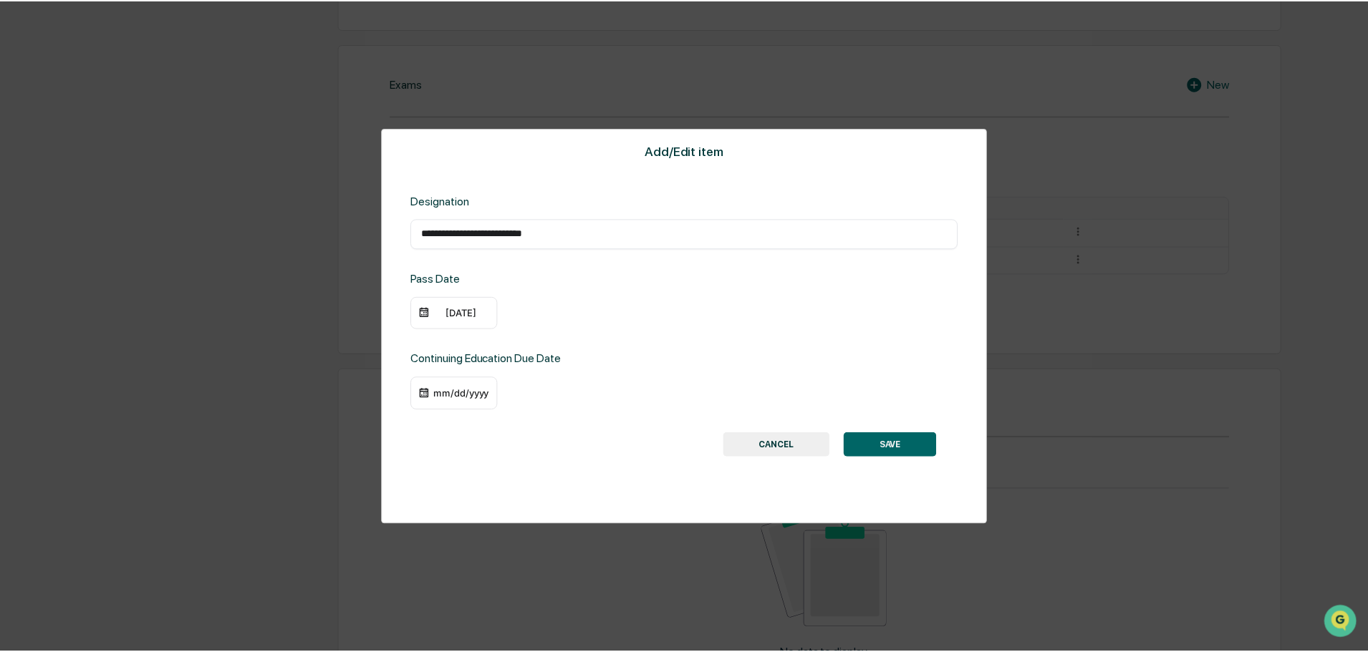
scroll to position [645, 0]
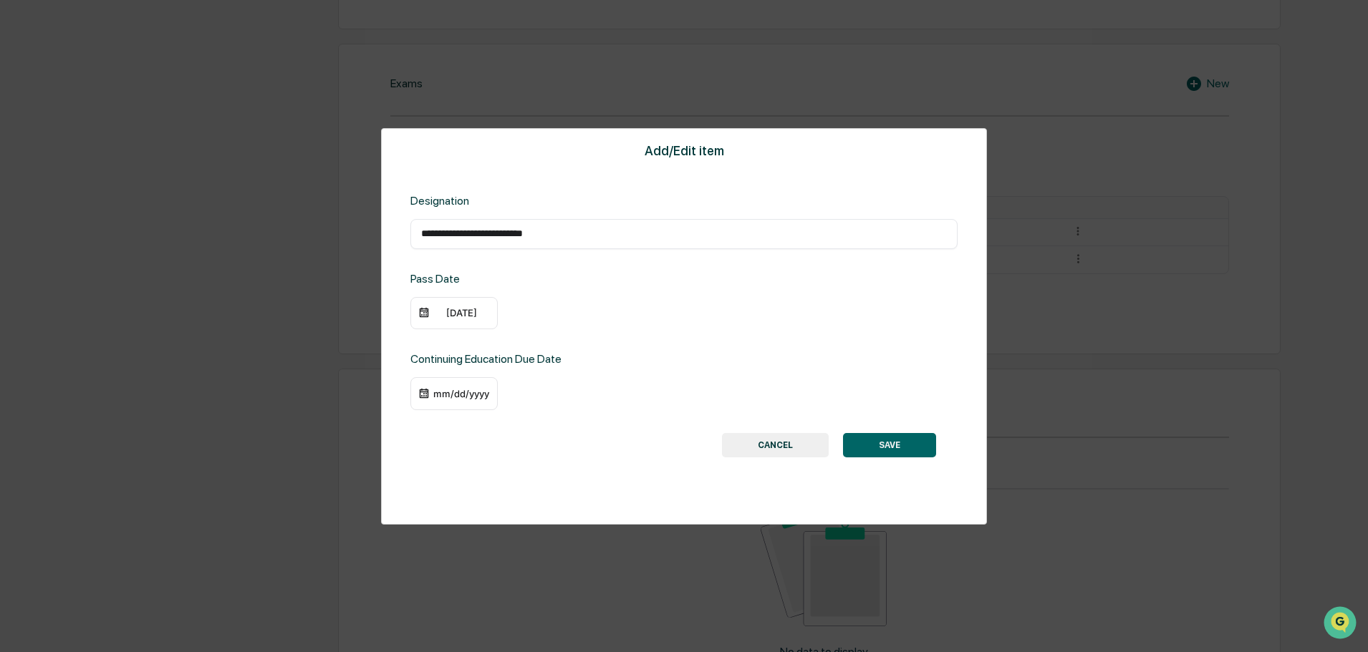
click at [464, 313] on div "[DATE]" at bounding box center [461, 312] width 57 height 11
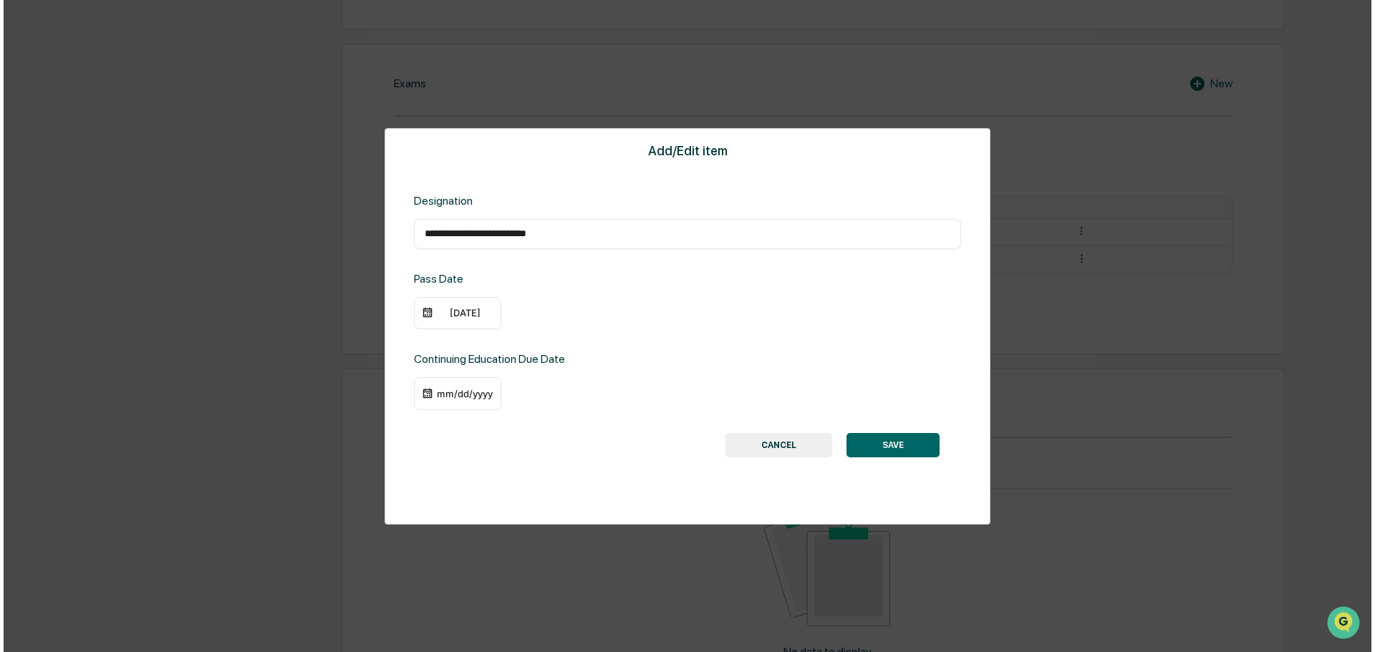
scroll to position [645, 0]
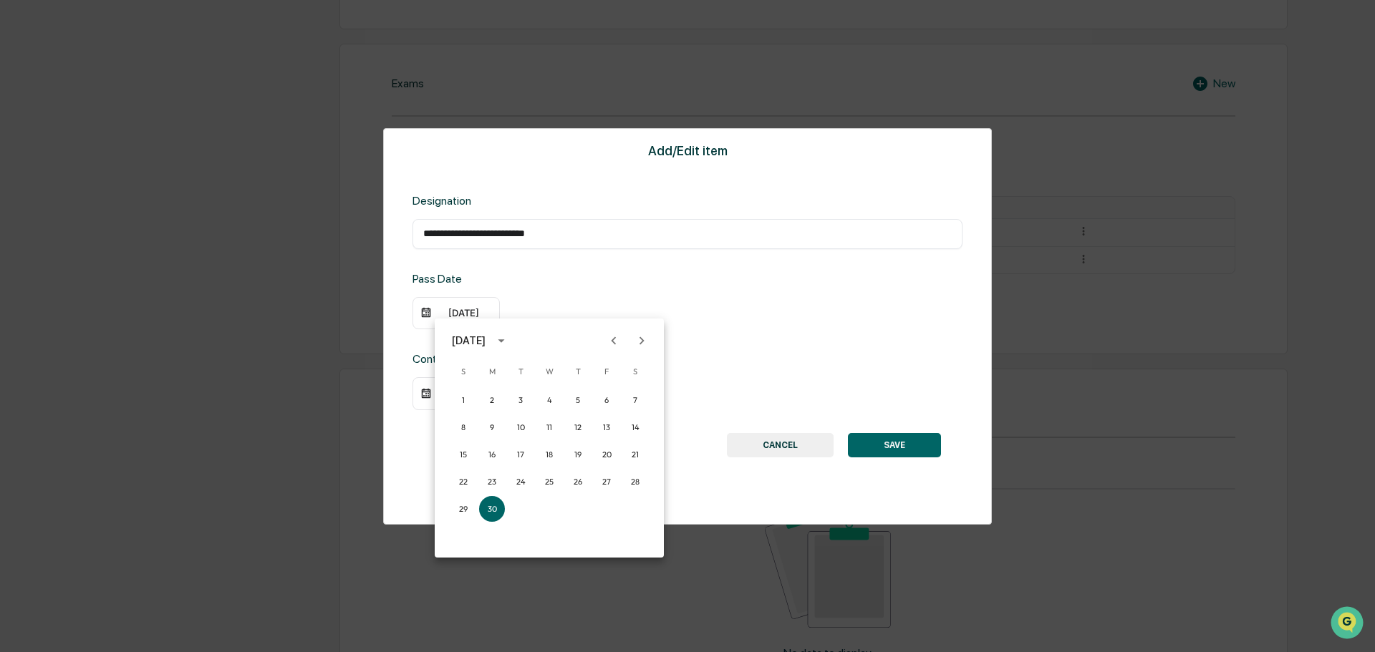
click at [643, 339] on icon "Next month" at bounding box center [642, 341] width 16 height 16
click at [544, 453] on button "13" at bounding box center [549, 455] width 26 height 26
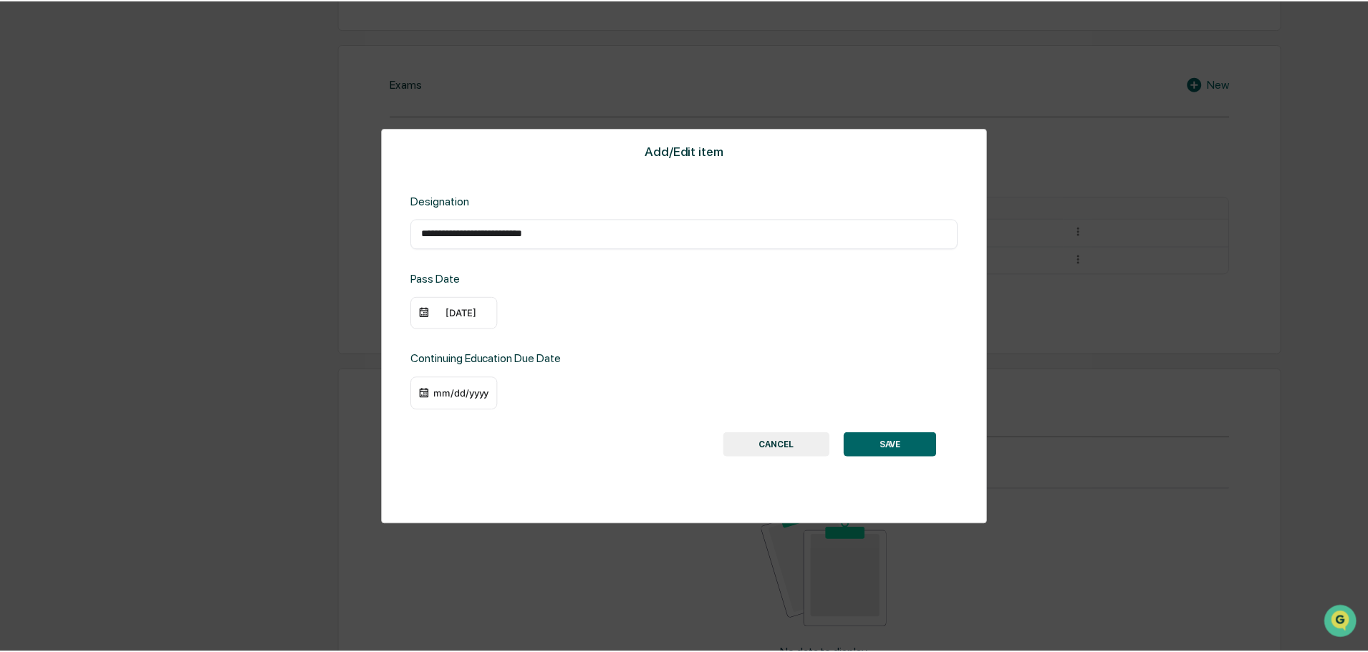
scroll to position [645, 0]
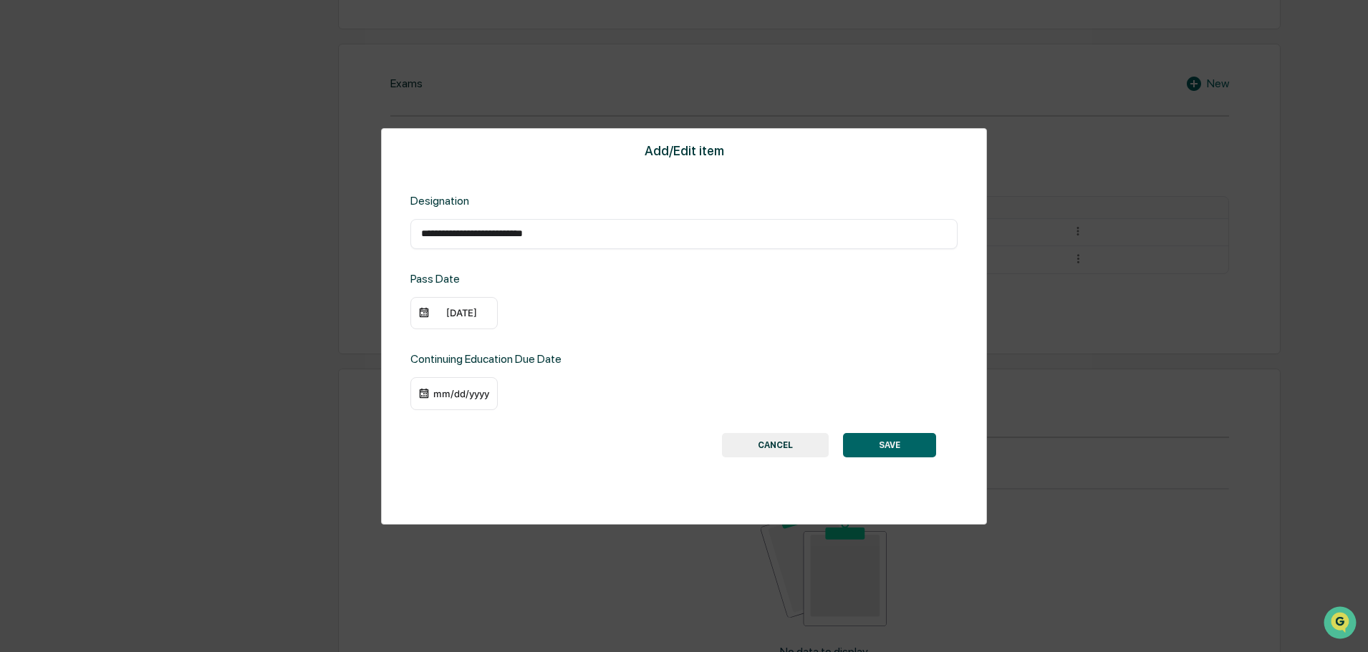
click at [874, 438] on button "SAVE" at bounding box center [889, 445] width 93 height 24
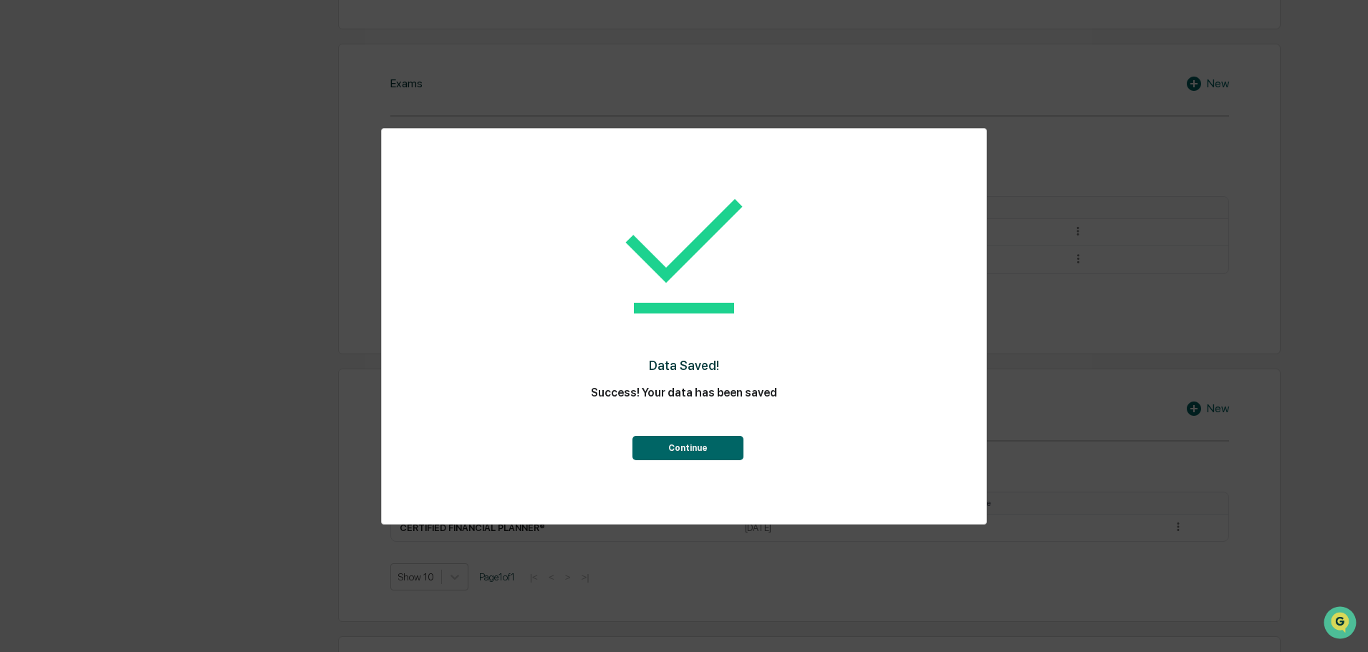
click at [693, 448] on button "Continue" at bounding box center [687, 448] width 111 height 24
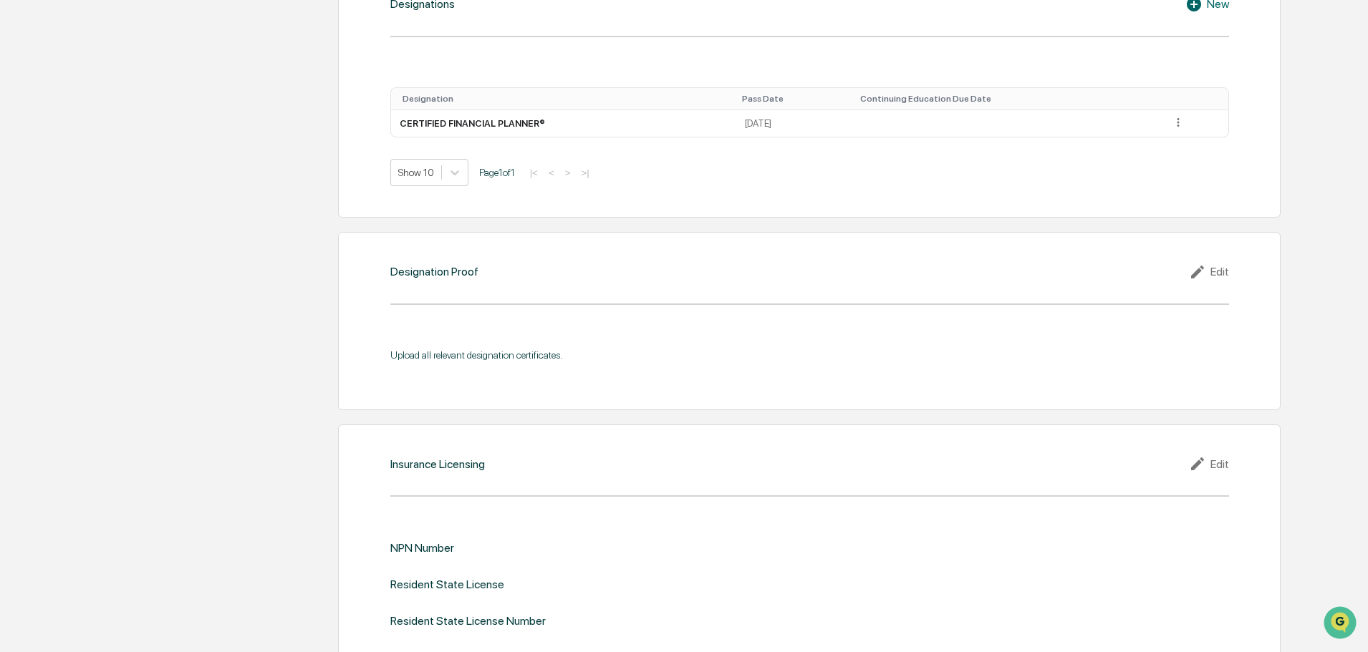
scroll to position [1074, 0]
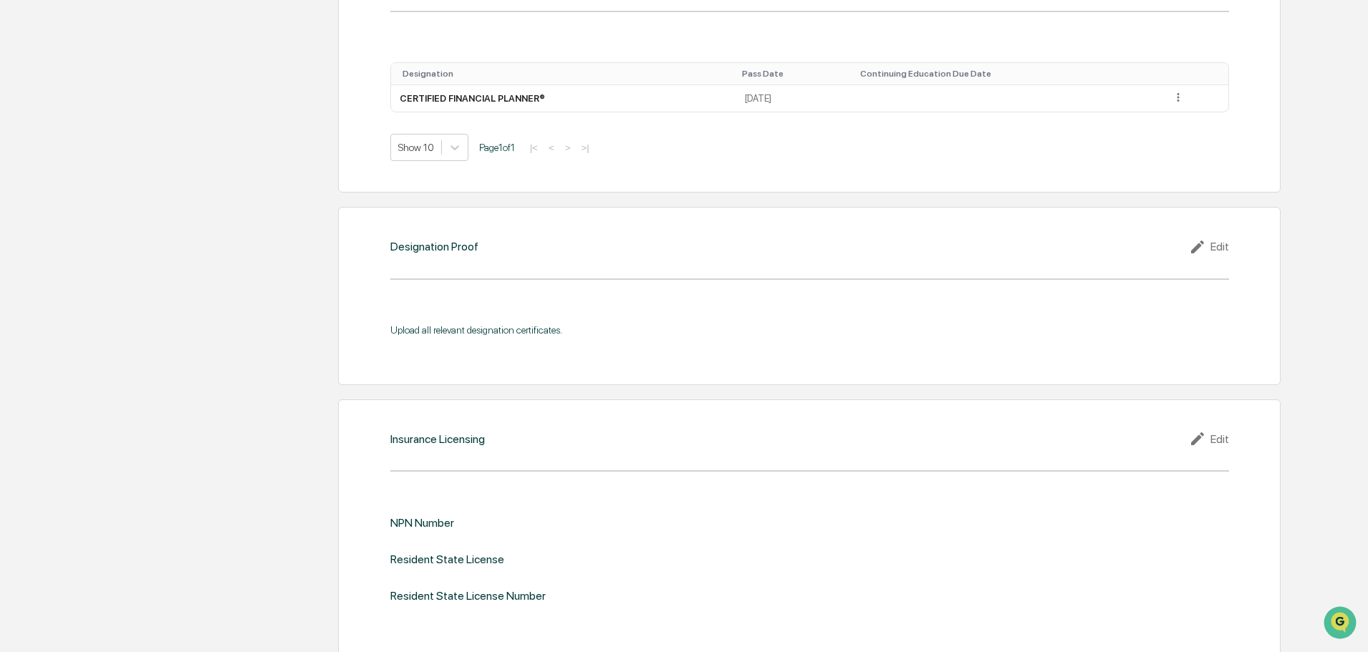
click at [1223, 249] on div "Edit" at bounding box center [1209, 247] width 40 height 17
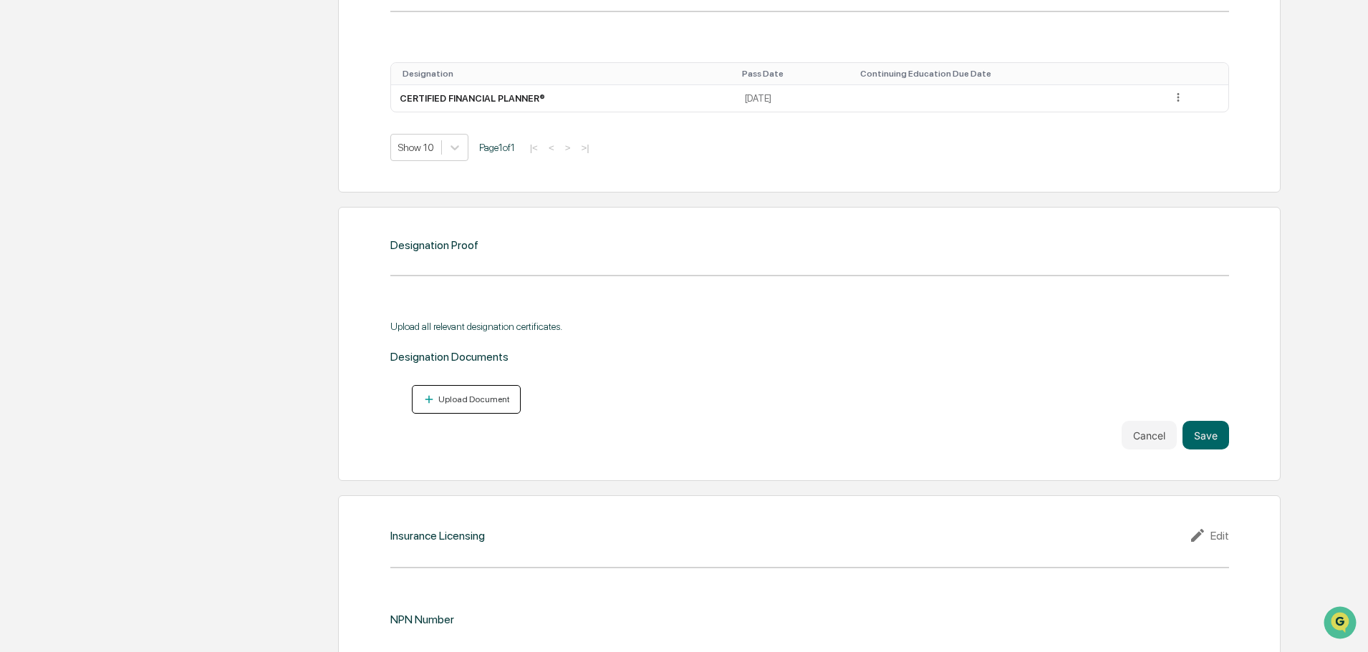
click at [484, 403] on div "Upload Document" at bounding box center [472, 400] width 74 height 10
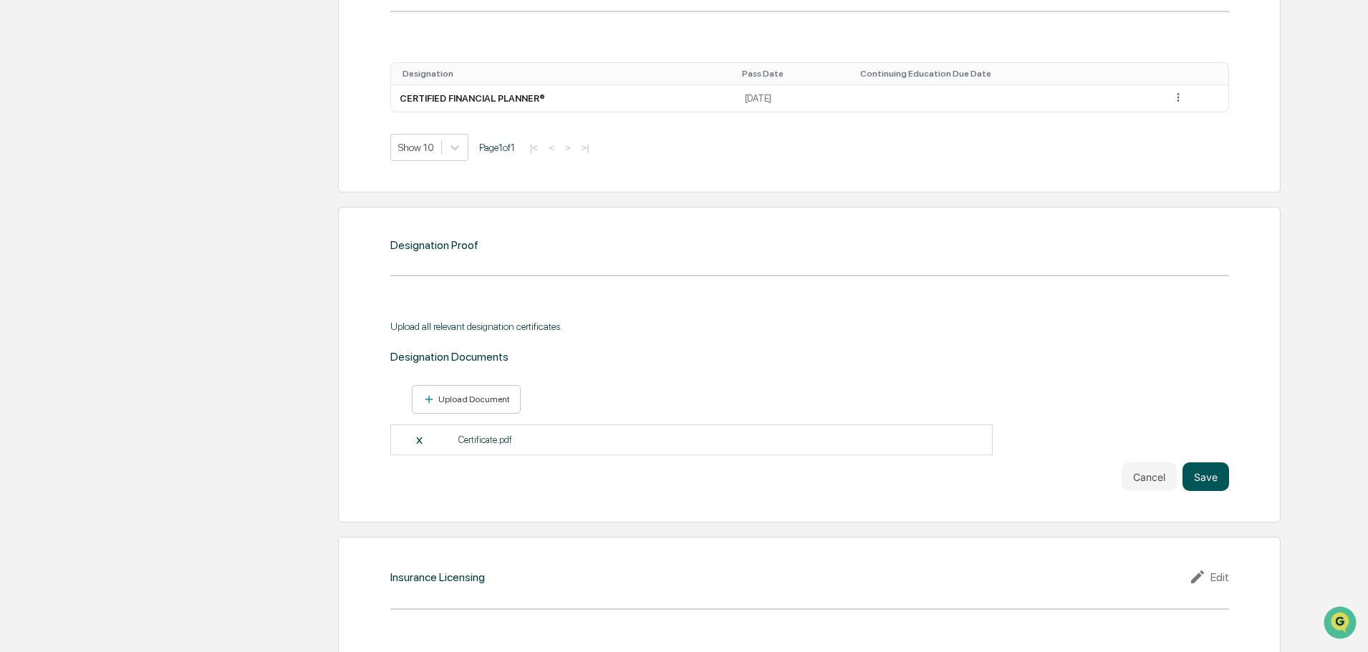
click at [1218, 481] on button "Save" at bounding box center [1206, 477] width 47 height 29
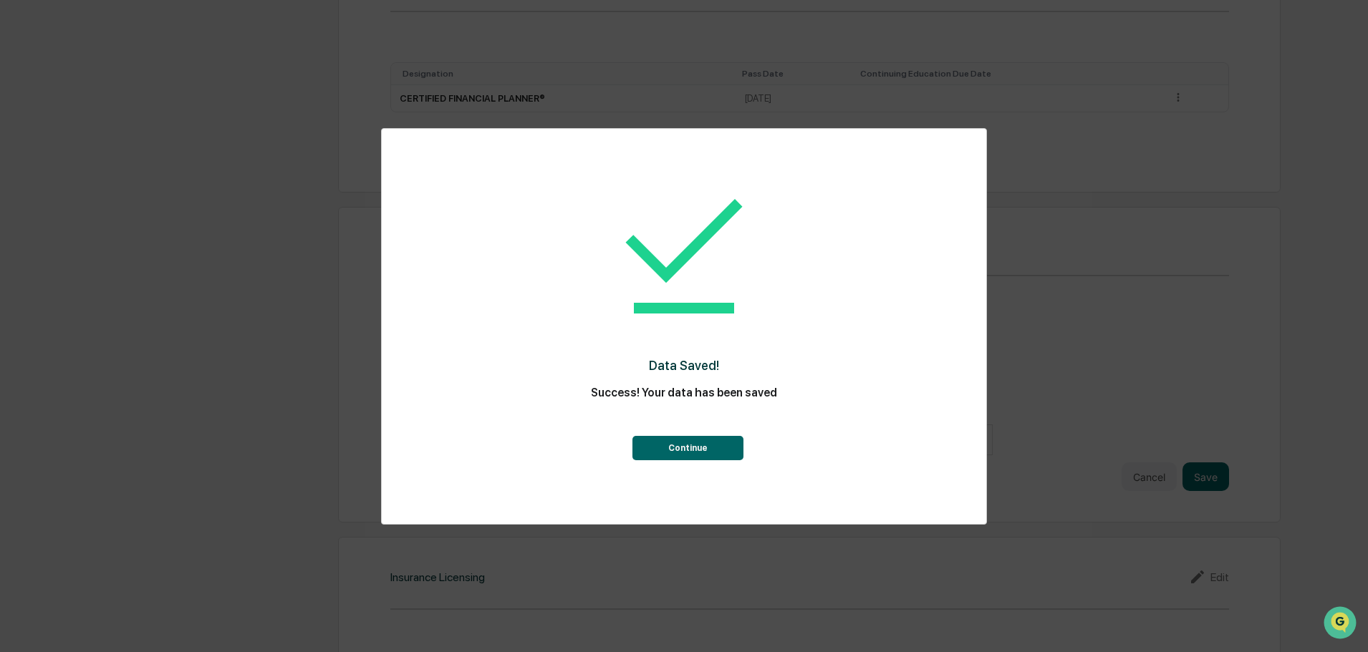
click at [655, 443] on button "Continue" at bounding box center [687, 448] width 111 height 24
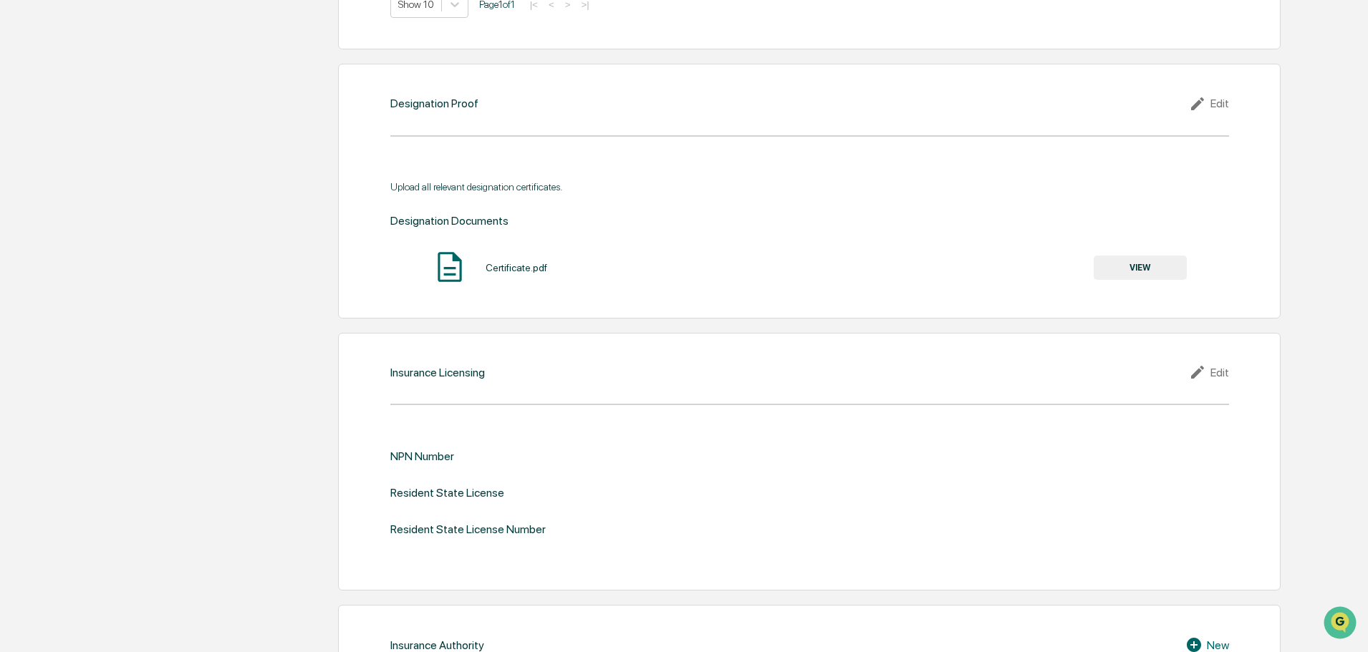
scroll to position [1289, 0]
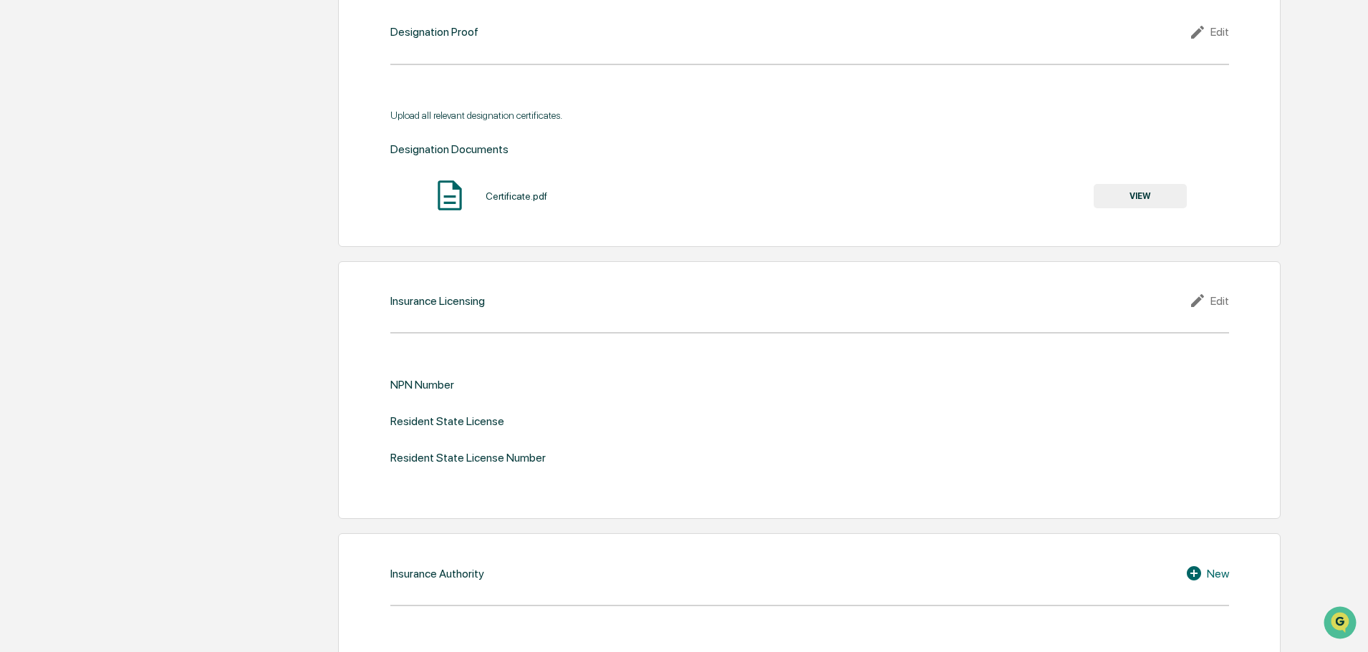
click at [1165, 193] on button "VIEW" at bounding box center [1140, 196] width 93 height 24
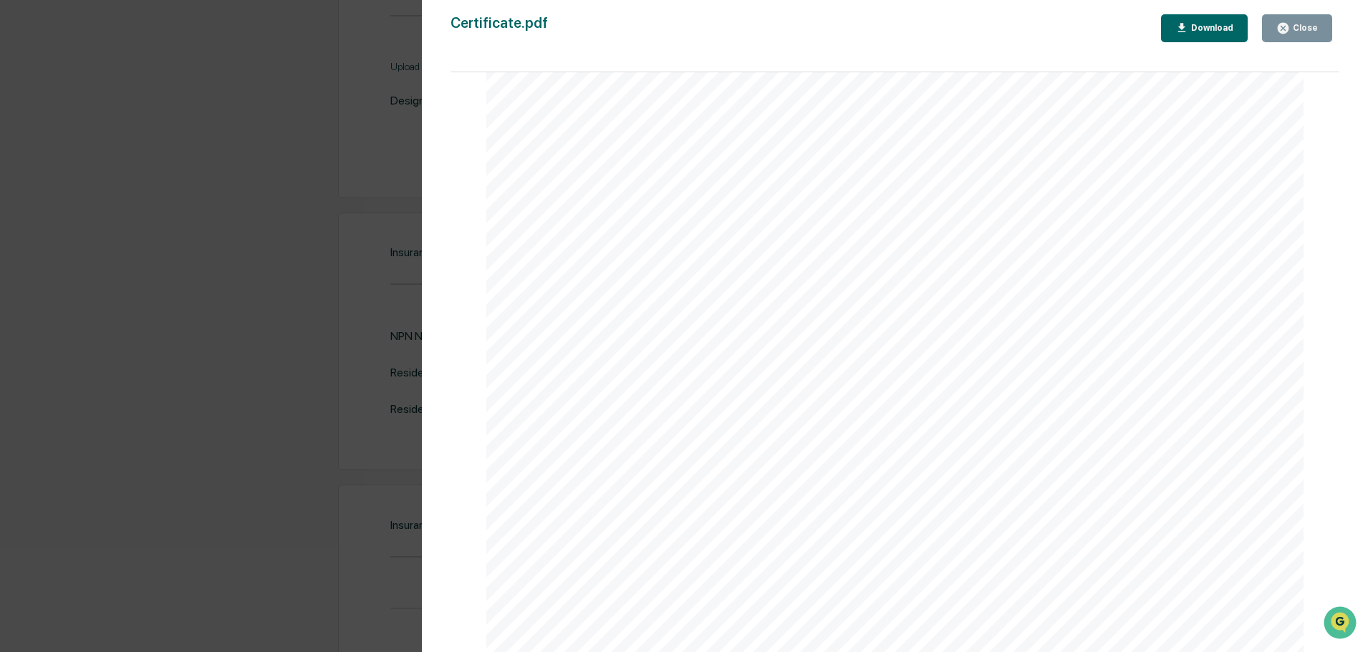
scroll to position [1361, 0]
click at [291, 335] on div "Version History [DATE] 03:45 PM [PERSON_NAME] Certificate.pdf Close Download Pa…" at bounding box center [684, 326] width 1368 height 652
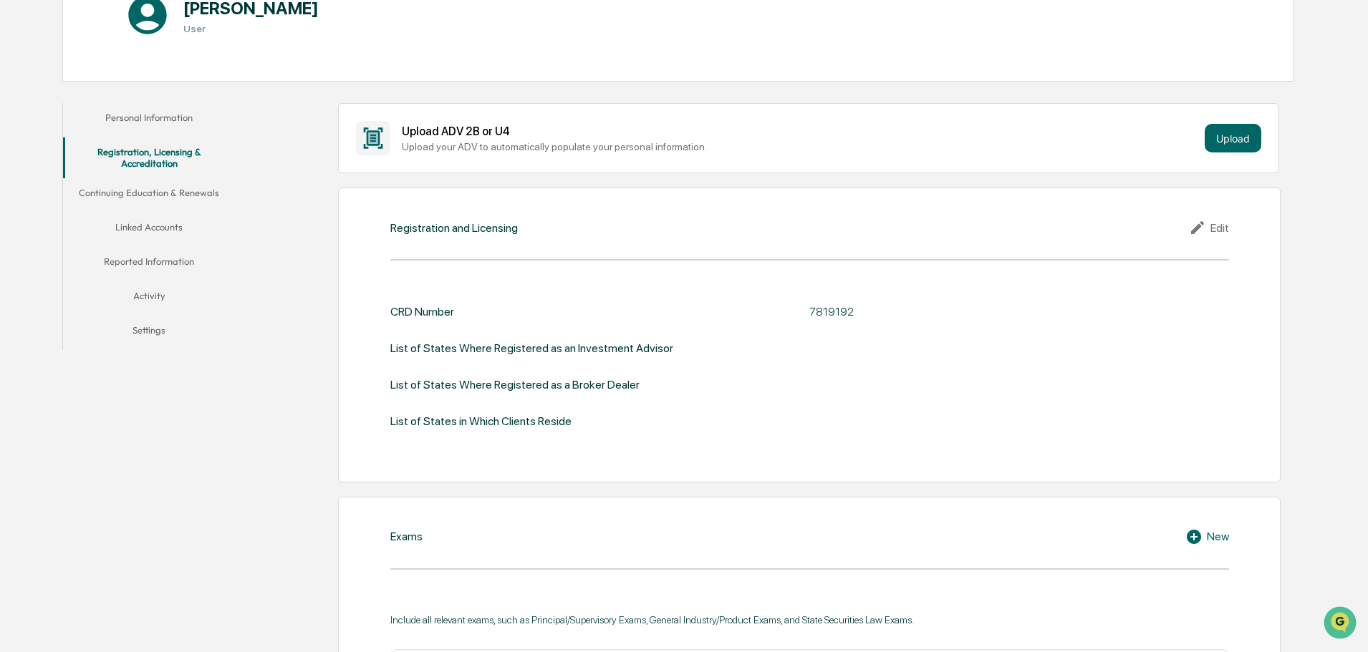
scroll to position [215, 0]
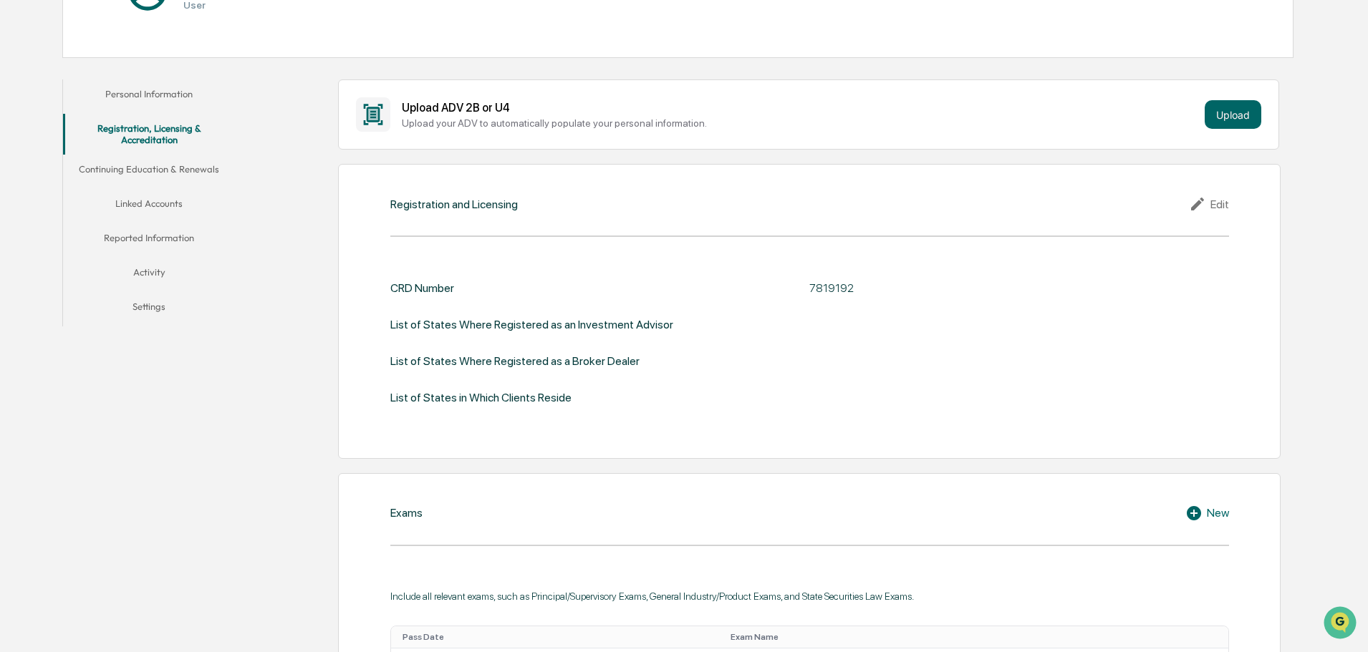
click at [176, 170] on button "Continuing Education & Renewals" at bounding box center [149, 172] width 172 height 34
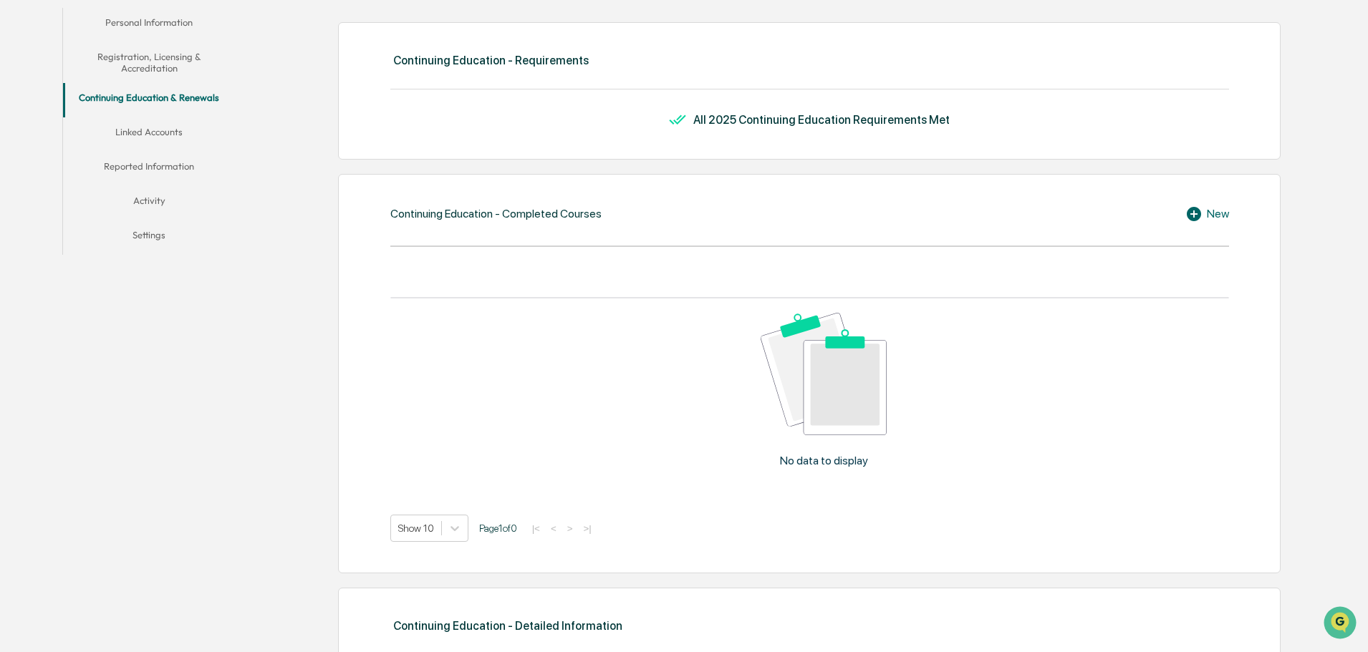
click at [176, 136] on button "Linked Accounts" at bounding box center [149, 134] width 172 height 34
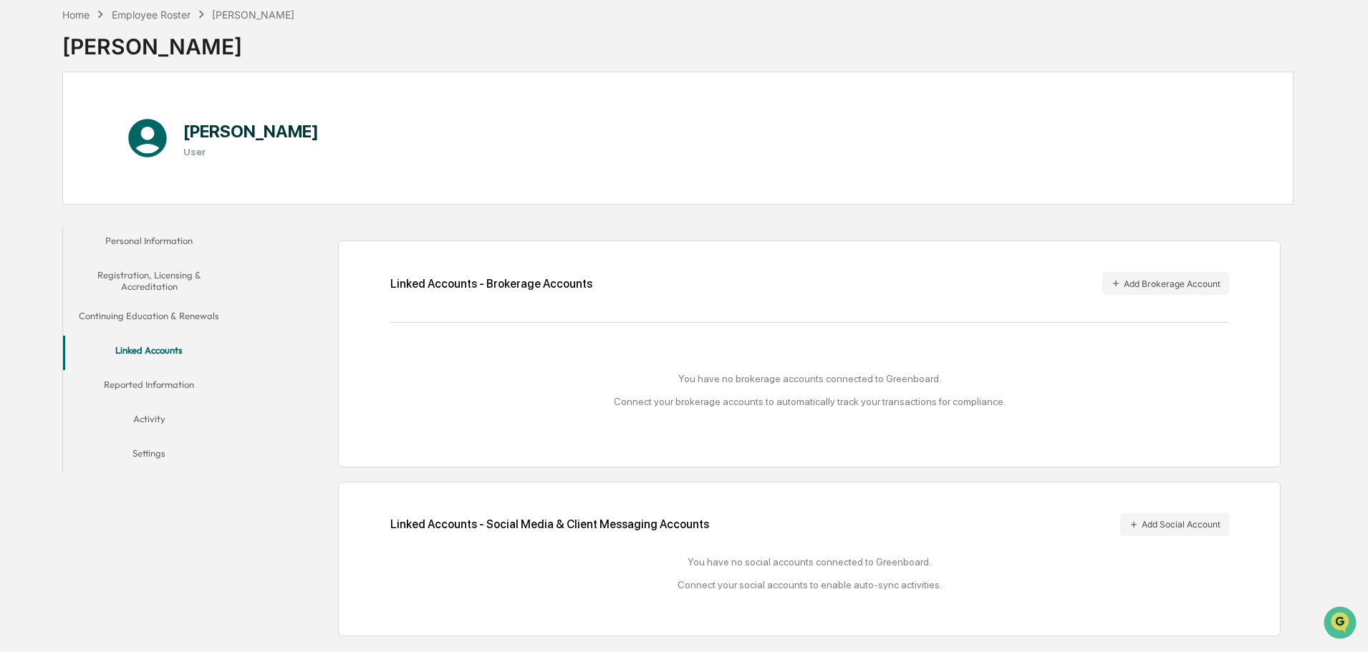
click at [134, 382] on button "Reported Information" at bounding box center [149, 387] width 172 height 34
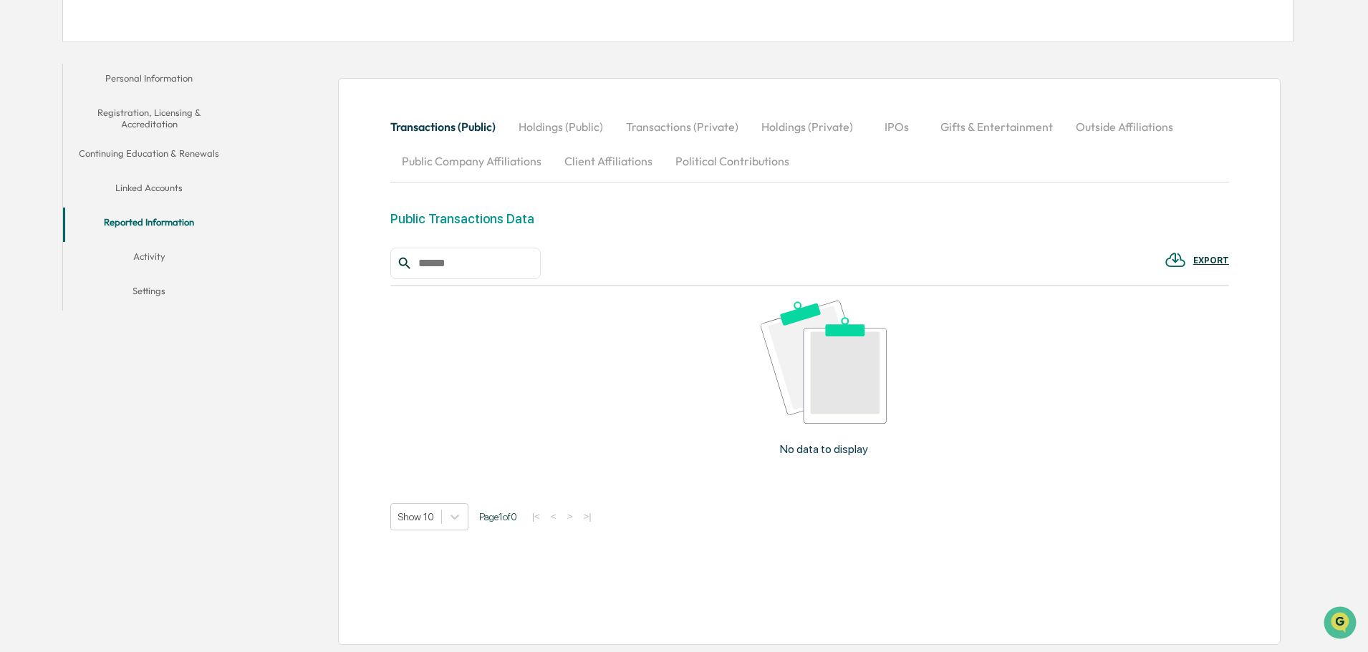
click at [152, 256] on button "Activity" at bounding box center [149, 259] width 172 height 34
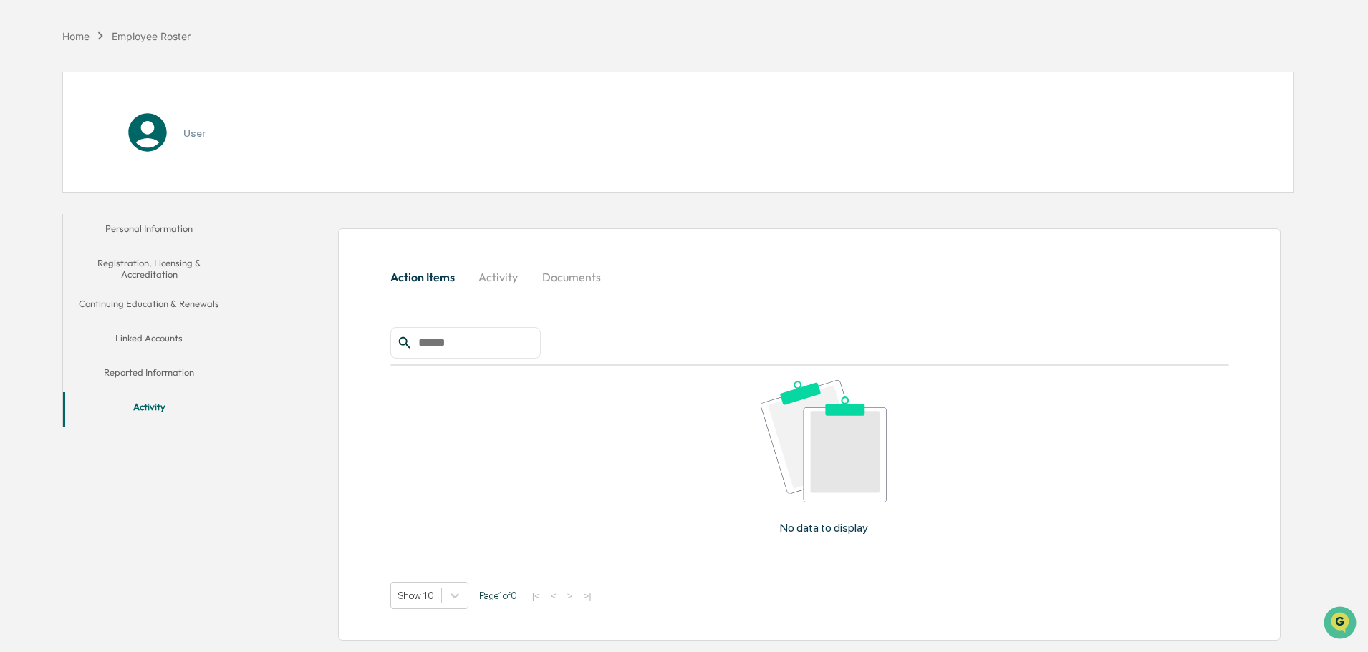
scroll to position [76, 0]
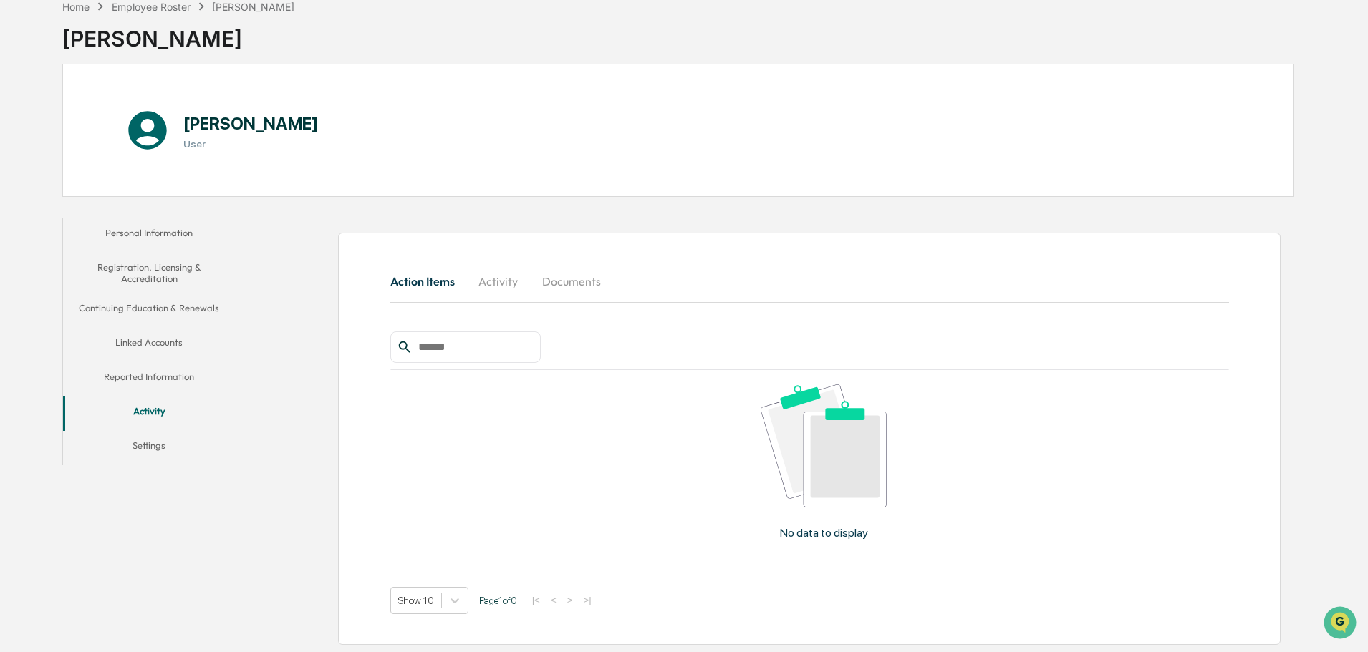
click at [156, 443] on button "Settings" at bounding box center [149, 448] width 172 height 34
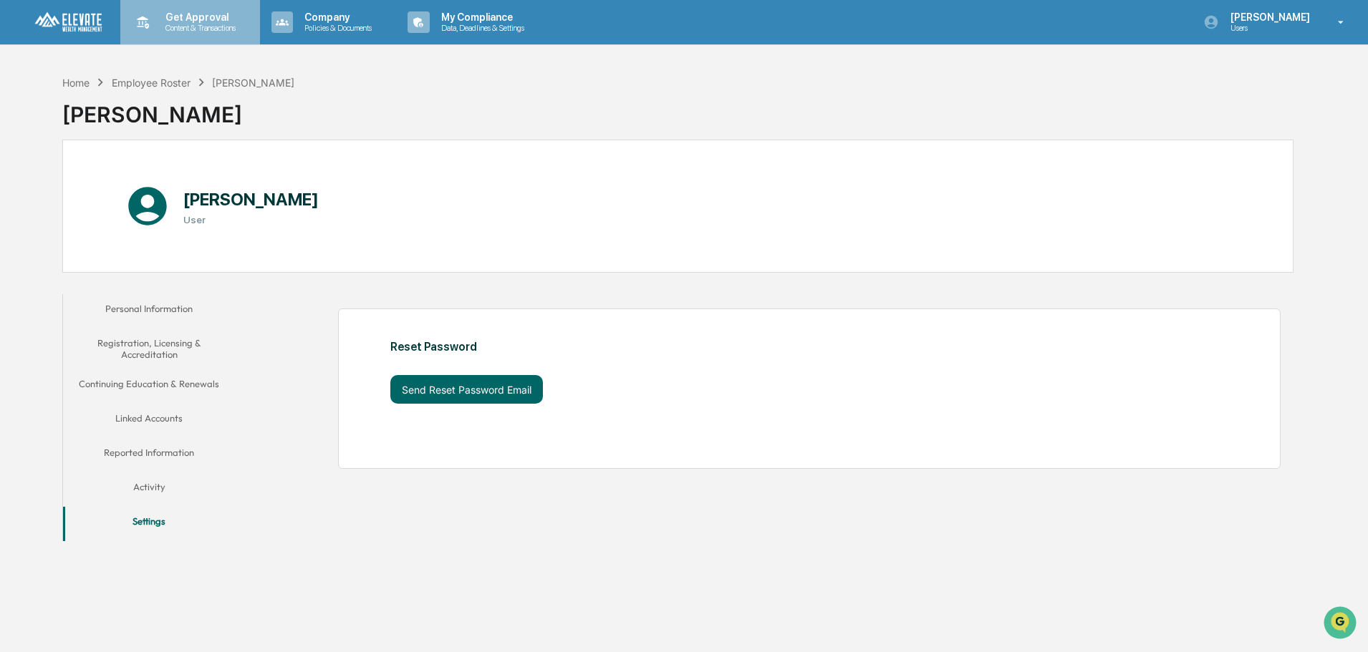
click at [186, 27] on p "Content & Transactions" at bounding box center [198, 28] width 89 height 10
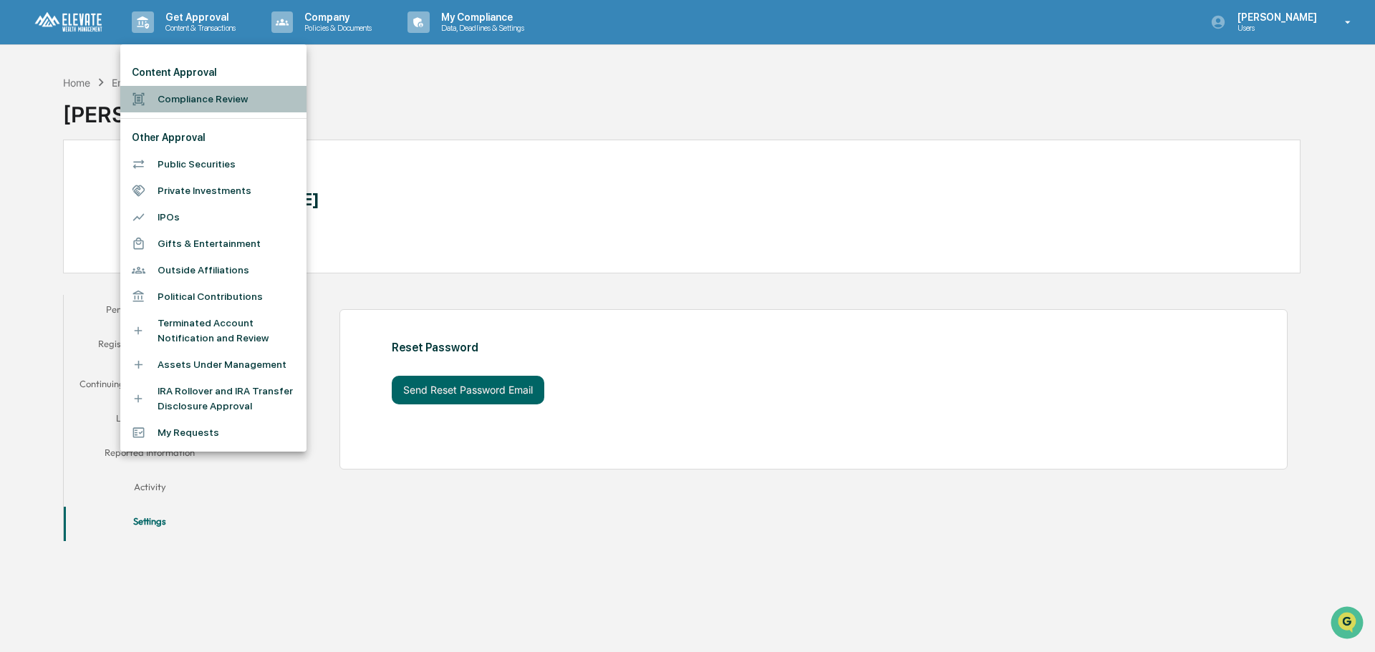
click at [205, 96] on li "Compliance Review" at bounding box center [213, 99] width 186 height 27
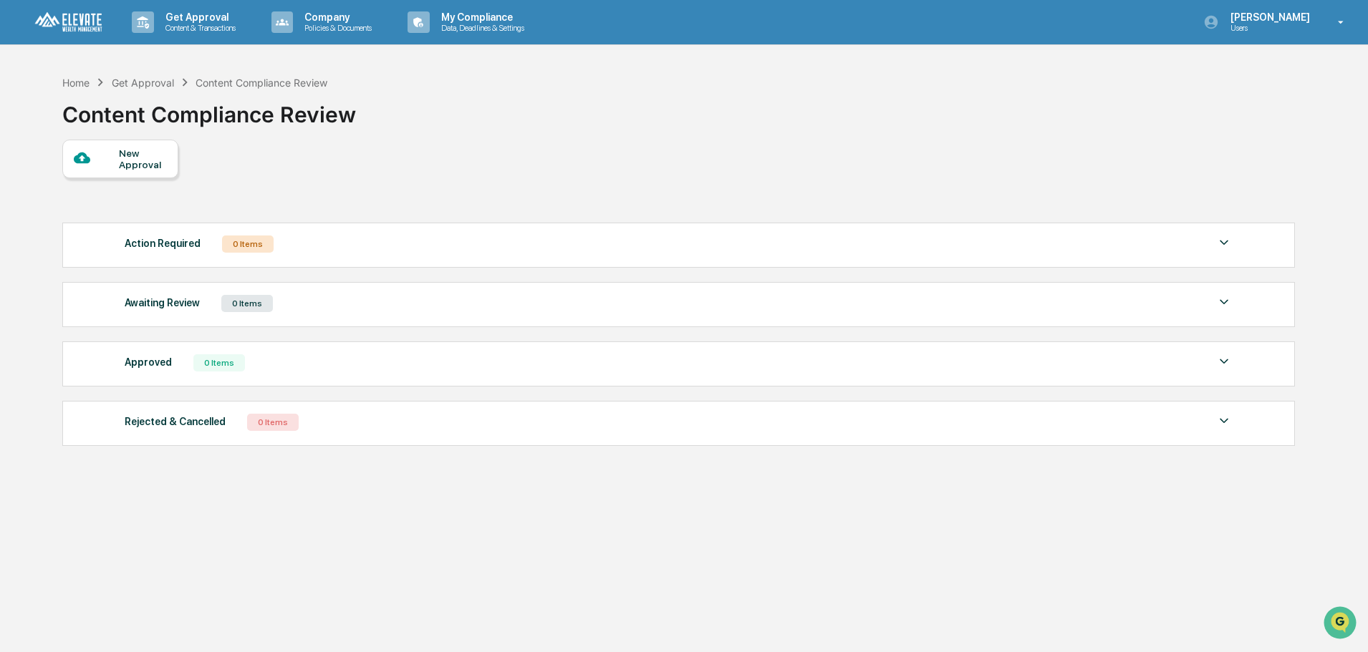
click at [145, 158] on div "New Approval" at bounding box center [143, 159] width 48 height 23
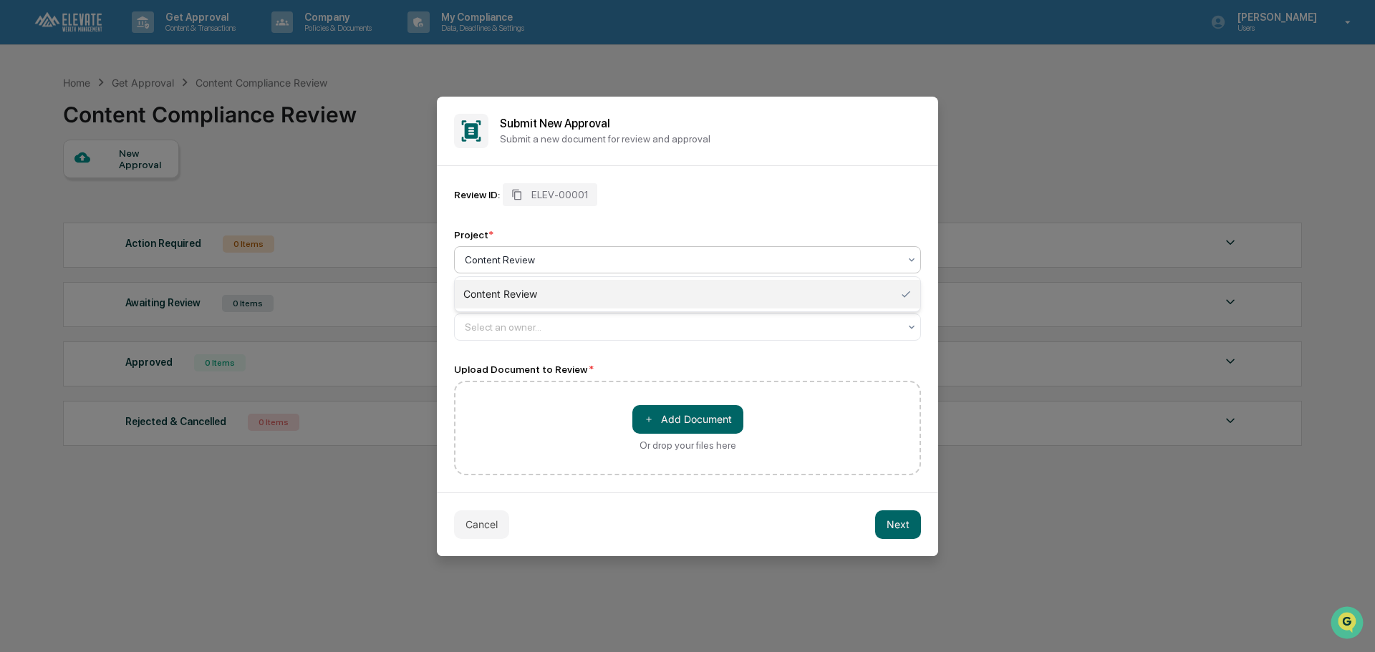
click at [599, 249] on div "Content Review" at bounding box center [687, 259] width 467 height 27
click at [597, 292] on div "Content Review" at bounding box center [688, 294] width 466 height 29
click at [614, 330] on div at bounding box center [682, 327] width 434 height 14
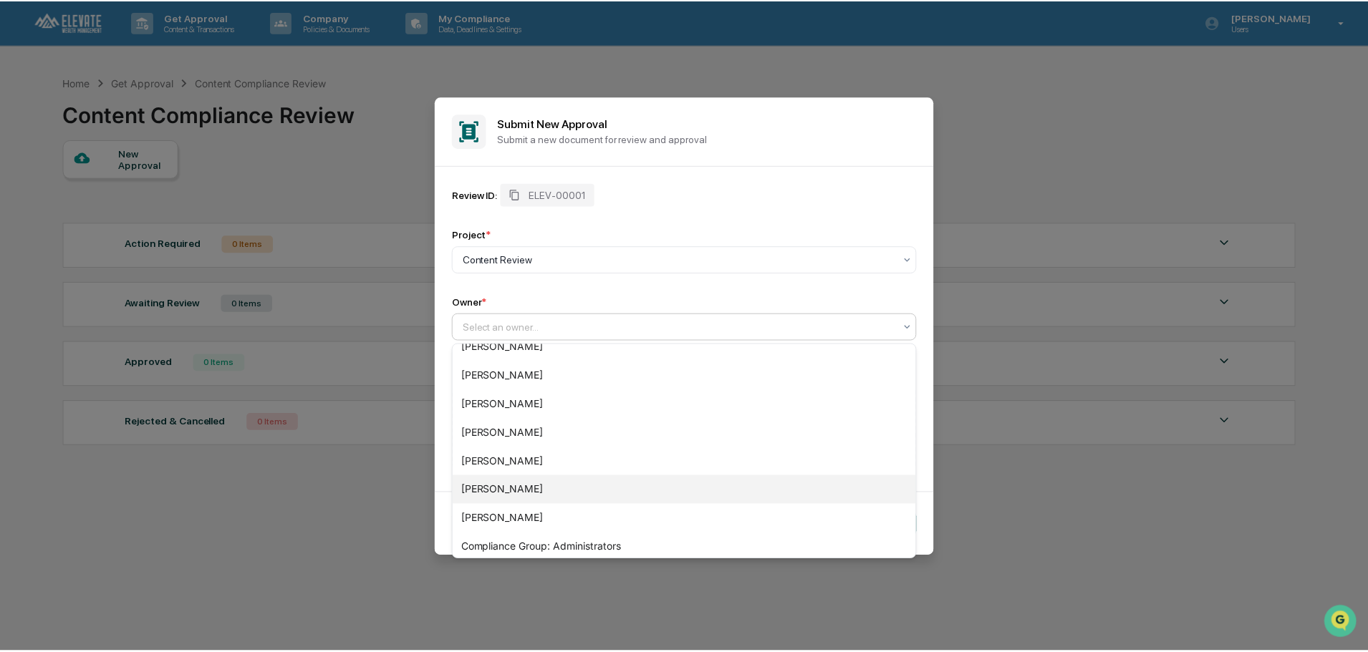
scroll to position [135, 0]
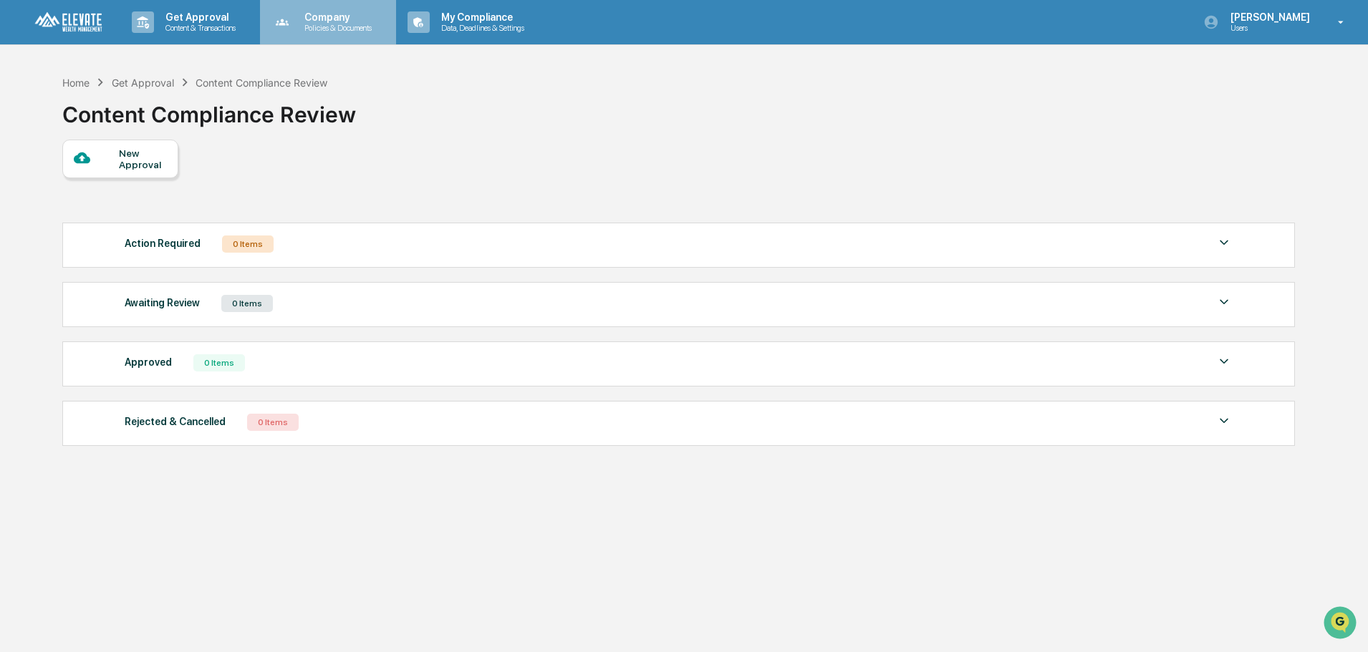
click at [312, 19] on p "Company" at bounding box center [336, 16] width 86 height 11
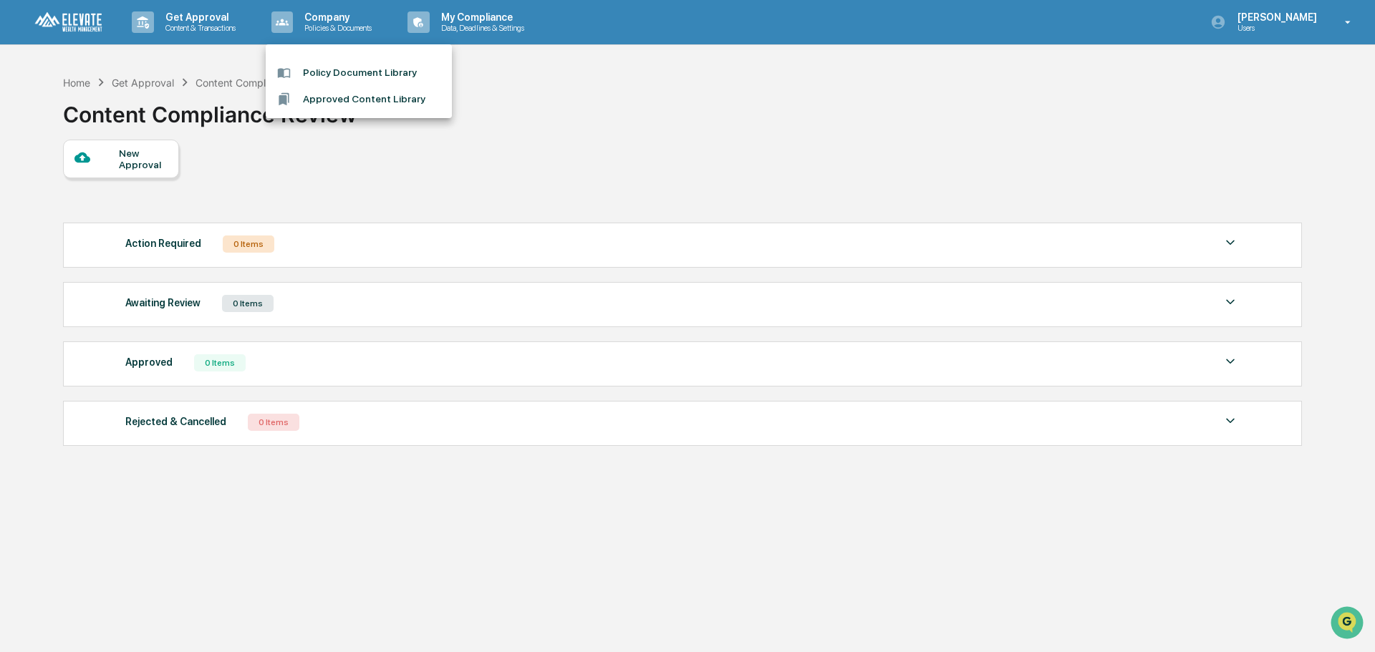
click at [338, 72] on li "Policy Document Library" at bounding box center [359, 72] width 186 height 27
